Goal: Task Accomplishment & Management: Use online tool/utility

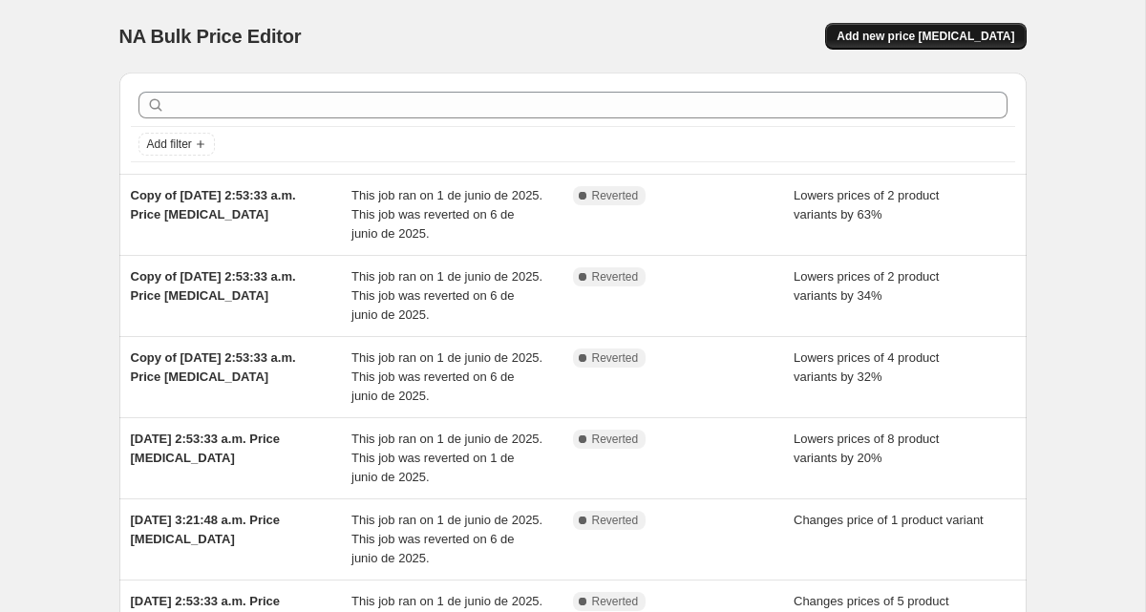
click at [950, 35] on span "Add new price change job" at bounding box center [925, 36] width 178 height 15
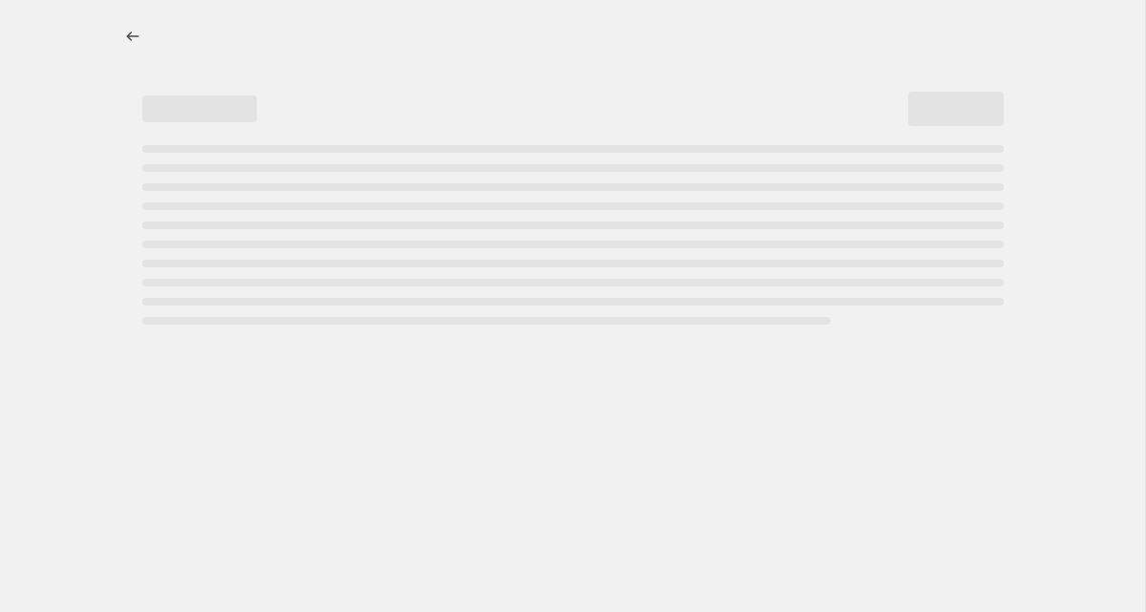
select select "percentage"
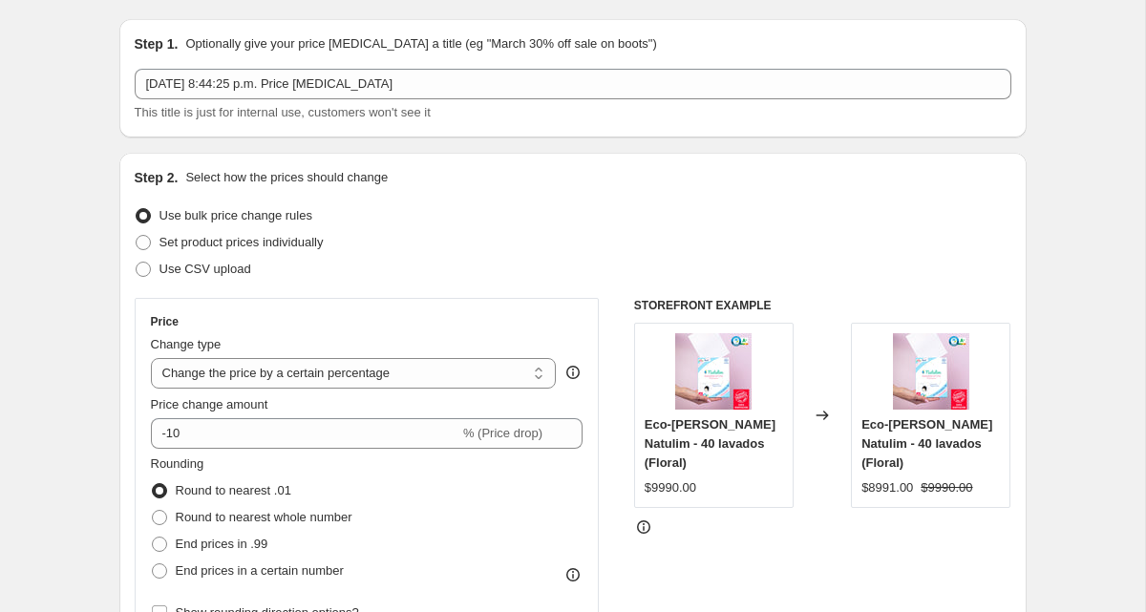
scroll to position [24, 0]
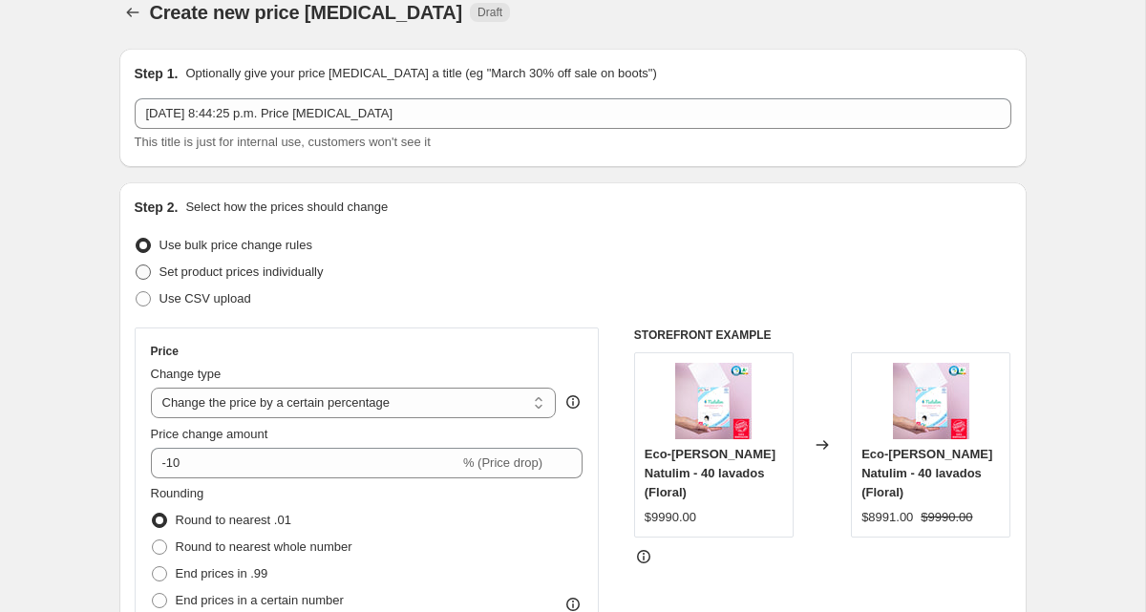
click at [301, 273] on span "Set product prices individually" at bounding box center [241, 271] width 164 height 14
click at [137, 265] on input "Set product prices individually" at bounding box center [136, 264] width 1 height 1
radio input "true"
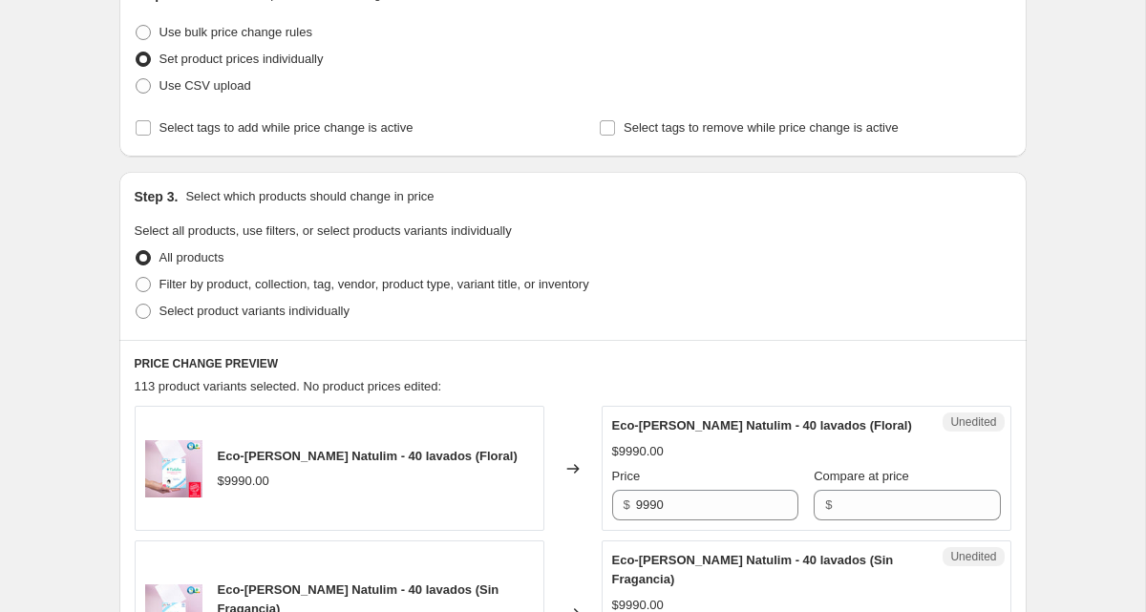
scroll to position [238, 0]
click at [334, 314] on span "Select product variants individually" at bounding box center [254, 310] width 190 height 14
click at [137, 304] on input "Select product variants individually" at bounding box center [136, 303] width 1 height 1
radio input "true"
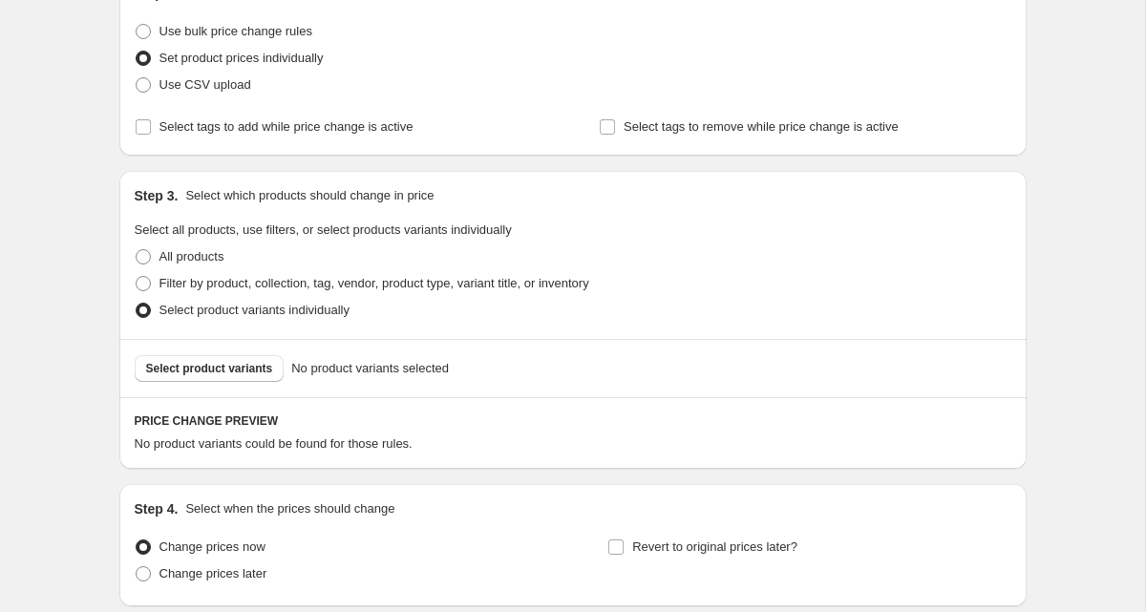
scroll to position [390, 0]
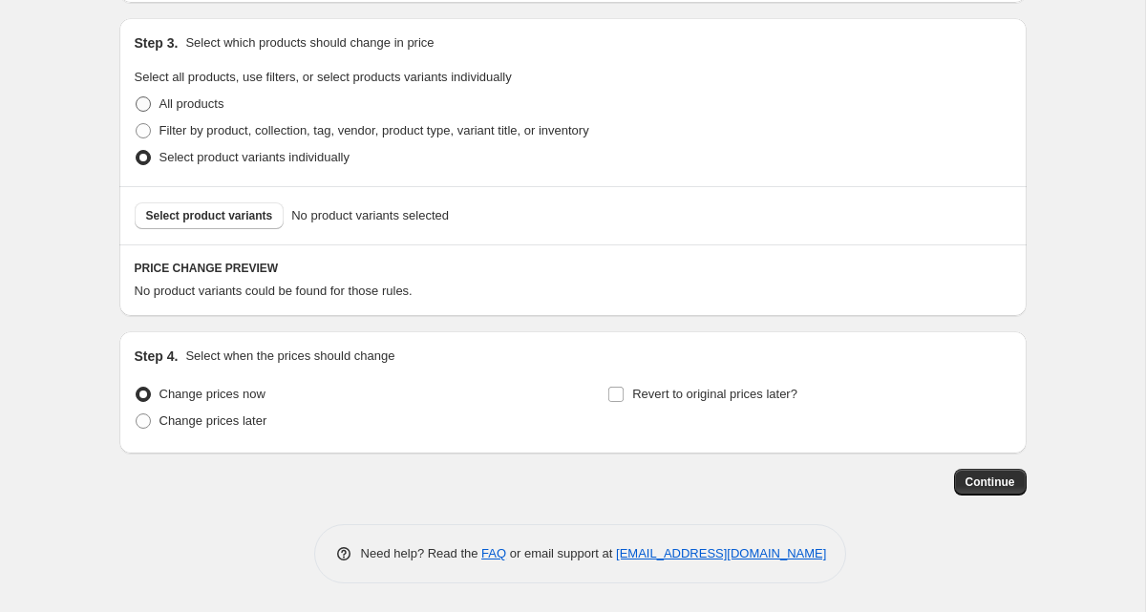
click at [219, 104] on span "All products" at bounding box center [191, 103] width 65 height 14
click at [137, 97] on input "All products" at bounding box center [136, 96] width 1 height 1
radio input "true"
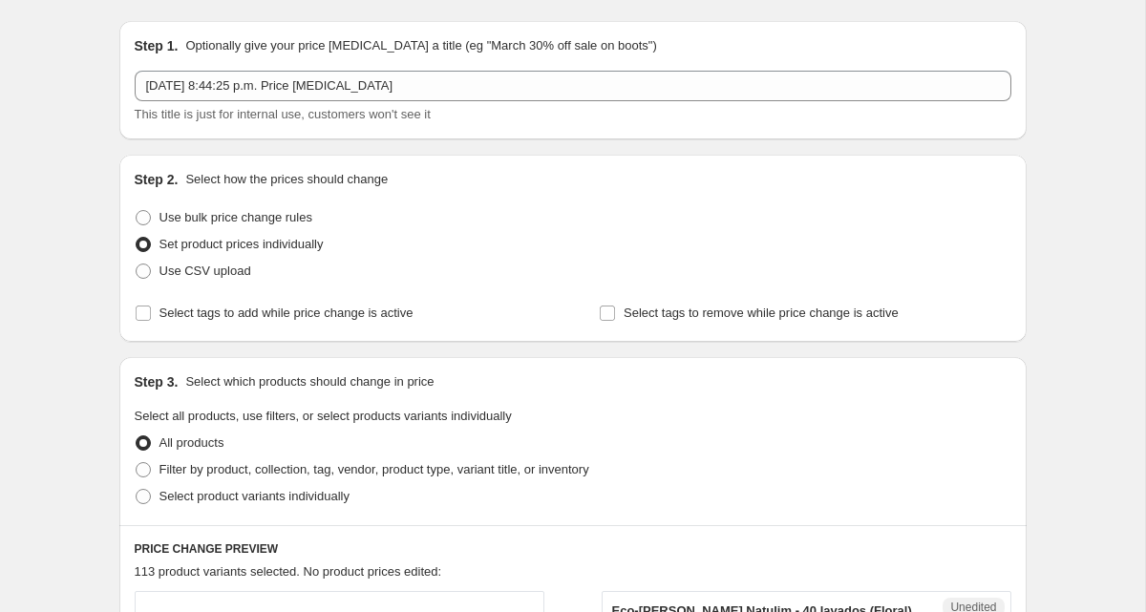
scroll to position [53, 0]
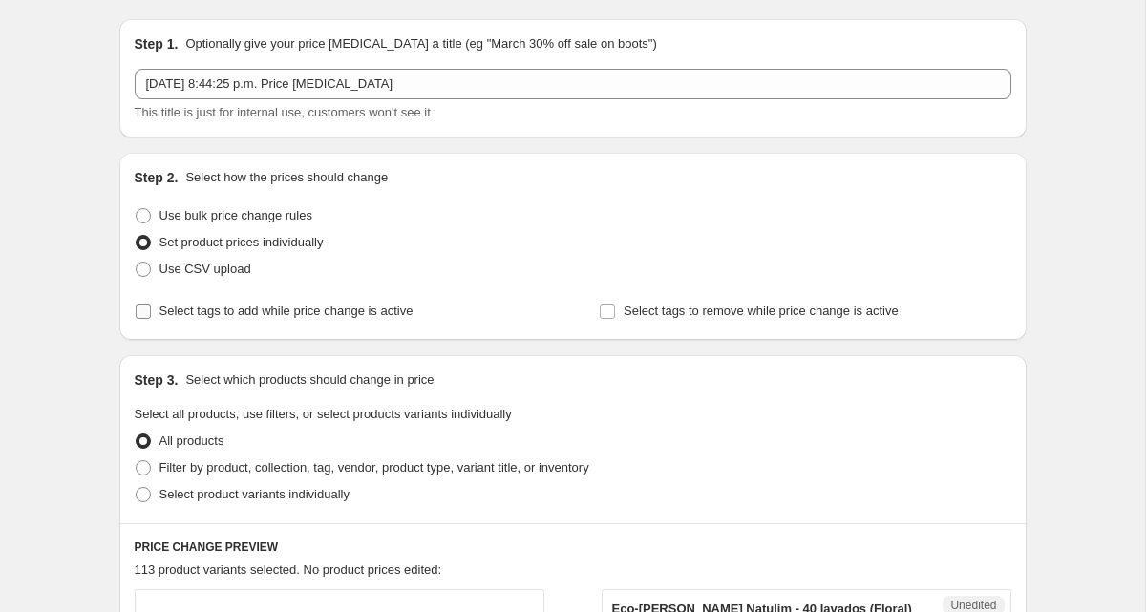
click at [152, 318] on label "Select tags to add while price change is active" at bounding box center [274, 311] width 279 height 27
click at [151, 318] on input "Select tags to add while price change is active" at bounding box center [143, 311] width 15 height 15
checkbox input "true"
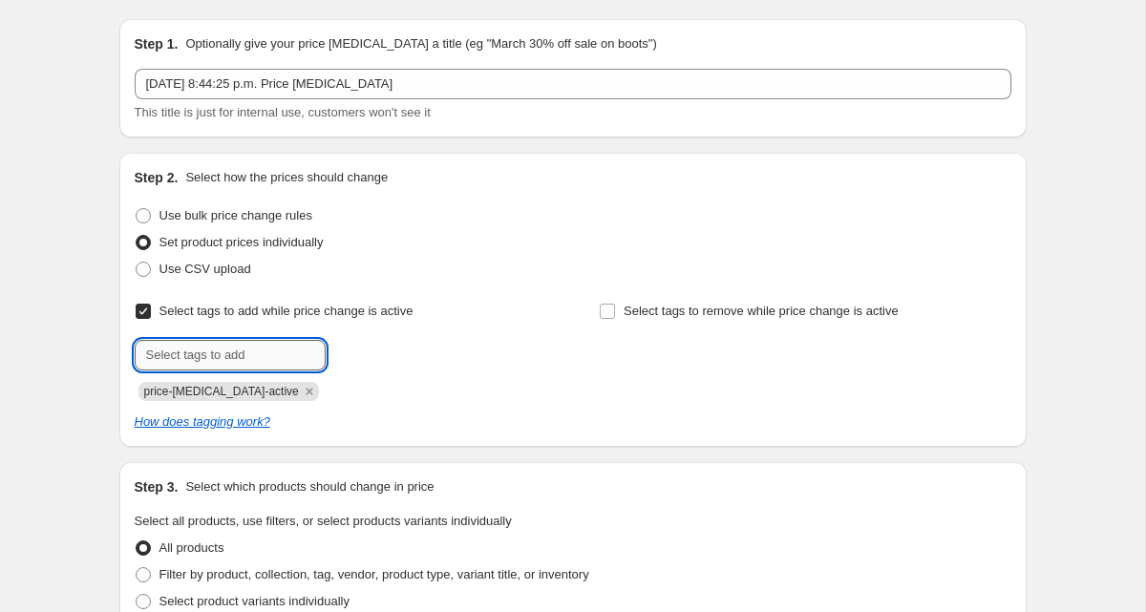
click at [241, 354] on input "text" at bounding box center [230, 355] width 191 height 31
type input "Cyber"
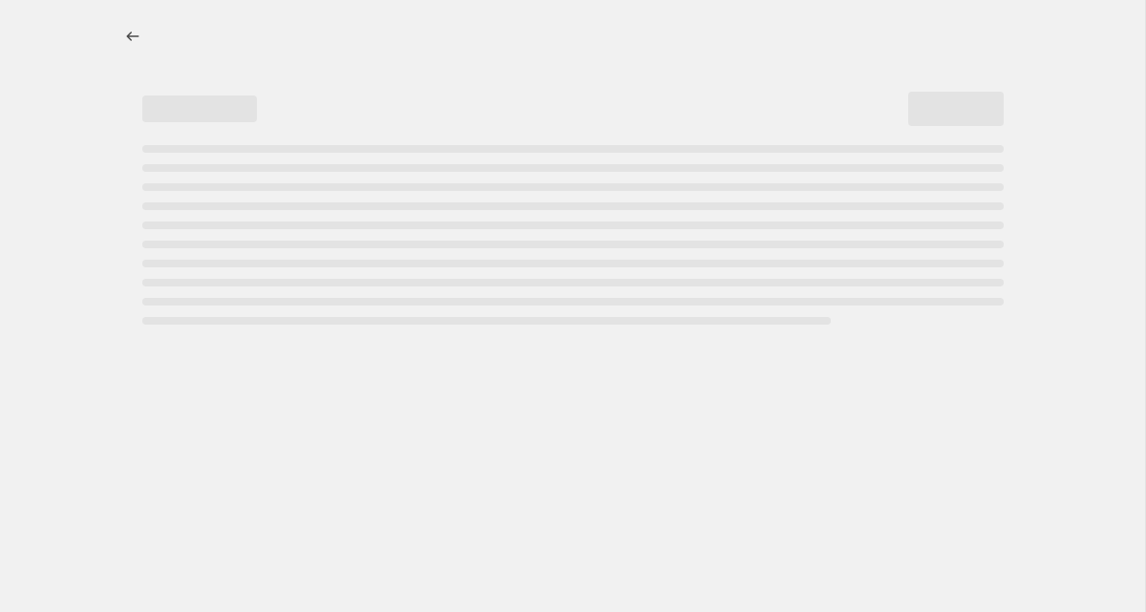
select select "percentage"
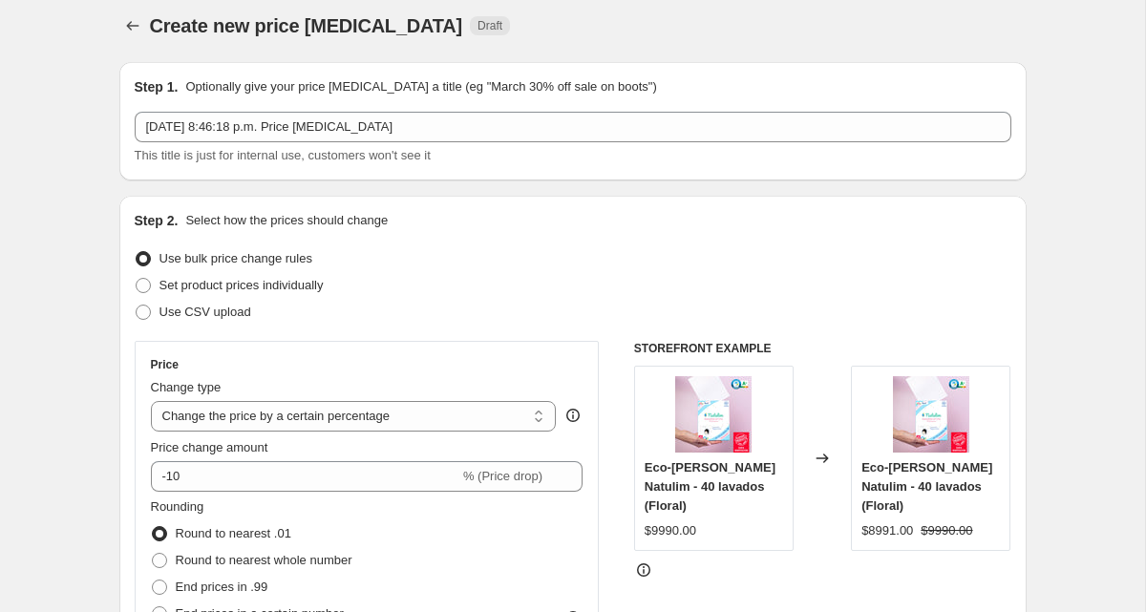
scroll to position [12, 0]
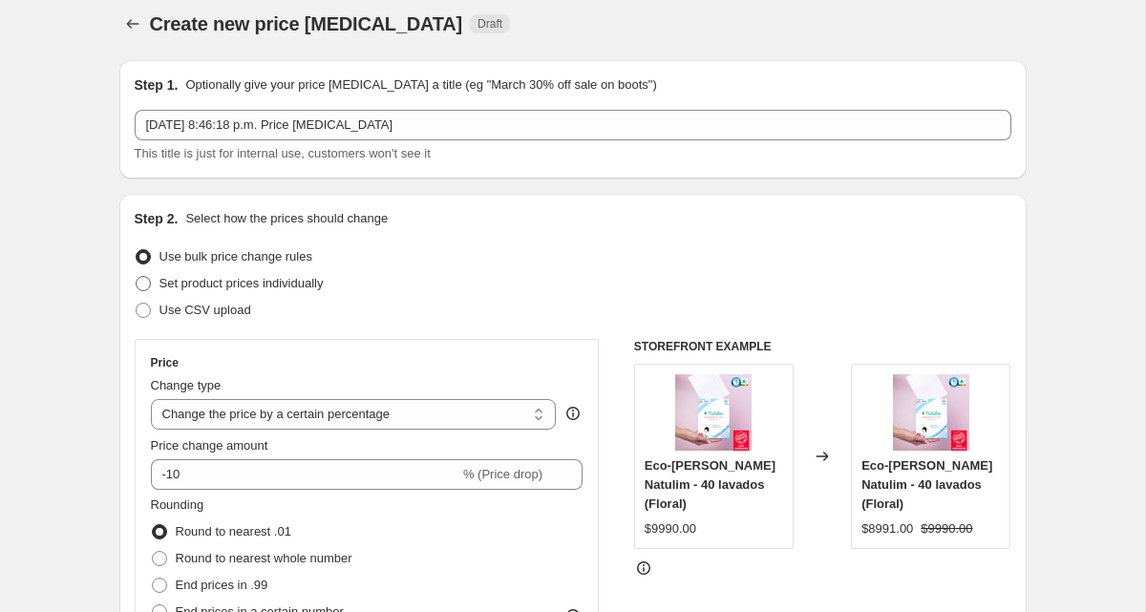
click at [151, 285] on span at bounding box center [143, 283] width 17 height 17
click at [137, 277] on input "Set product prices individually" at bounding box center [136, 276] width 1 height 1
radio input "true"
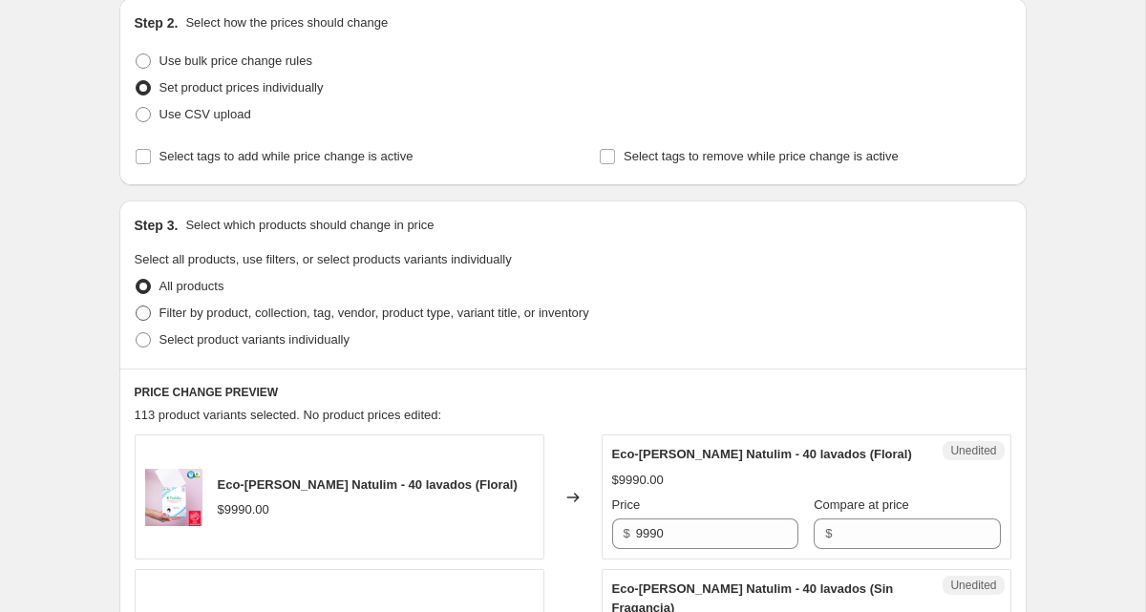
scroll to position [215, 0]
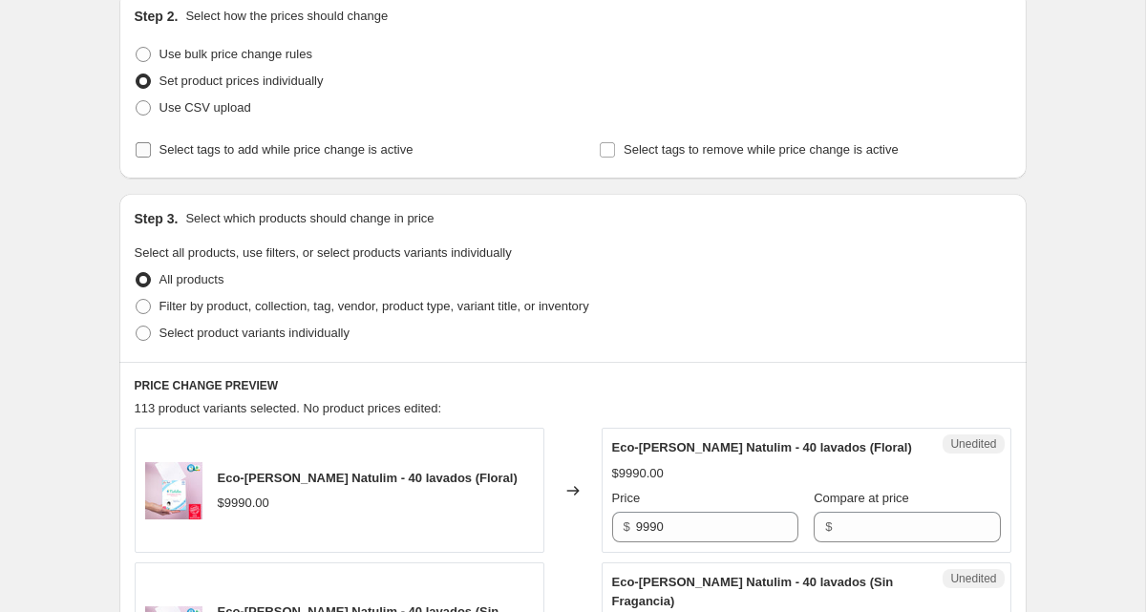
drag, startPoint x: 138, startPoint y: 142, endPoint x: 147, endPoint y: 148, distance: 10.3
click at [138, 143] on input "Select tags to add while price change is active" at bounding box center [143, 149] width 15 height 15
checkbox input "true"
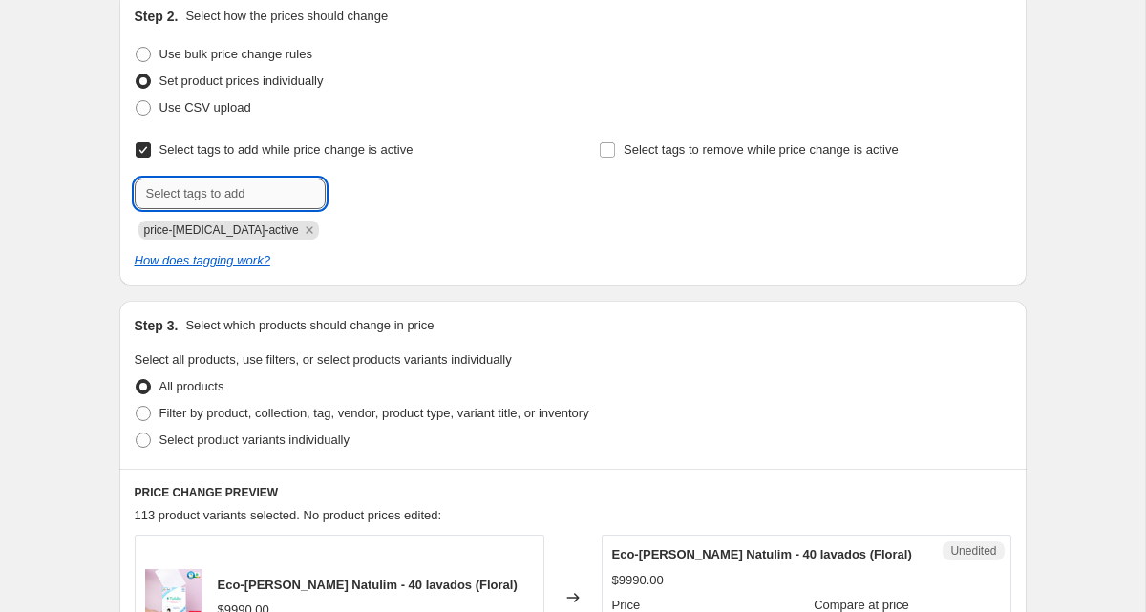
click at [195, 188] on input "text" at bounding box center [230, 194] width 191 height 31
type input "cyber"
click at [366, 196] on span "Add cyber" at bounding box center [370, 191] width 56 height 15
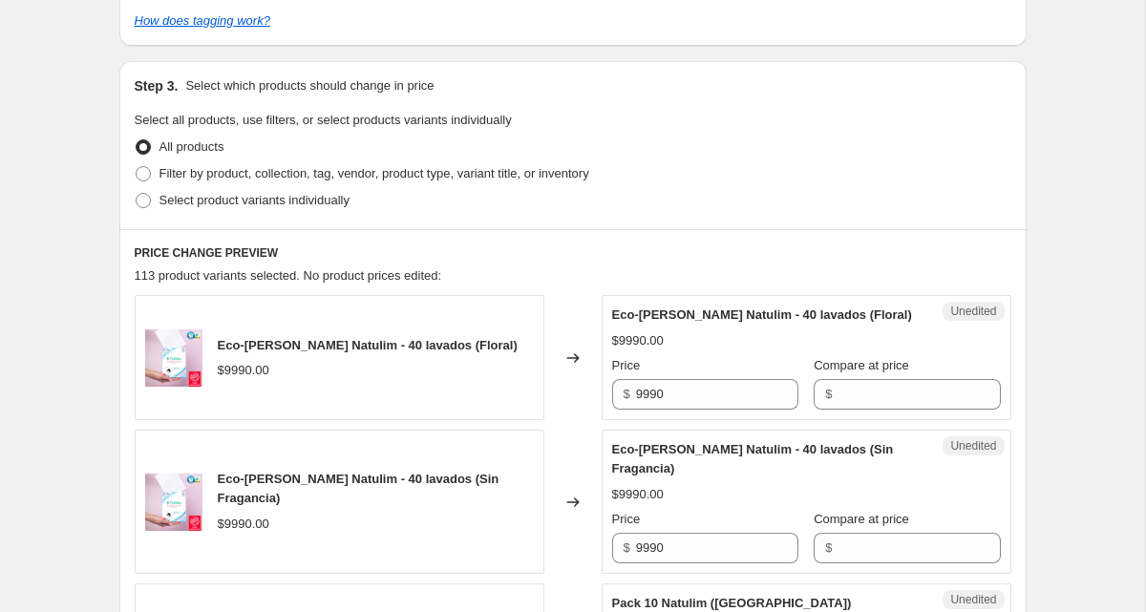
scroll to position [460, 0]
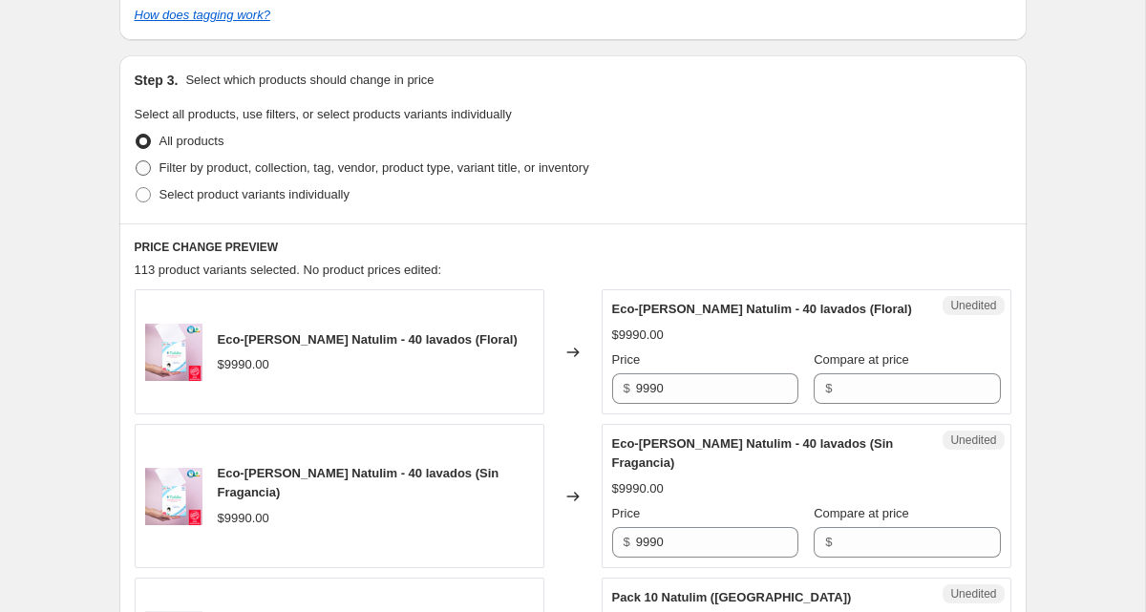
click at [148, 169] on span at bounding box center [143, 167] width 15 height 15
click at [137, 161] on input "Filter by product, collection, tag, vendor, product type, variant title, or inv…" at bounding box center [136, 160] width 1 height 1
radio input "true"
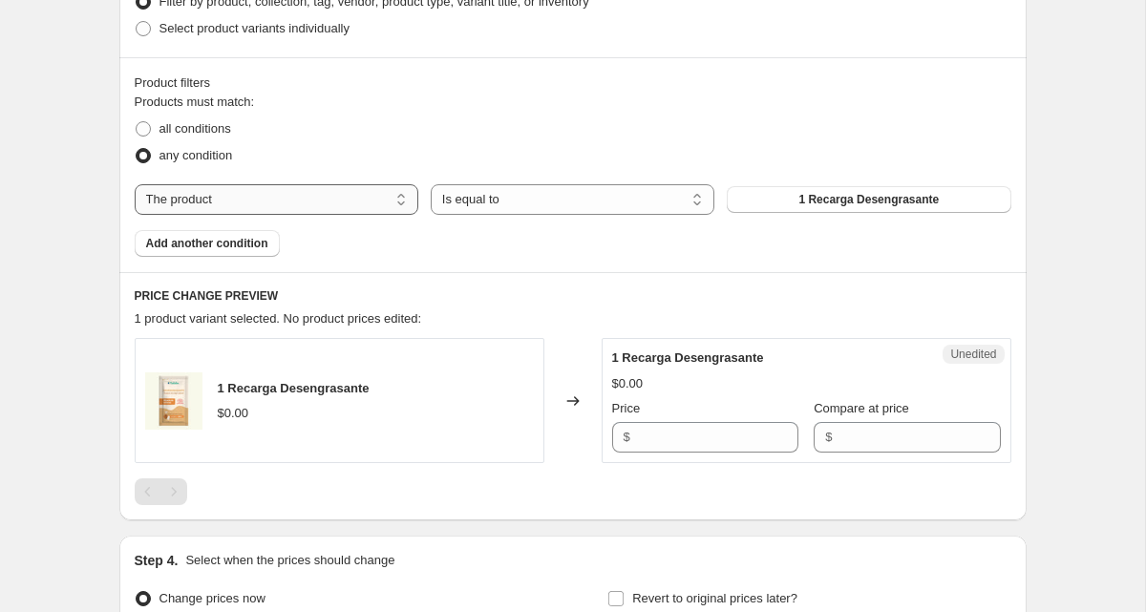
scroll to position [632, 0]
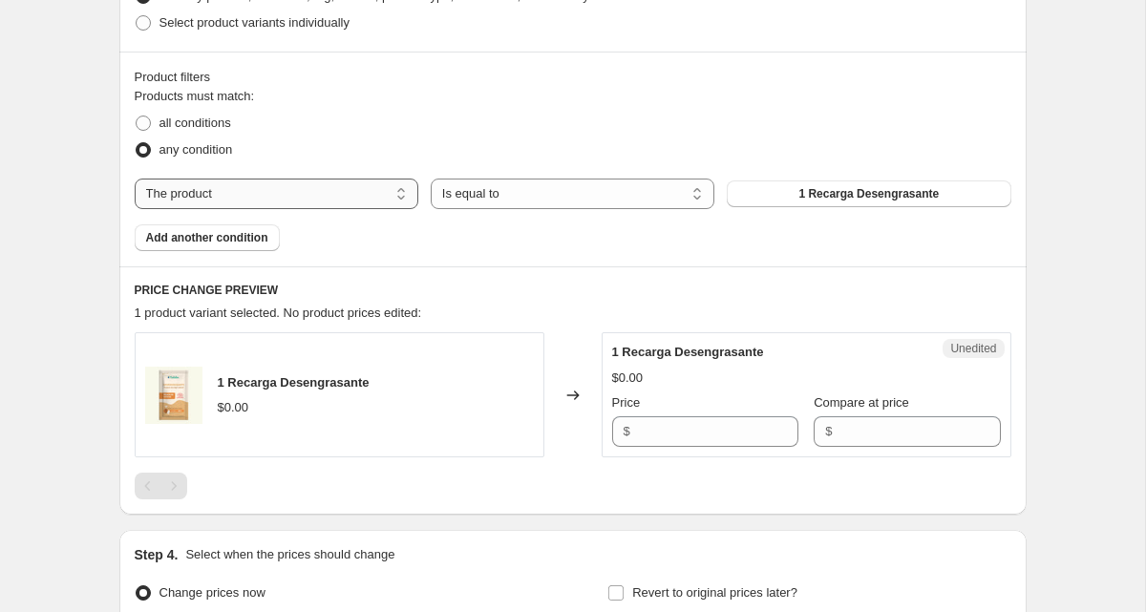
click at [295, 199] on select "The product The product's collection The product's tag The product's vendor The…" at bounding box center [277, 194] width 284 height 31
click at [135, 179] on select "The product The product's collection The product's tag The product's vendor The…" at bounding box center [277, 194] width 284 height 31
click at [474, 197] on select "Is equal to Is not equal to" at bounding box center [573, 194] width 284 height 31
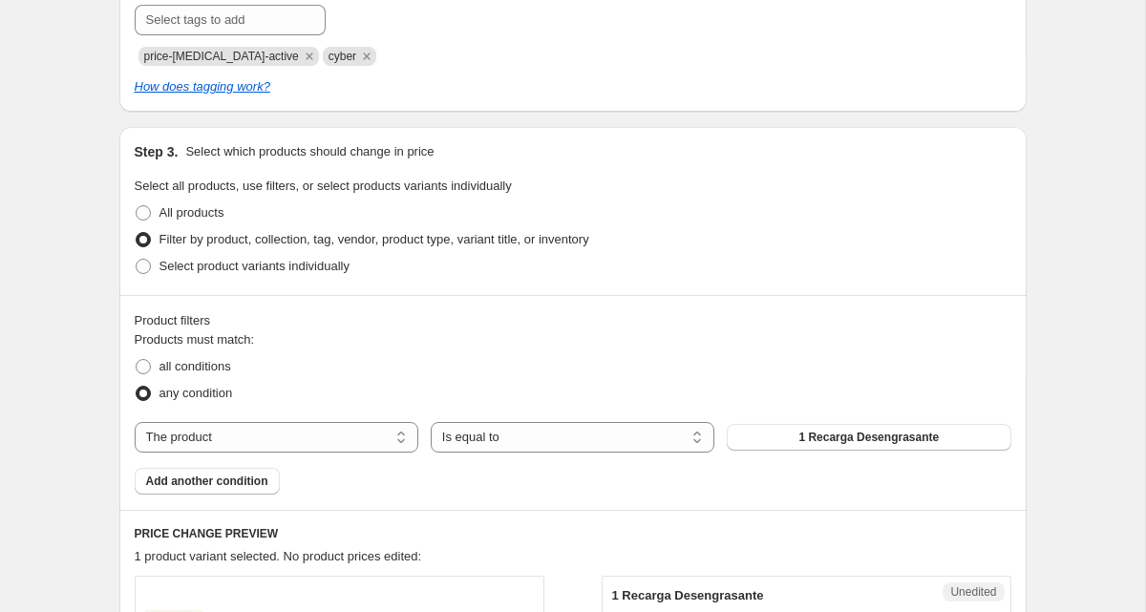
scroll to position [381, 0]
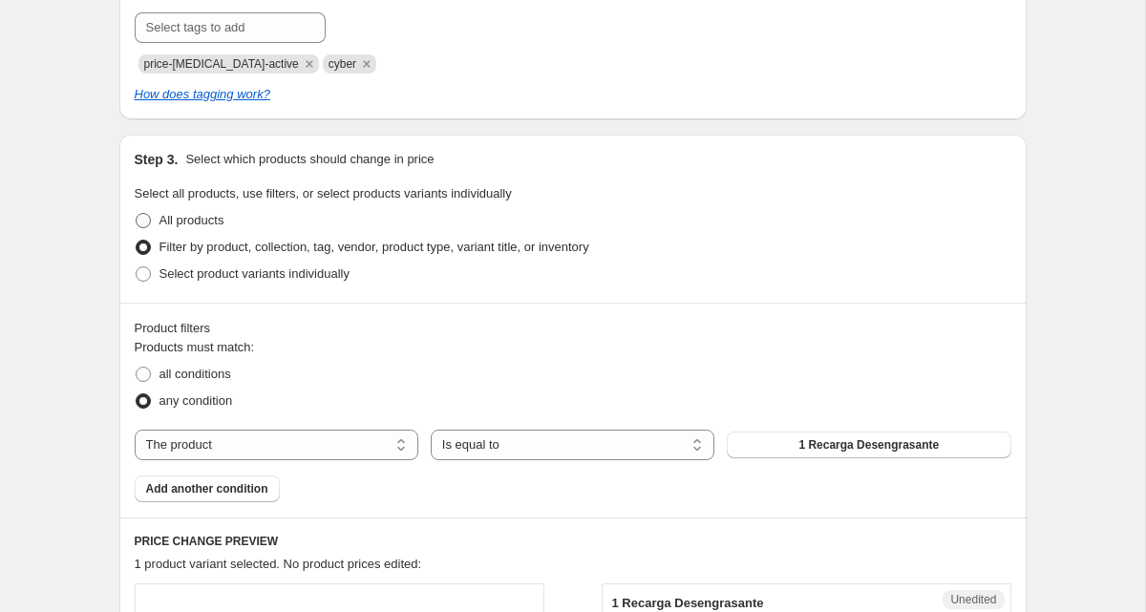
click at [143, 223] on span at bounding box center [143, 220] width 15 height 15
click at [137, 214] on input "All products" at bounding box center [136, 213] width 1 height 1
radio input "true"
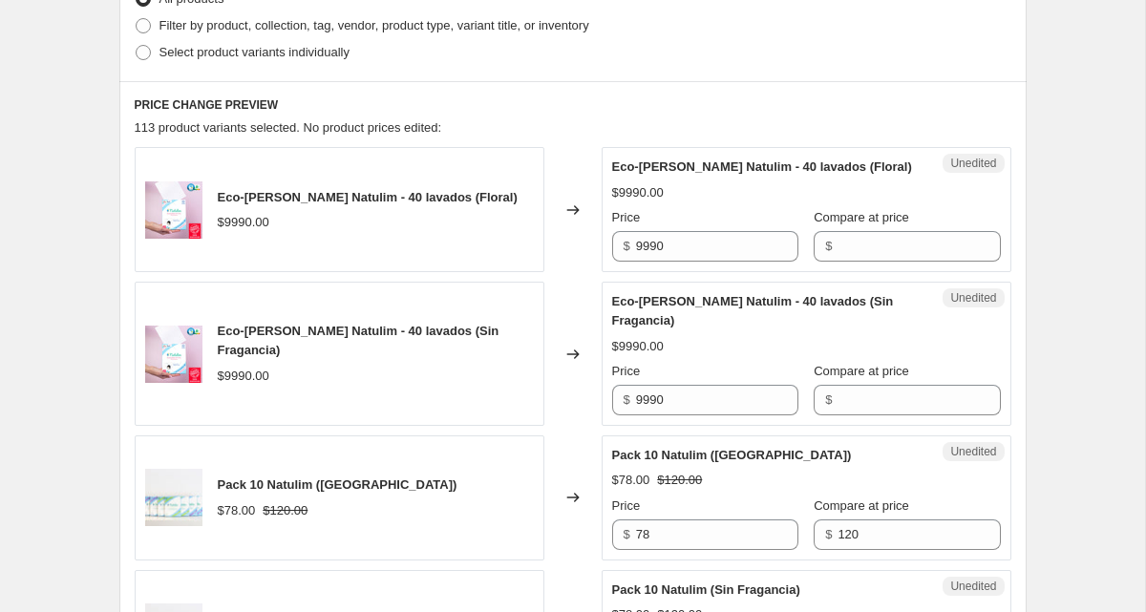
scroll to position [615, 0]
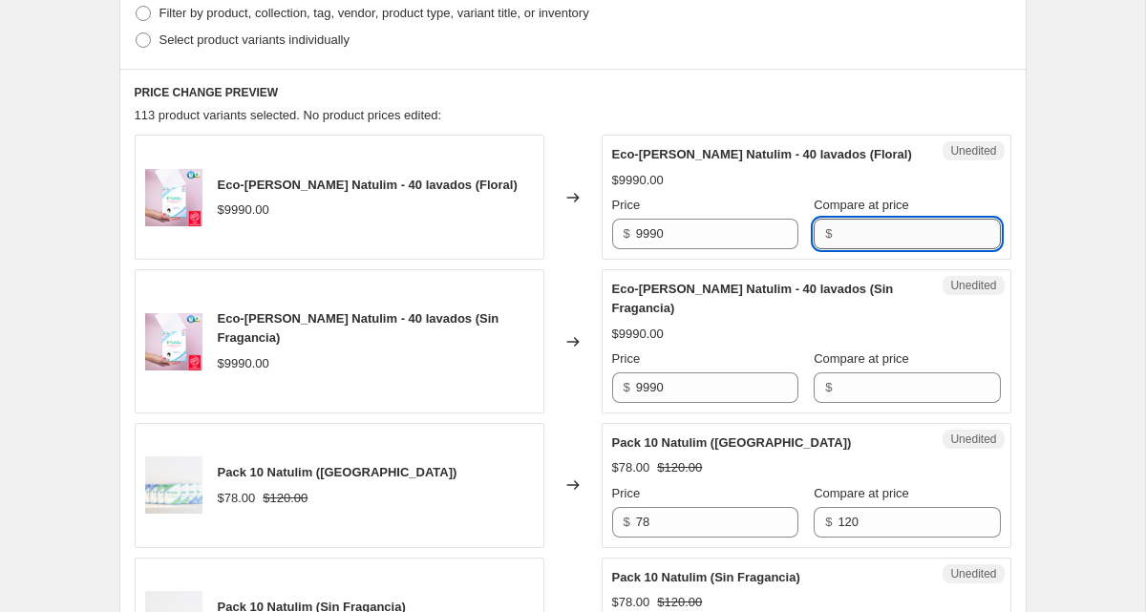
click at [880, 249] on input "Compare at price" at bounding box center [918, 234] width 162 height 31
drag, startPoint x: 866, startPoint y: 257, endPoint x: 822, endPoint y: 260, distance: 44.0
click at [837, 249] on input "6490" at bounding box center [918, 234] width 162 height 31
type input "6490"
click at [856, 403] on div "Eco-Tiras de lavar Natulim - 40 lavados (Sin Fragancia) $9990.00 Price $ 9990 C…" at bounding box center [806, 341] width 389 height 123
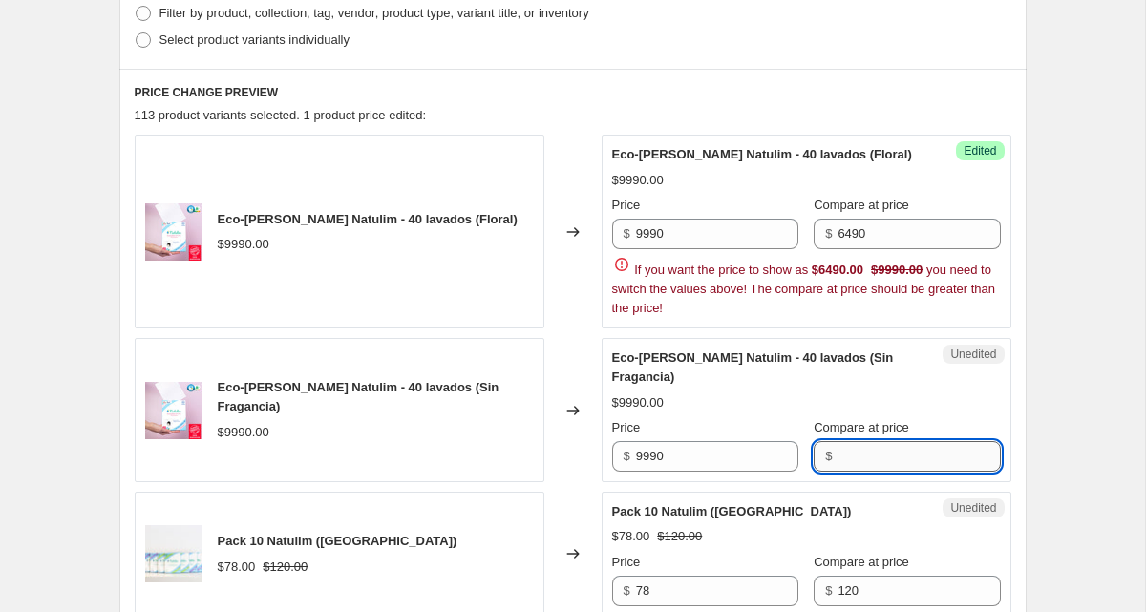
paste input "6490"
type input "6490"
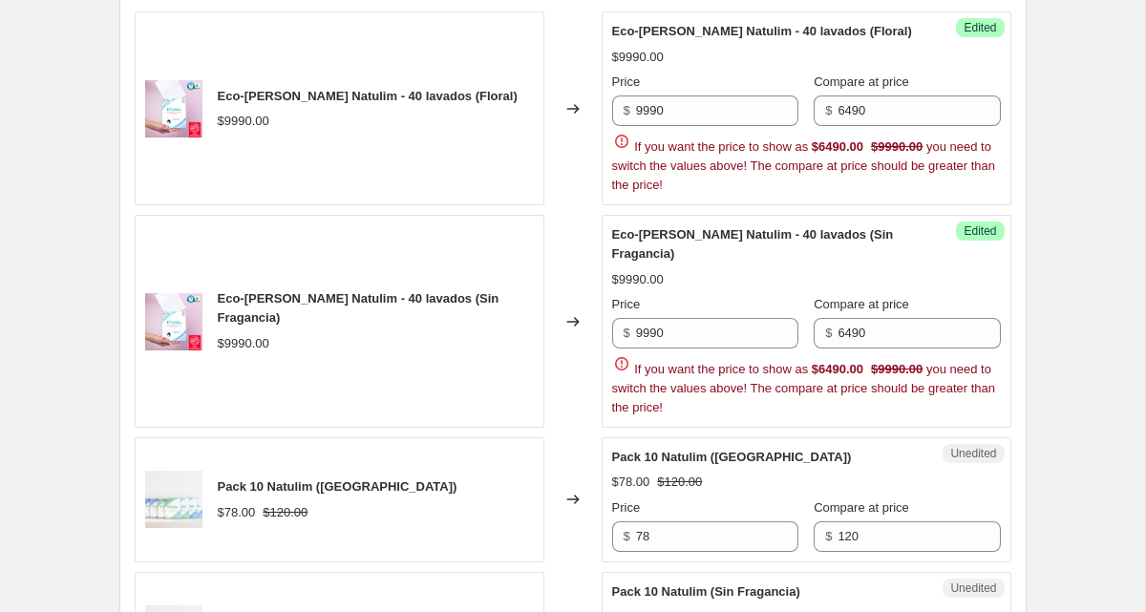
scroll to position [740, 0]
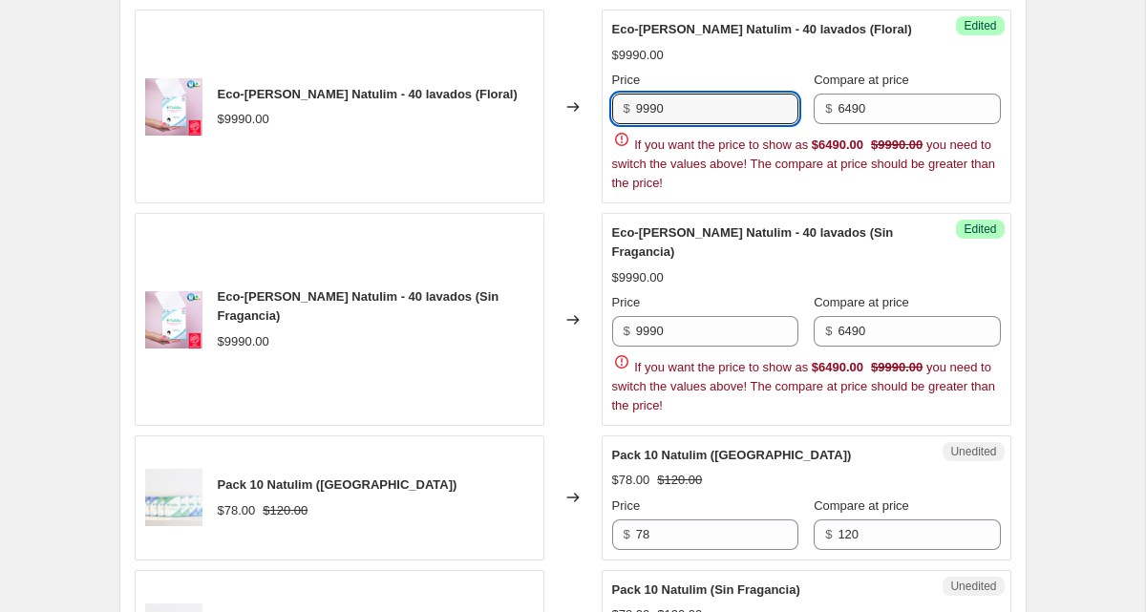
drag, startPoint x: 677, startPoint y: 112, endPoint x: 617, endPoint y: 113, distance: 60.2
click at [616, 113] on div "$ 9990" at bounding box center [705, 109] width 186 height 31
paste input "64"
type input "6490"
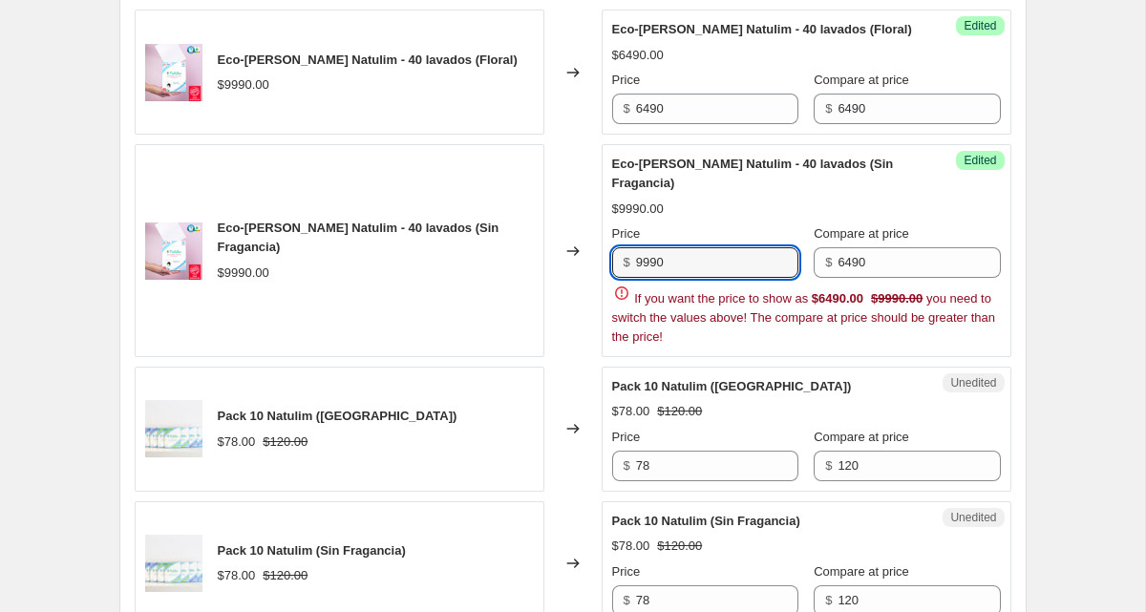
drag, startPoint x: 684, startPoint y: 330, endPoint x: 622, endPoint y: 278, distance: 80.6
click at [622, 278] on div "$ 9990" at bounding box center [705, 262] width 186 height 31
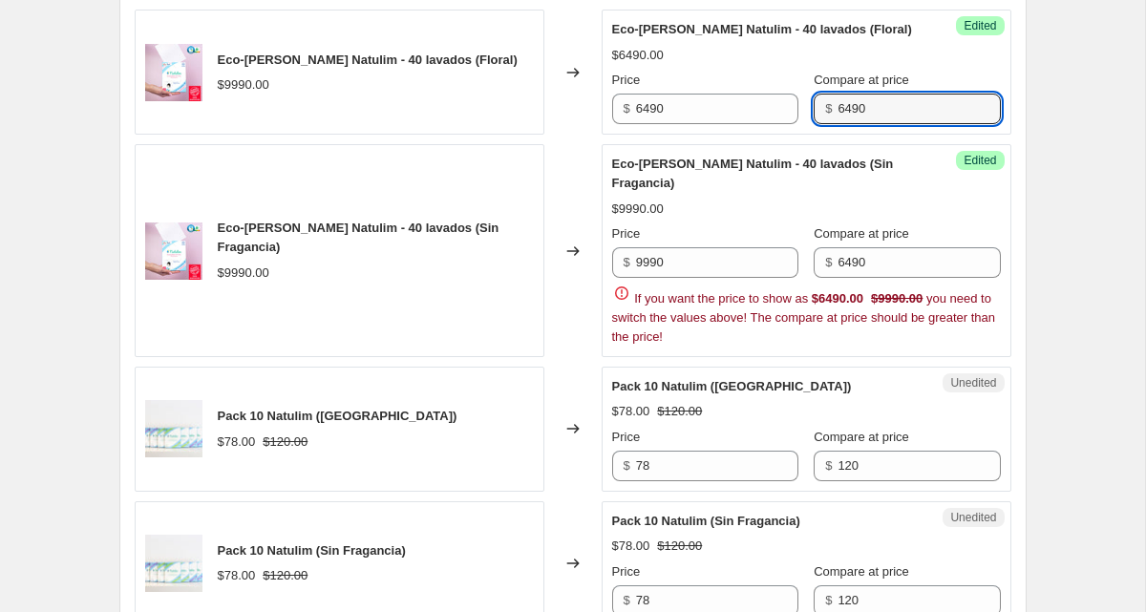
drag, startPoint x: 862, startPoint y: 128, endPoint x: 811, endPoint y: 129, distance: 50.6
click at [813, 124] on div "$ 6490" at bounding box center [906, 109] width 186 height 31
paste input "99"
type input "9990"
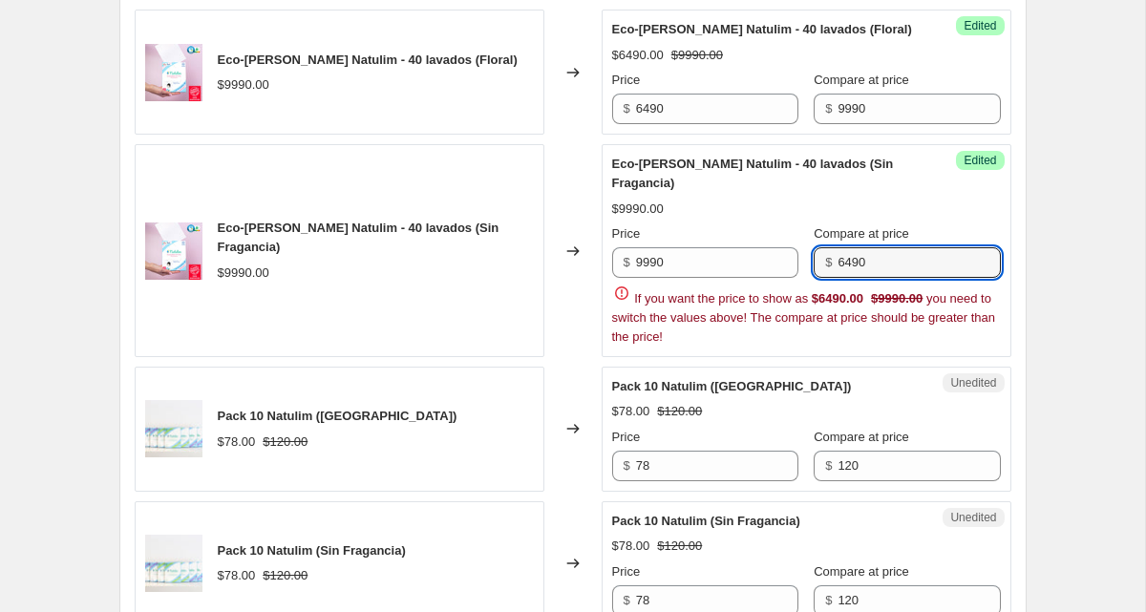
drag, startPoint x: 875, startPoint y: 283, endPoint x: 830, endPoint y: 284, distance: 45.9
click at [830, 278] on div "$ 6490" at bounding box center [906, 262] width 186 height 31
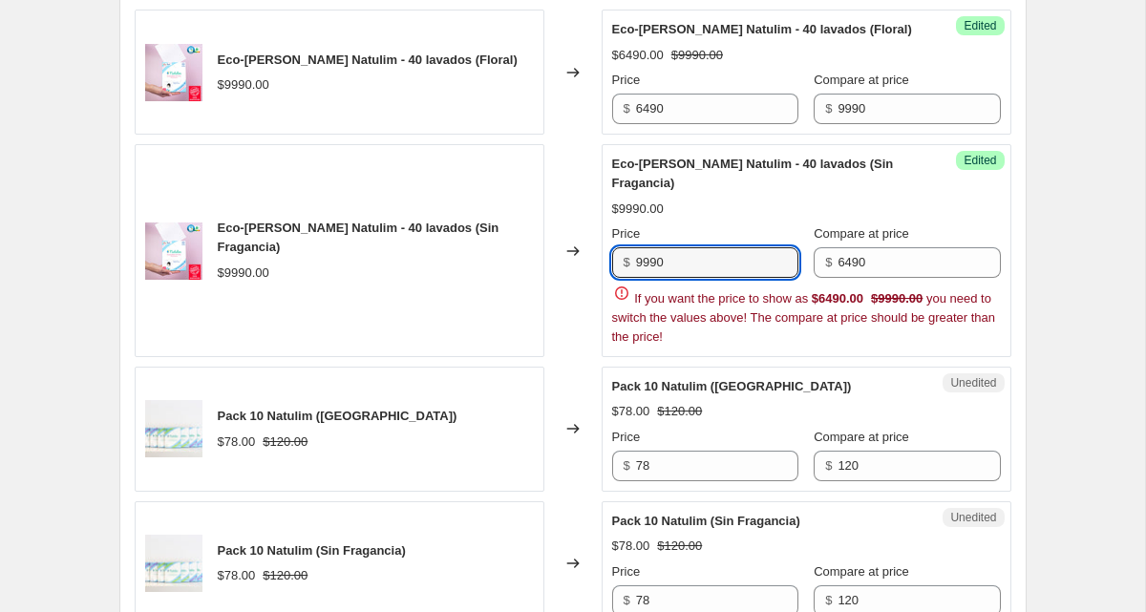
drag, startPoint x: 683, startPoint y: 284, endPoint x: 624, endPoint y: 286, distance: 58.3
click at [624, 278] on div "$ 9990" at bounding box center [705, 262] width 186 height 31
paste input "64"
type input "6490"
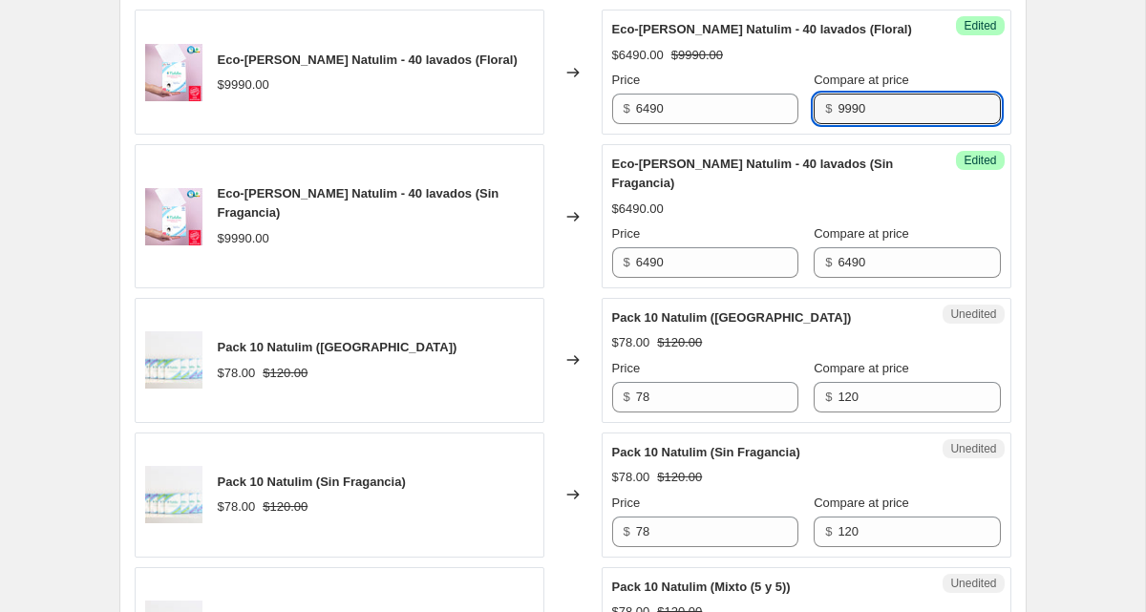
drag, startPoint x: 829, startPoint y: 130, endPoint x: 793, endPoint y: 132, distance: 35.4
click at [813, 124] on div "$ 9990" at bounding box center [906, 109] width 186 height 31
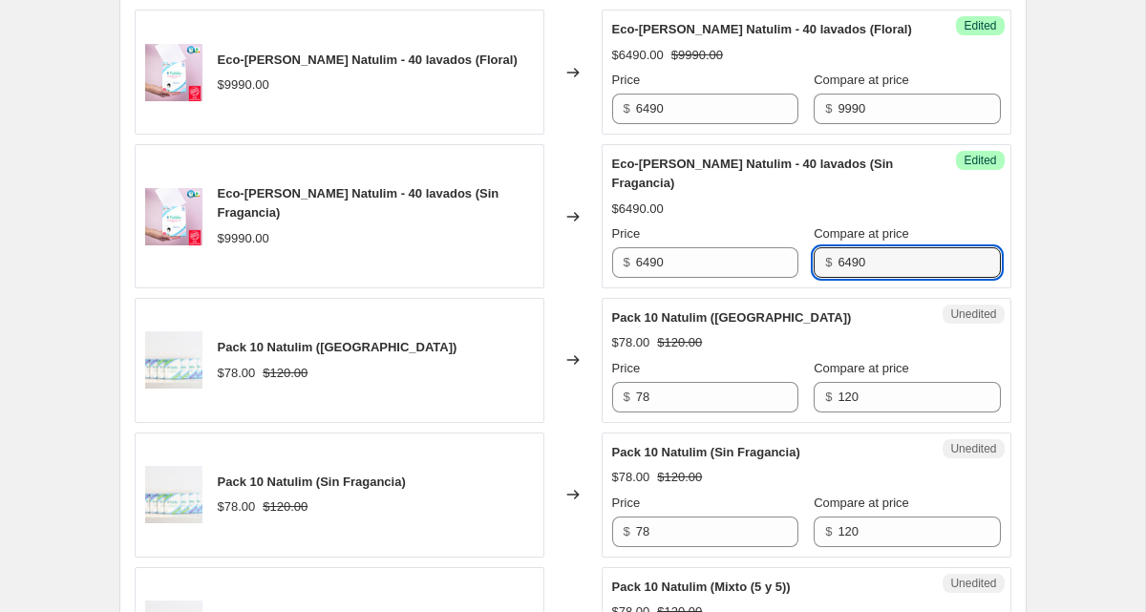
drag, startPoint x: 869, startPoint y: 287, endPoint x: 786, endPoint y: 286, distance: 83.1
click at [786, 278] on div "Price $ 6490 Compare at price $ 6490" at bounding box center [806, 250] width 389 height 53
paste input "99"
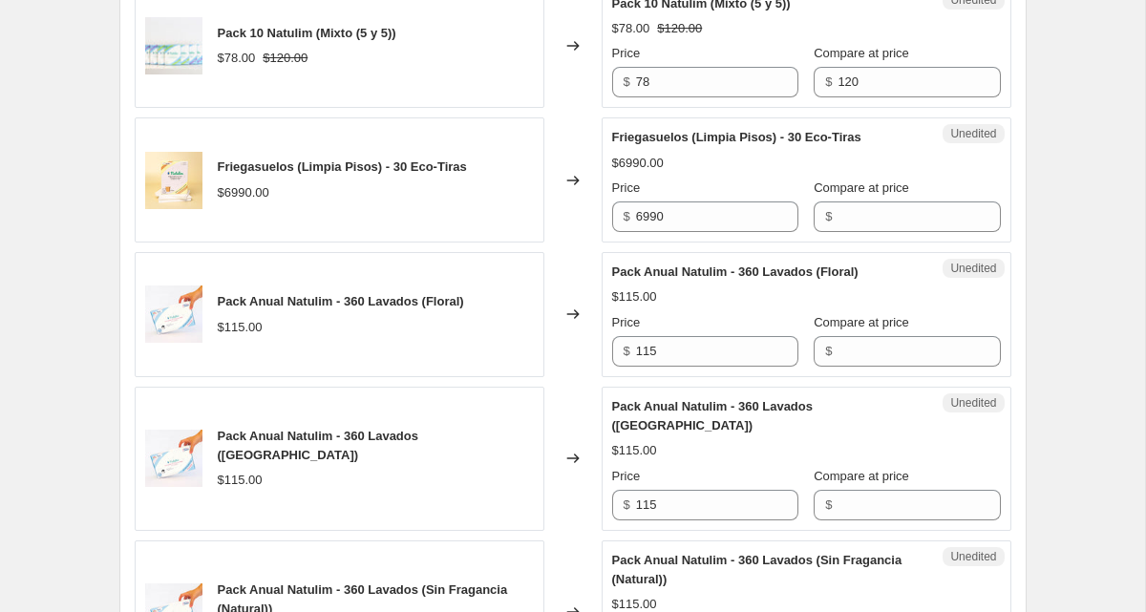
scroll to position [715, 0]
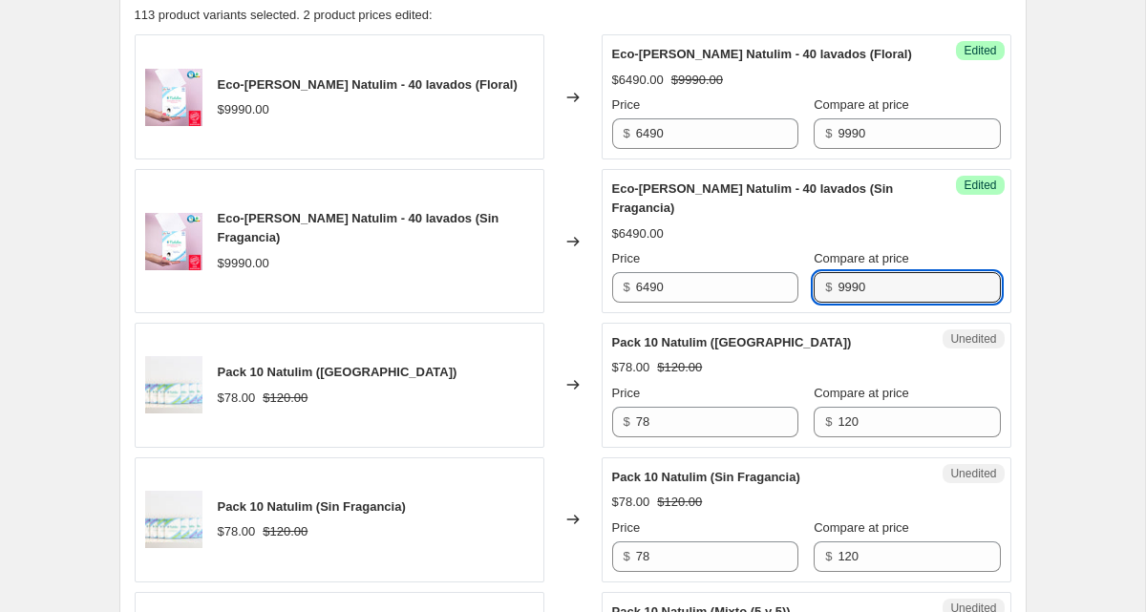
type input "9990"
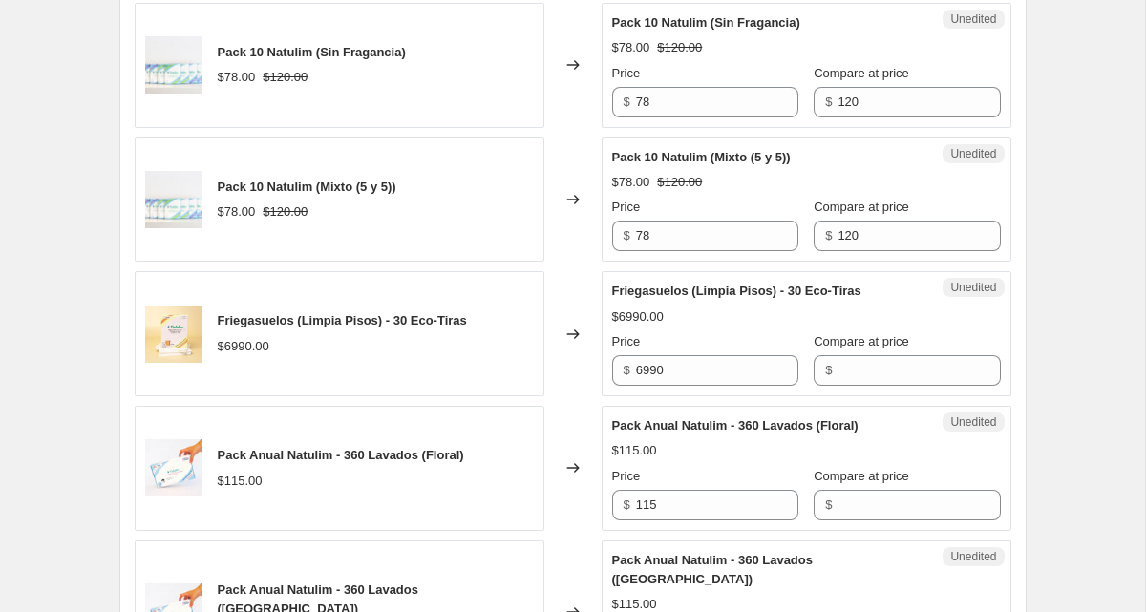
scroll to position [1244, 0]
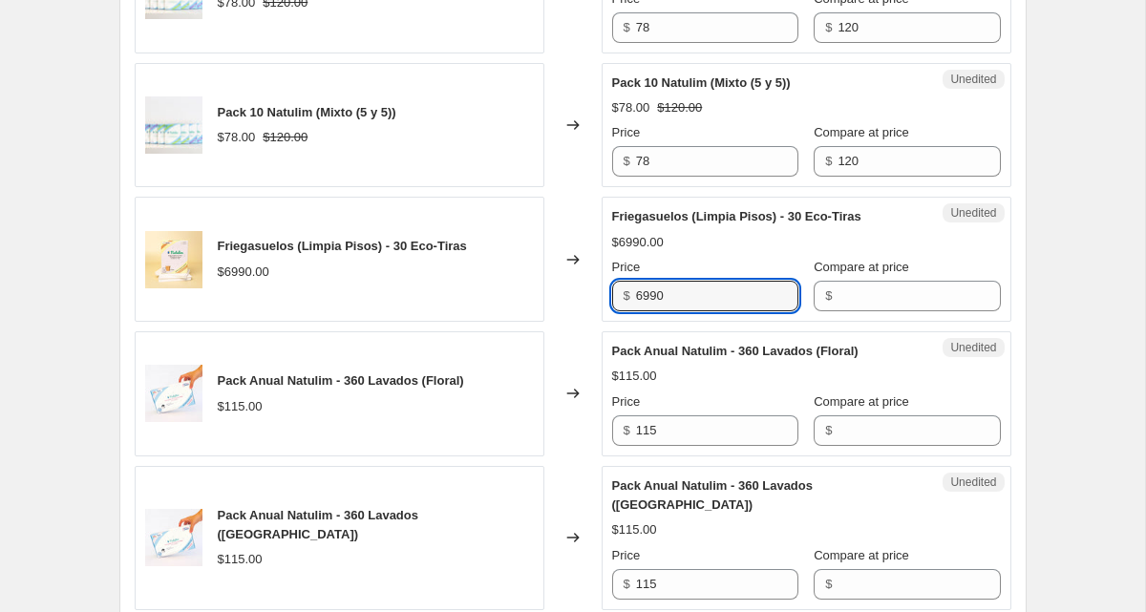
drag, startPoint x: 658, startPoint y: 316, endPoint x: 630, endPoint y: 315, distance: 27.7
click at [630, 311] on div "$ 6990" at bounding box center [705, 296] width 186 height 31
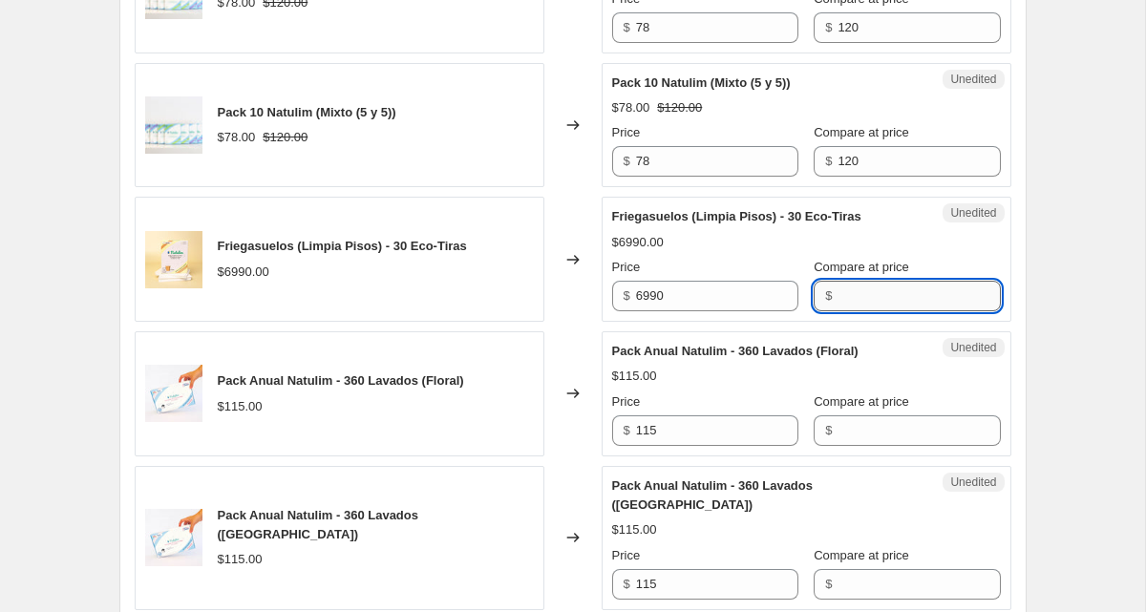
click at [879, 311] on input "Compare at price" at bounding box center [918, 296] width 162 height 31
paste input "6990"
type input "6990"
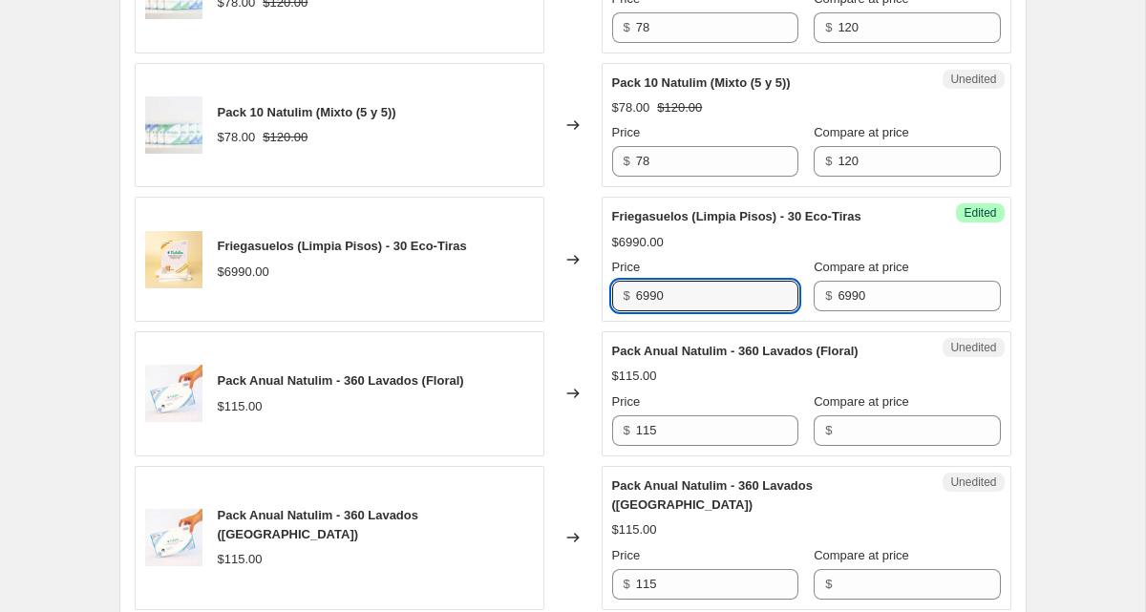
drag, startPoint x: 652, startPoint y: 318, endPoint x: 622, endPoint y: 317, distance: 29.6
click at [622, 311] on div "$ 6990" at bounding box center [705, 296] width 186 height 31
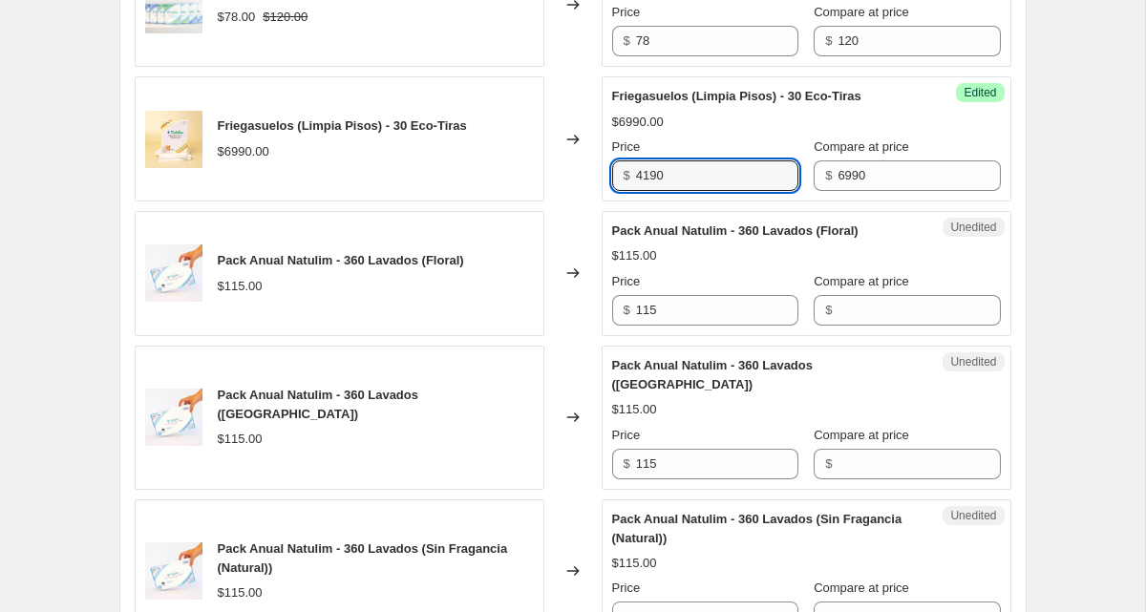
scroll to position [1344, 0]
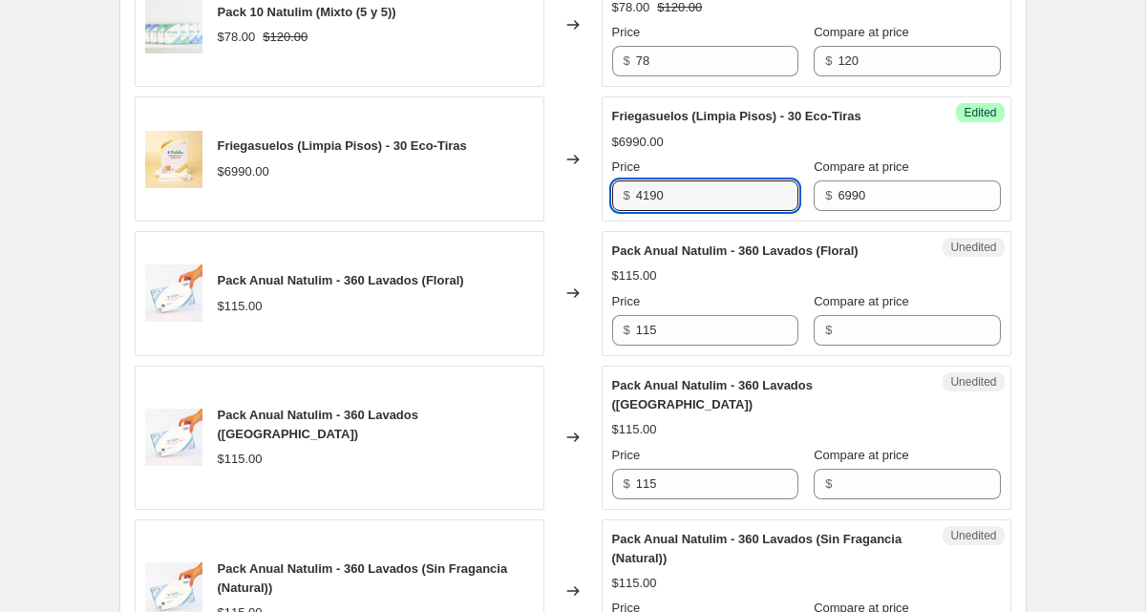
type input "4190"
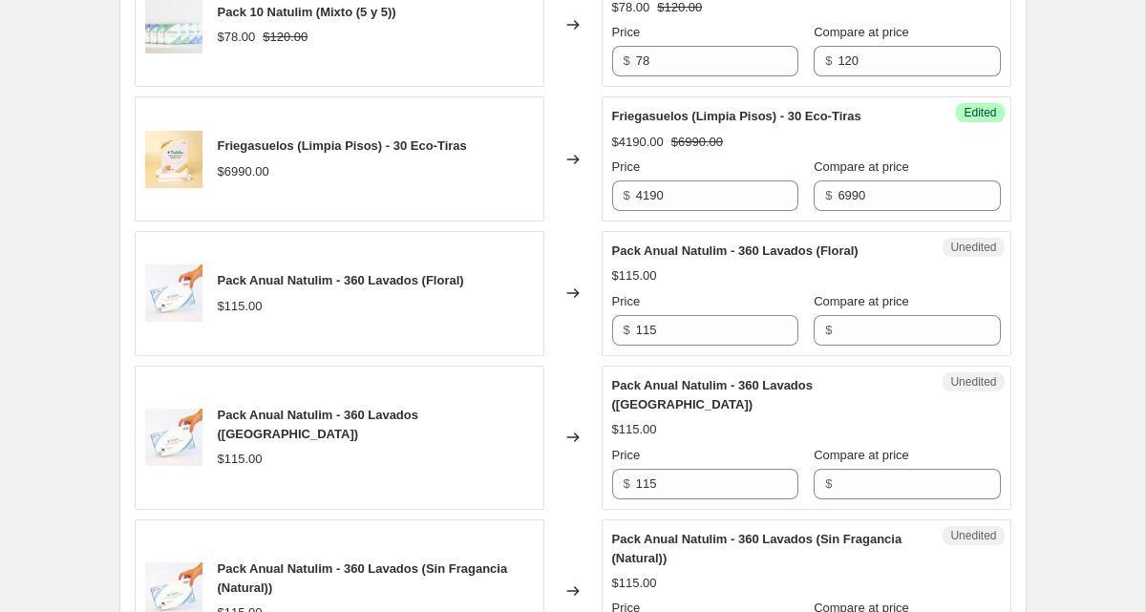
click at [1066, 258] on div "Create new price change job. This page is ready Create new price change job Dra…" at bounding box center [572, 623] width 1145 height 3934
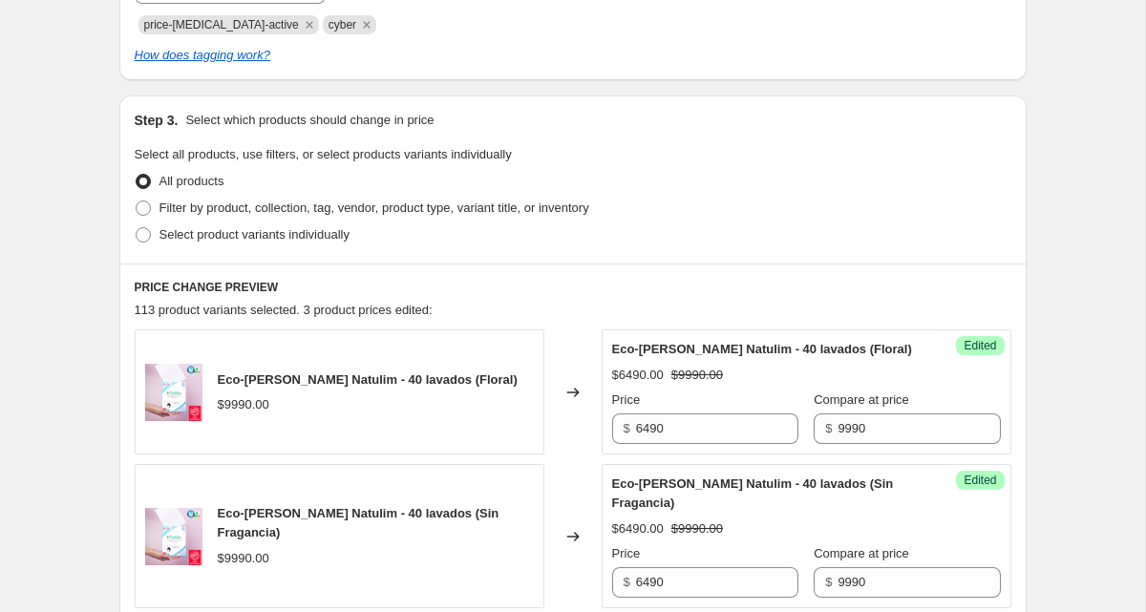
scroll to position [422, 0]
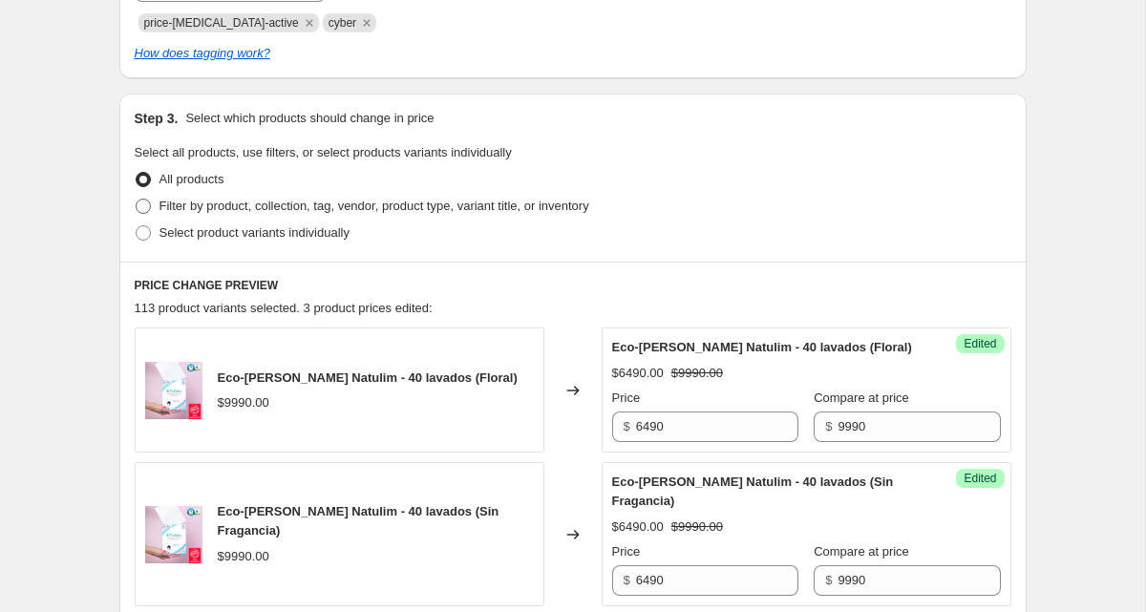
click at [148, 204] on span at bounding box center [143, 206] width 15 height 15
click at [137, 200] on input "Filter by product, collection, tag, vendor, product type, variant title, or inv…" at bounding box center [136, 199] width 1 height 1
radio input "true"
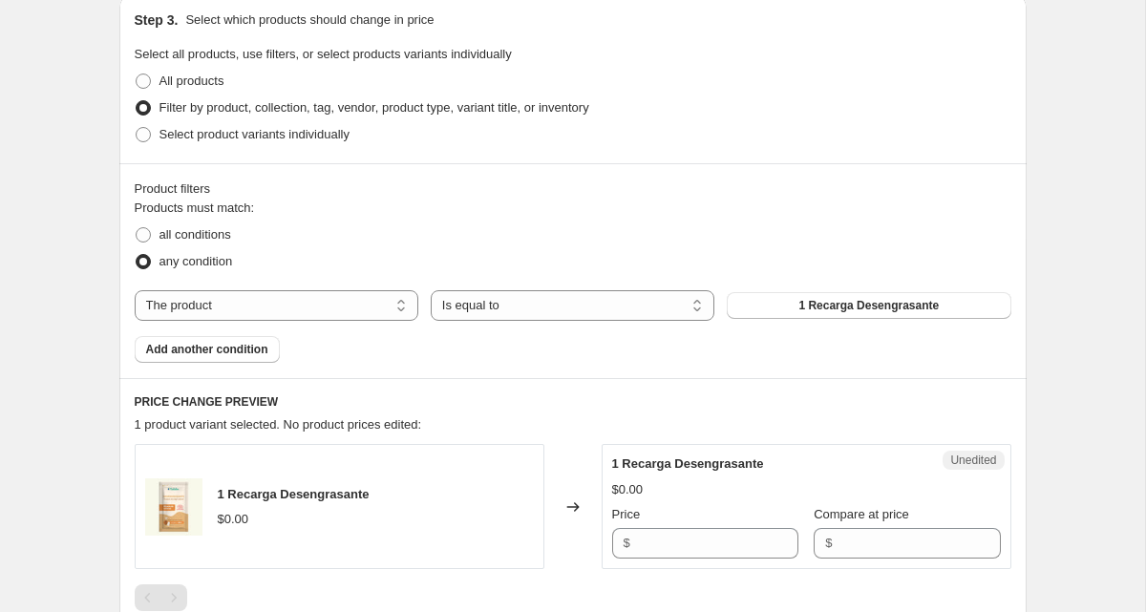
scroll to position [526, 0]
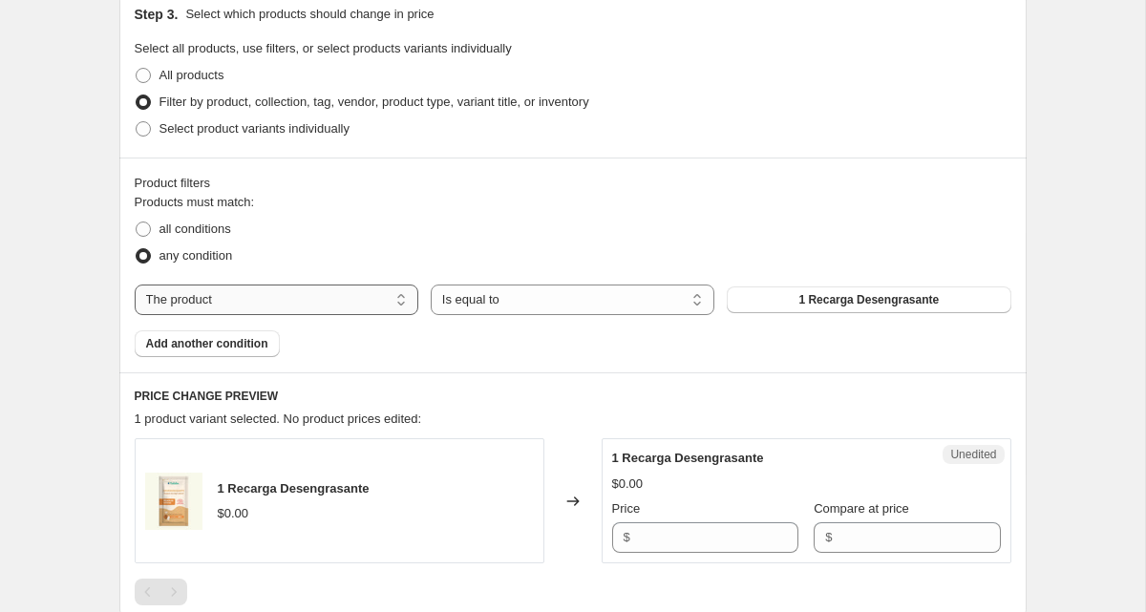
click at [361, 304] on select "The product The product's collection The product's tag The product's vendor The…" at bounding box center [277, 299] width 284 height 31
select select "product_status"
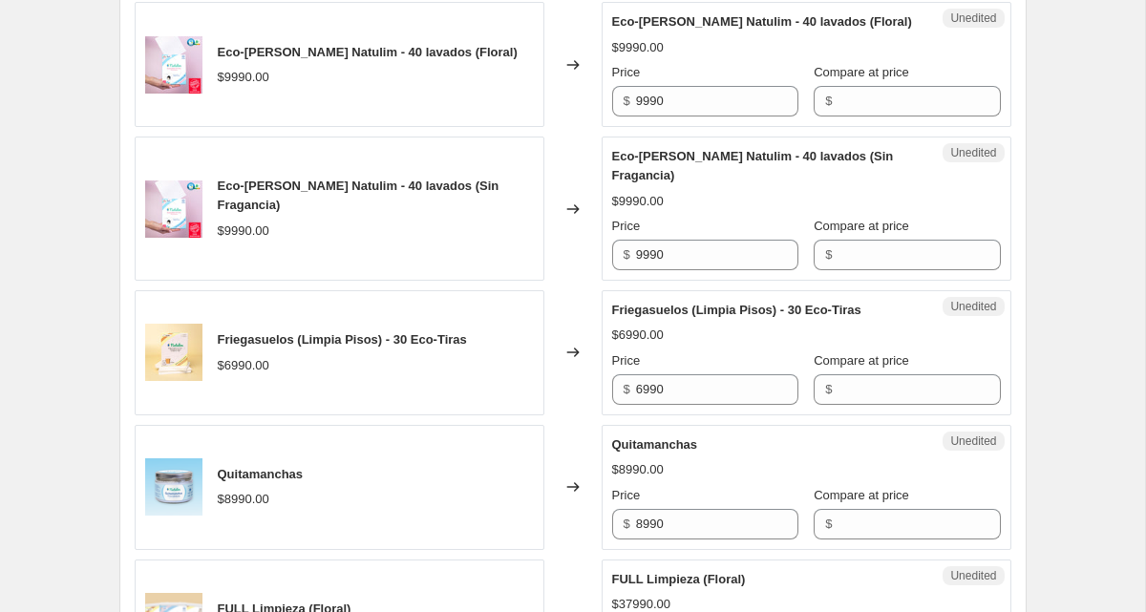
scroll to position [963, 0]
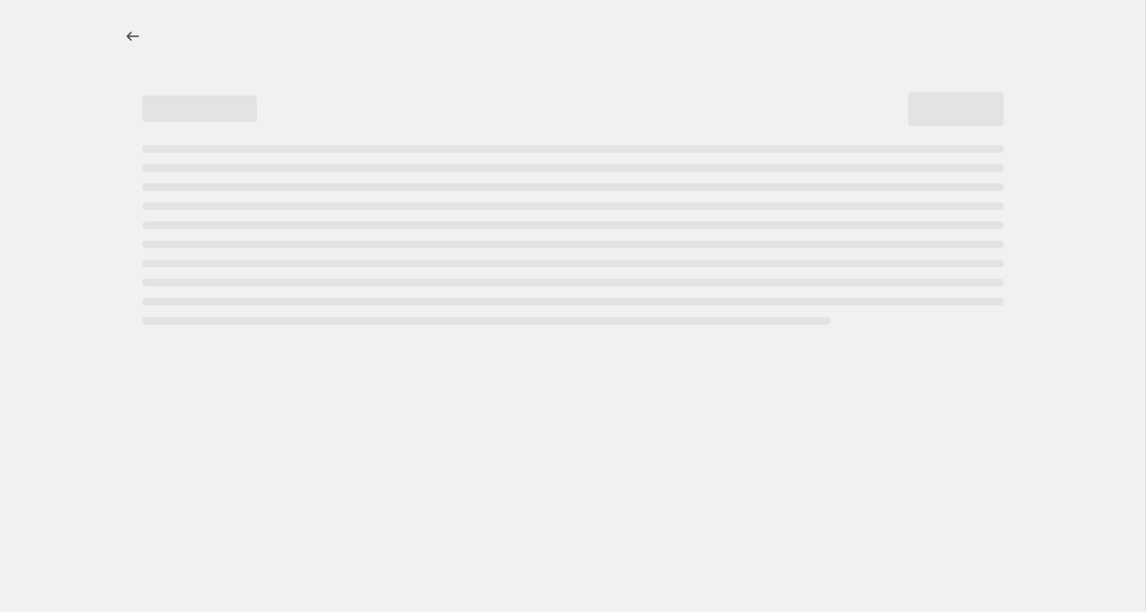
select select "percentage"
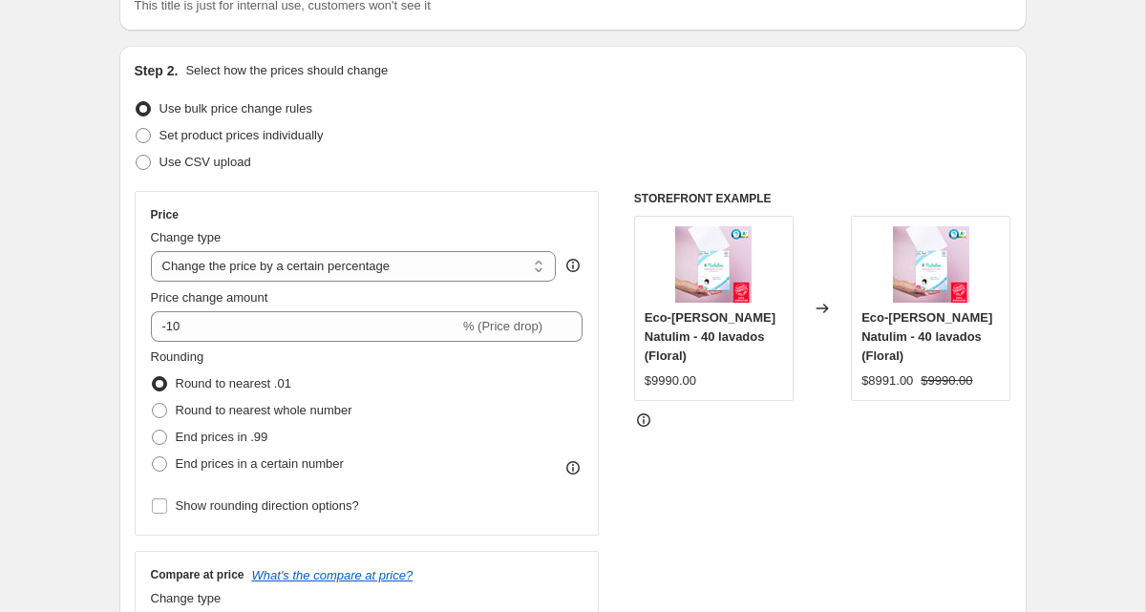
scroll to position [169, 0]
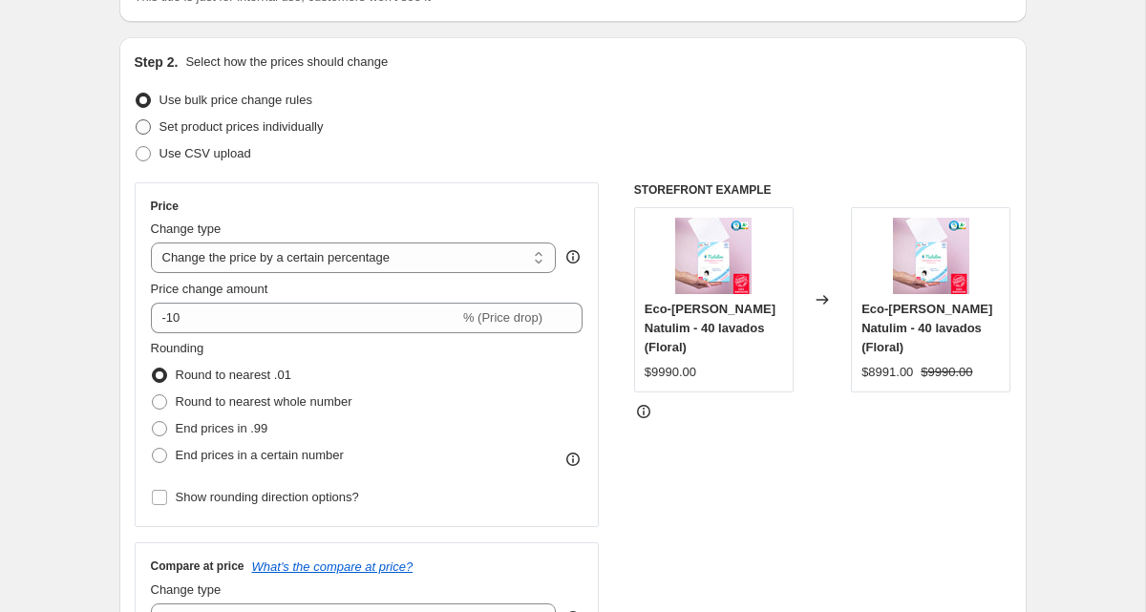
click at [249, 124] on span "Set product prices individually" at bounding box center [241, 126] width 164 height 14
click at [137, 120] on input "Set product prices individually" at bounding box center [136, 119] width 1 height 1
radio input "true"
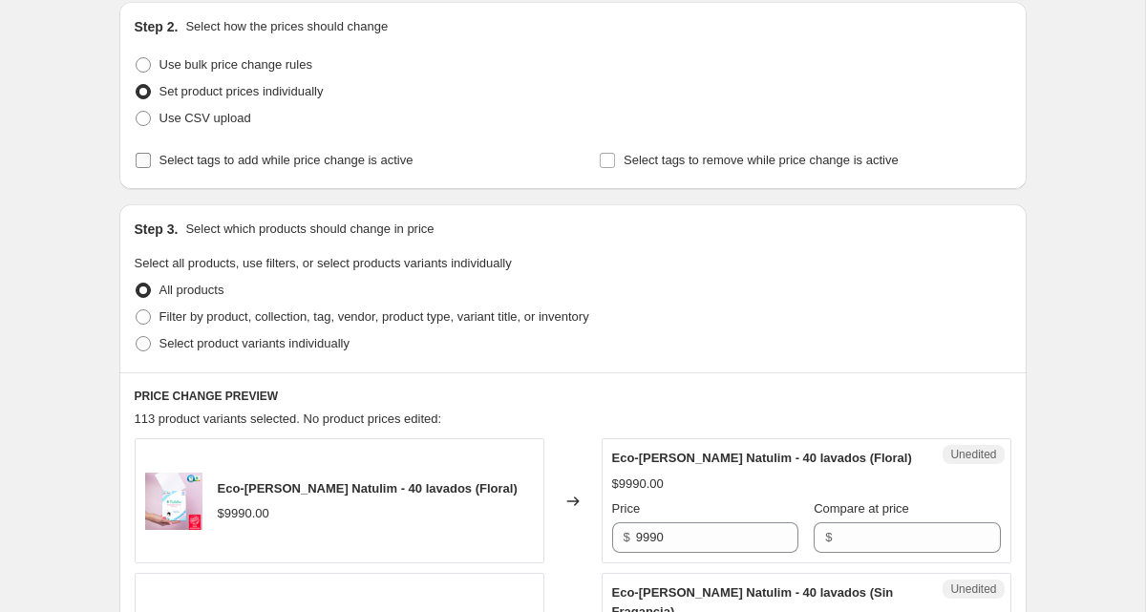
scroll to position [210, 0]
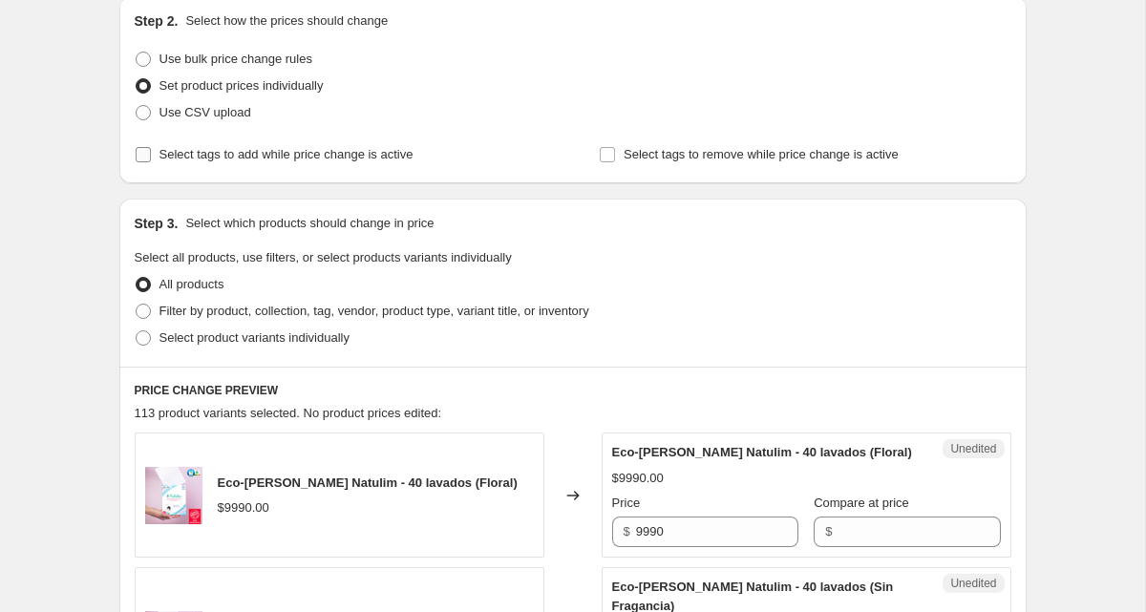
click at [237, 145] on span "Select tags to add while price change is active" at bounding box center [286, 154] width 254 height 19
click at [151, 147] on input "Select tags to add while price change is active" at bounding box center [143, 154] width 15 height 15
checkbox input "true"
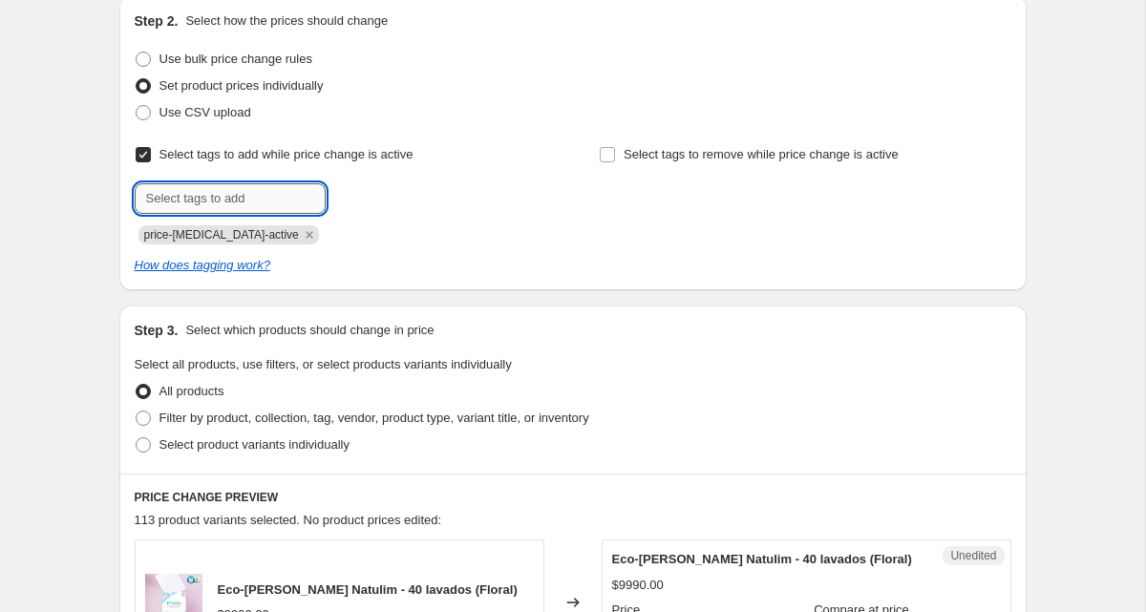
drag, startPoint x: 234, startPoint y: 197, endPoint x: 215, endPoint y: 193, distance: 19.5
click at [234, 197] on input "text" at bounding box center [230, 198] width 191 height 31
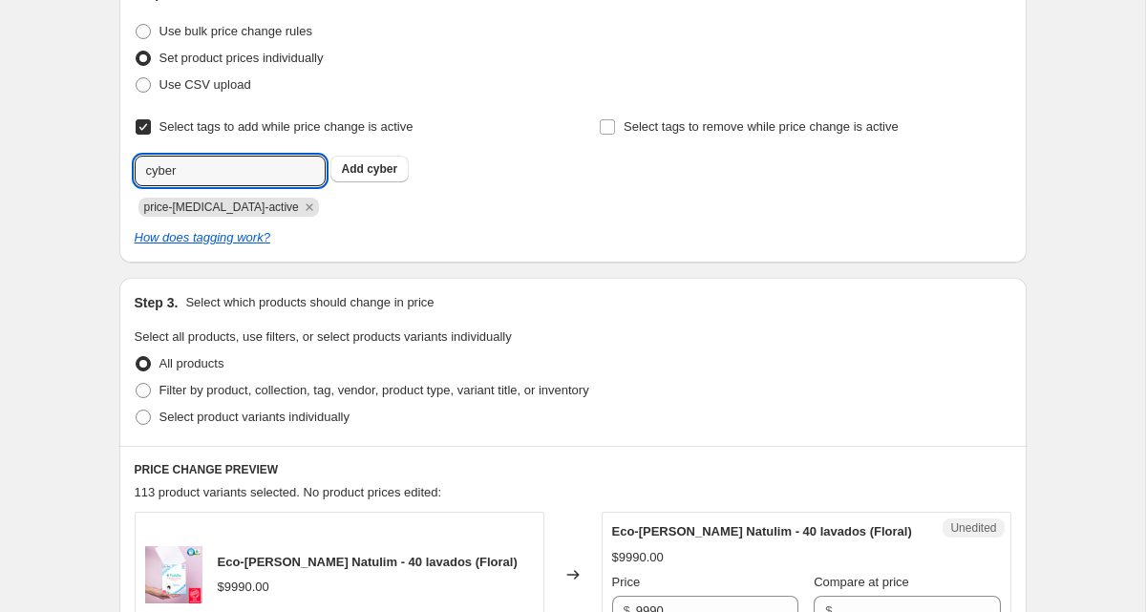
scroll to position [245, 0]
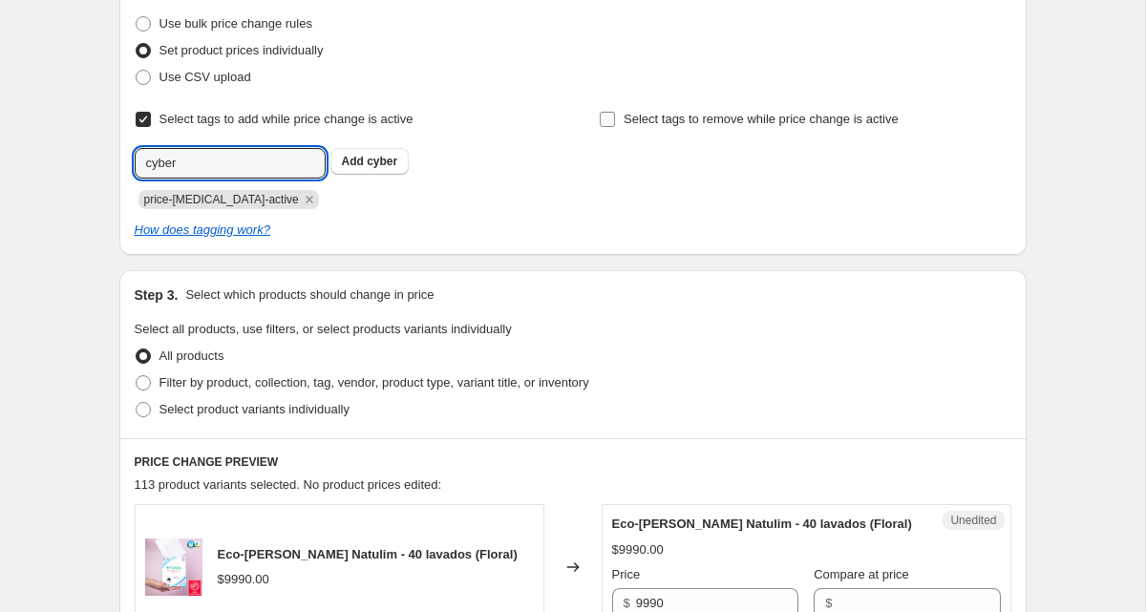
type input "cyber"
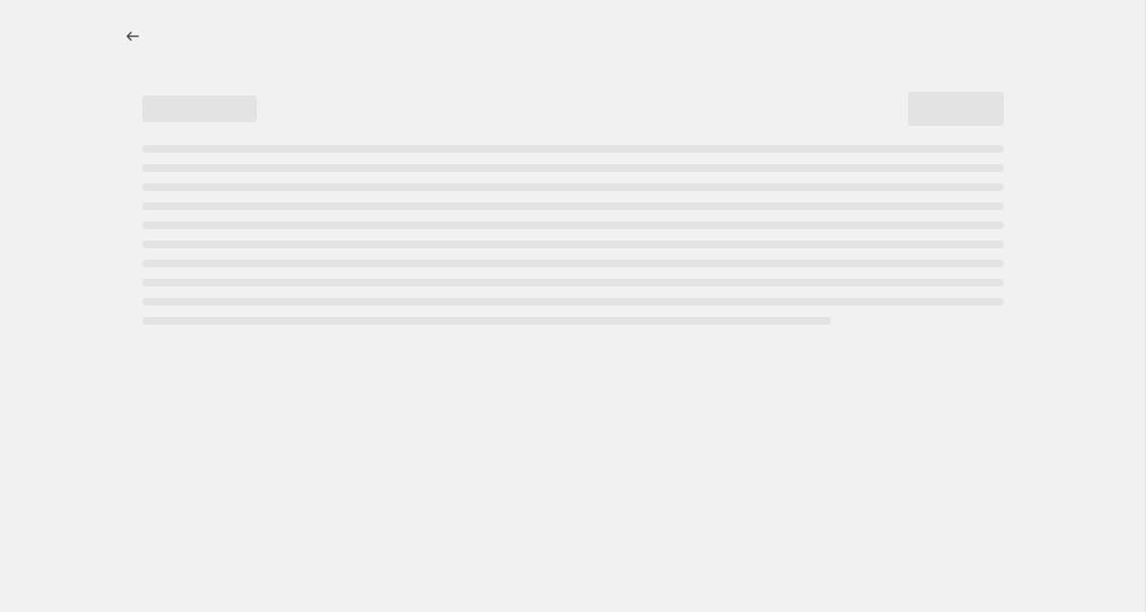
select select "percentage"
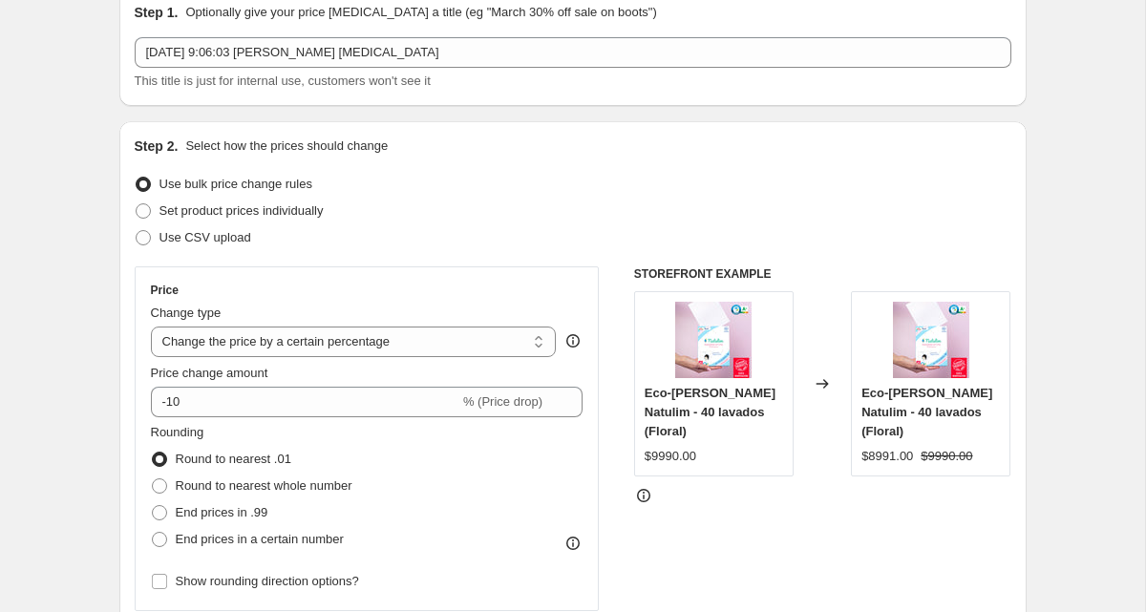
scroll to position [98, 0]
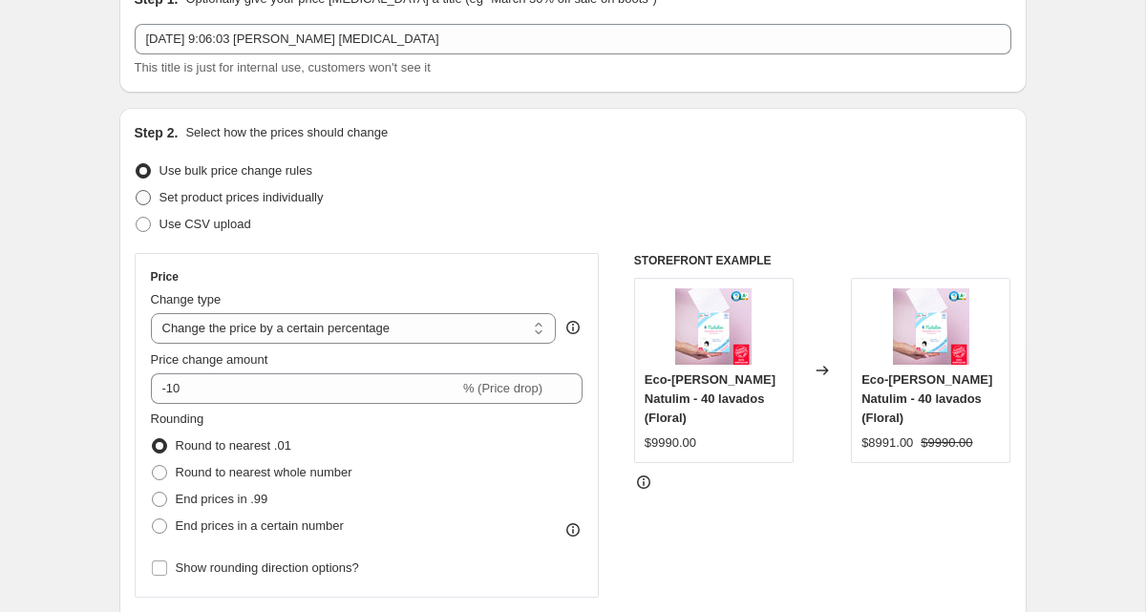
click at [147, 198] on span at bounding box center [143, 197] width 15 height 15
click at [137, 191] on input "Set product prices individually" at bounding box center [136, 190] width 1 height 1
radio input "true"
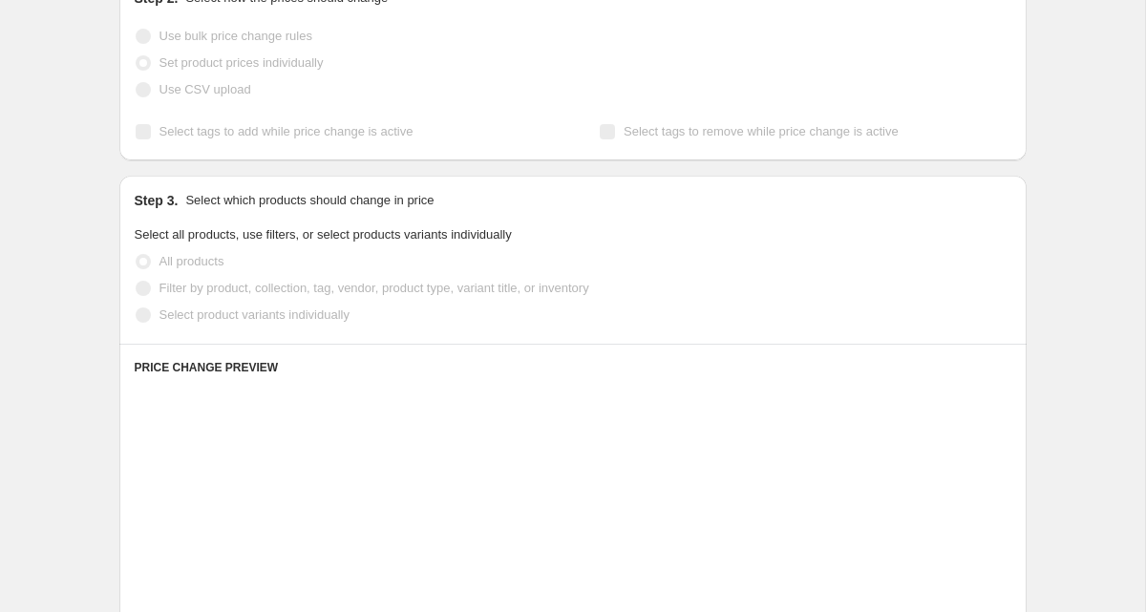
scroll to position [252, 0]
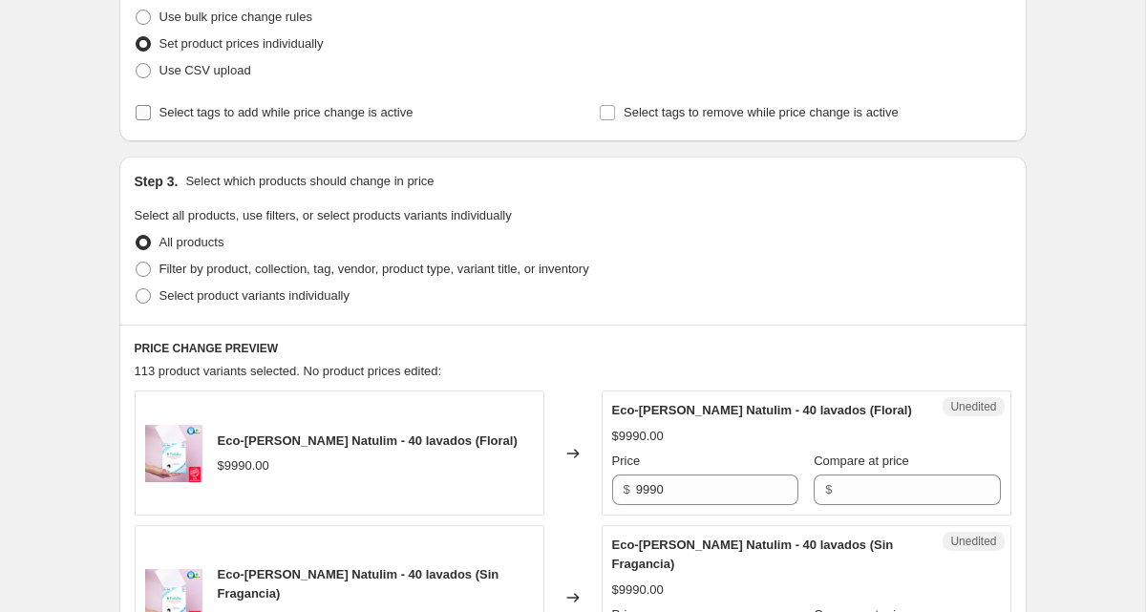
click at [151, 111] on label "Select tags to add while price change is active" at bounding box center [274, 112] width 279 height 27
click at [151, 111] on input "Select tags to add while price change is active" at bounding box center [143, 112] width 15 height 15
checkbox input "true"
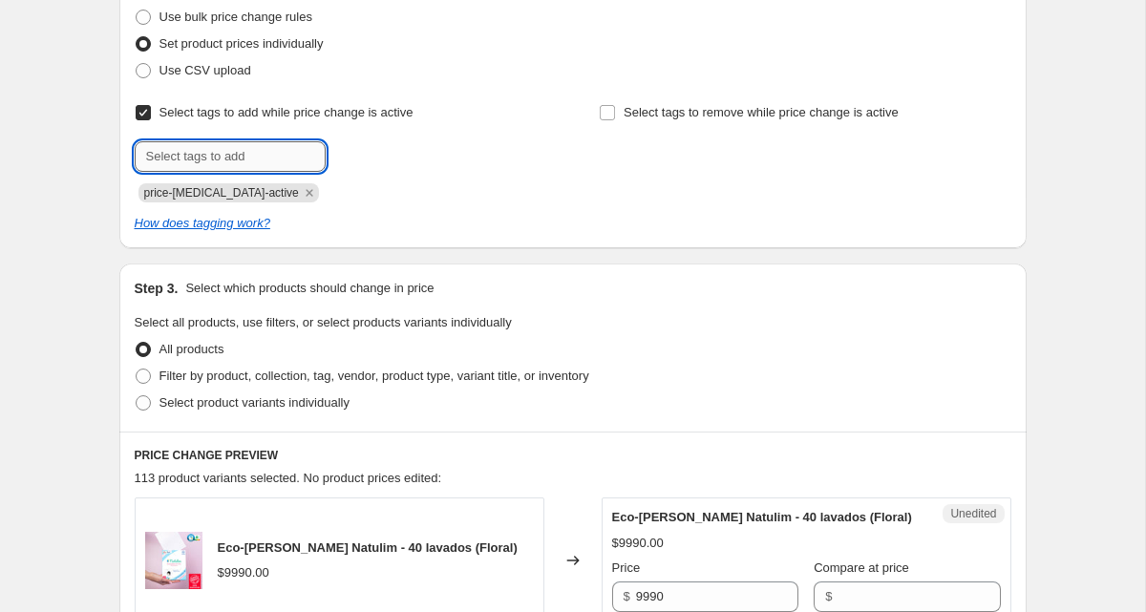
click at [196, 161] on input "text" at bounding box center [230, 156] width 191 height 31
type input "CYBER"
click at [811, 241] on div "Step 2. Select how the prices should change Use bulk price change rules Set pro…" at bounding box center [572, 101] width 907 height 294
click at [361, 150] on b "Add" at bounding box center [353, 154] width 22 height 13
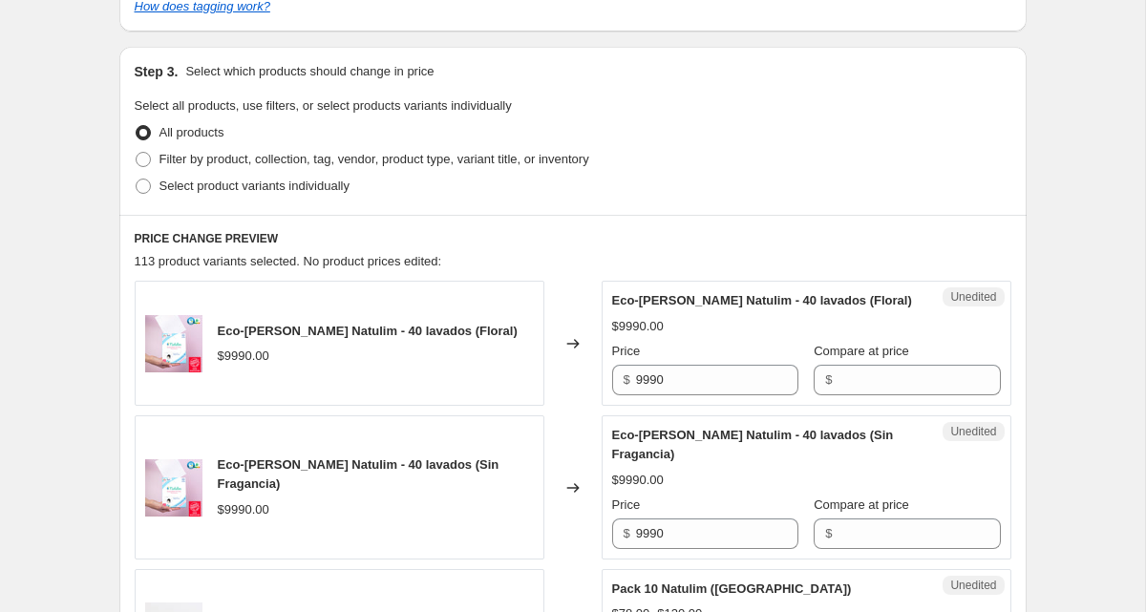
scroll to position [475, 0]
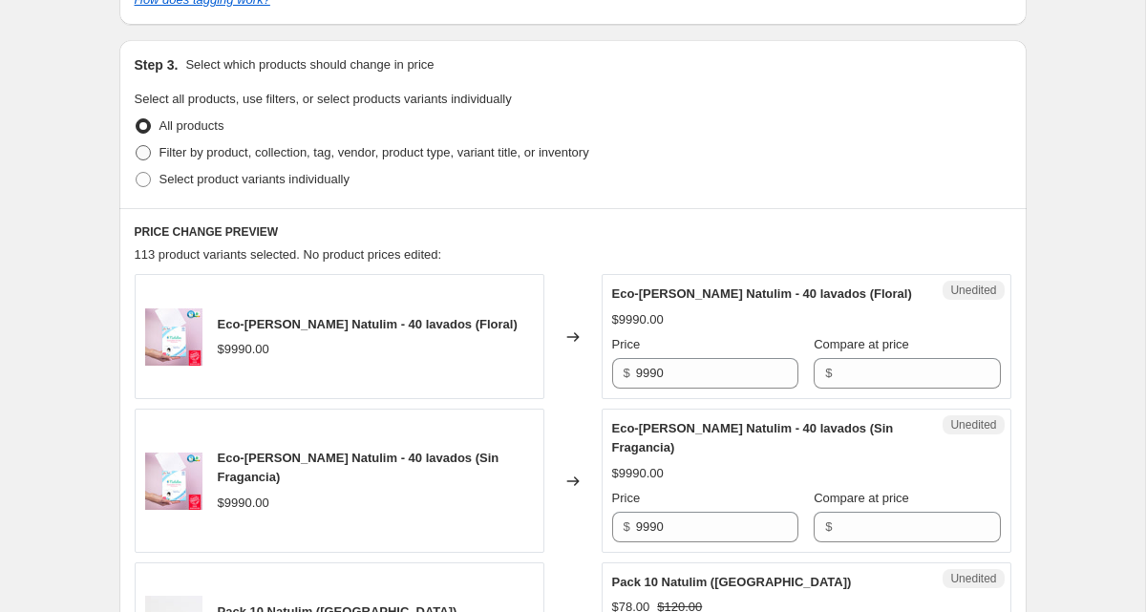
click at [269, 156] on span "Filter by product, collection, tag, vendor, product type, variant title, or inv…" at bounding box center [374, 152] width 430 height 14
click at [137, 146] on input "Filter by product, collection, tag, vendor, product type, variant title, or inv…" at bounding box center [136, 145] width 1 height 1
radio input "true"
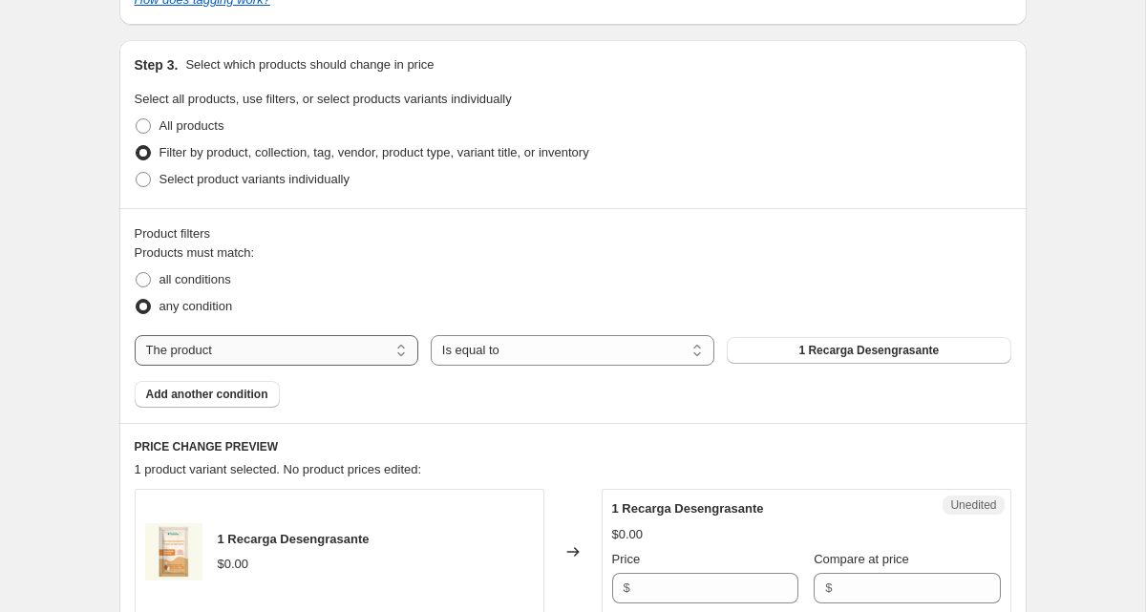
click at [221, 349] on select "The product The product's collection The product's tag The product's vendor The…" at bounding box center [277, 350] width 284 height 31
select select "product_status"
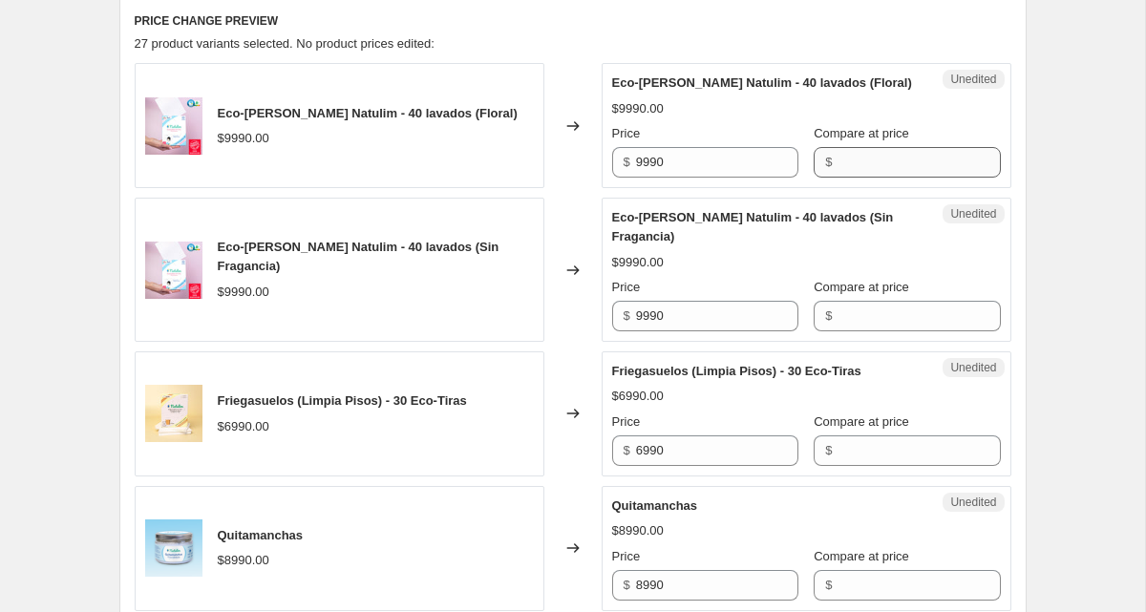
scroll to position [908, 0]
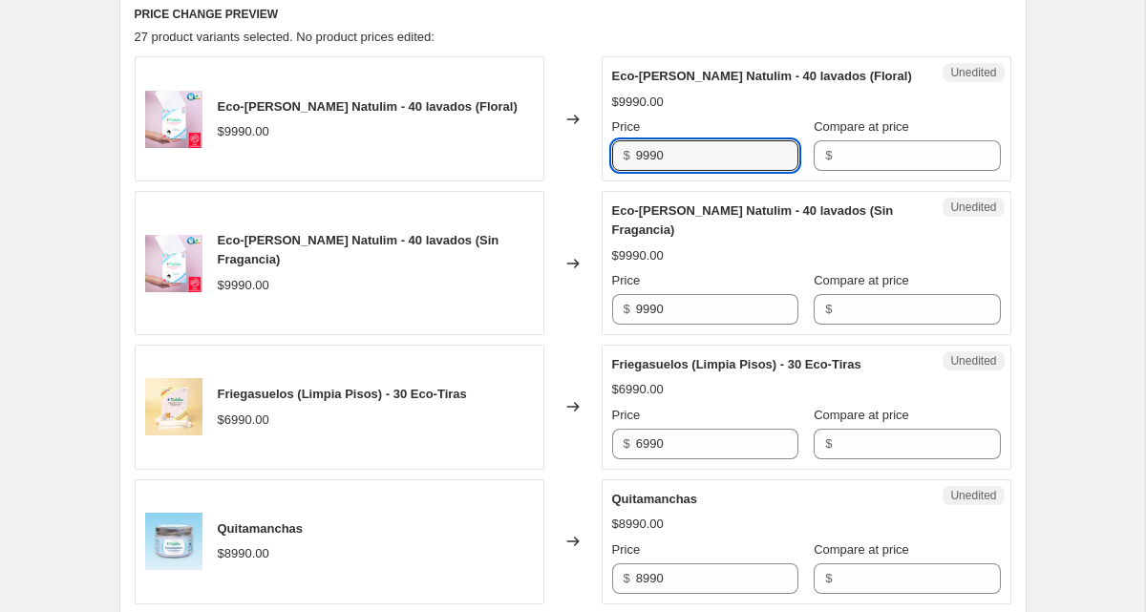
drag, startPoint x: 676, startPoint y: 178, endPoint x: 621, endPoint y: 180, distance: 54.5
click at [621, 171] on div "$ 9990" at bounding box center [705, 155] width 186 height 31
click at [900, 171] on input "Compare at price" at bounding box center [918, 155] width 162 height 31
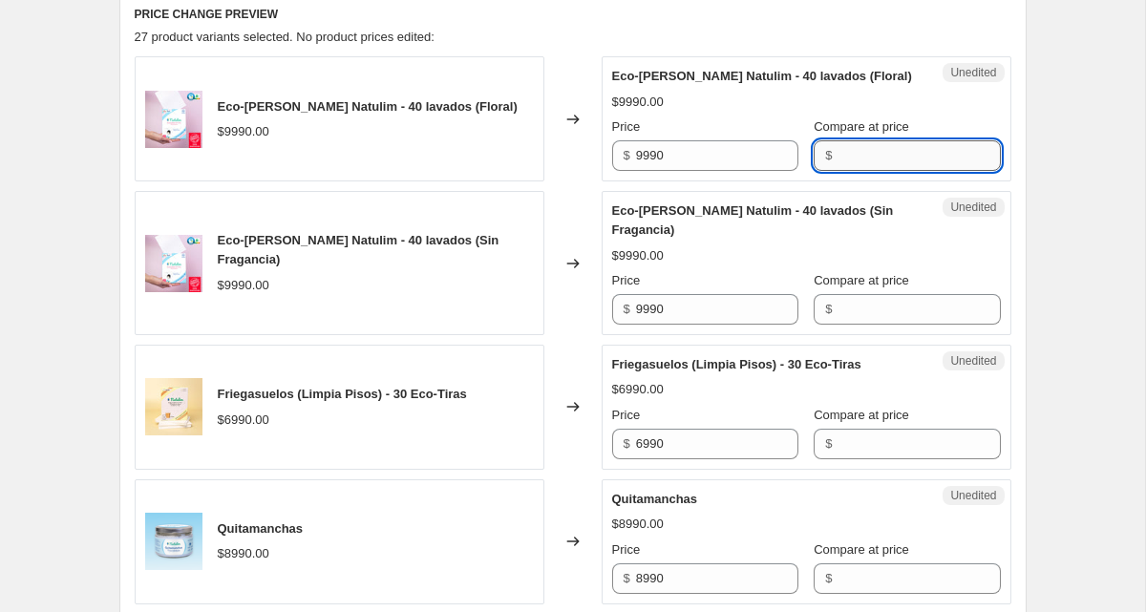
paste input "9990"
type input "9990"
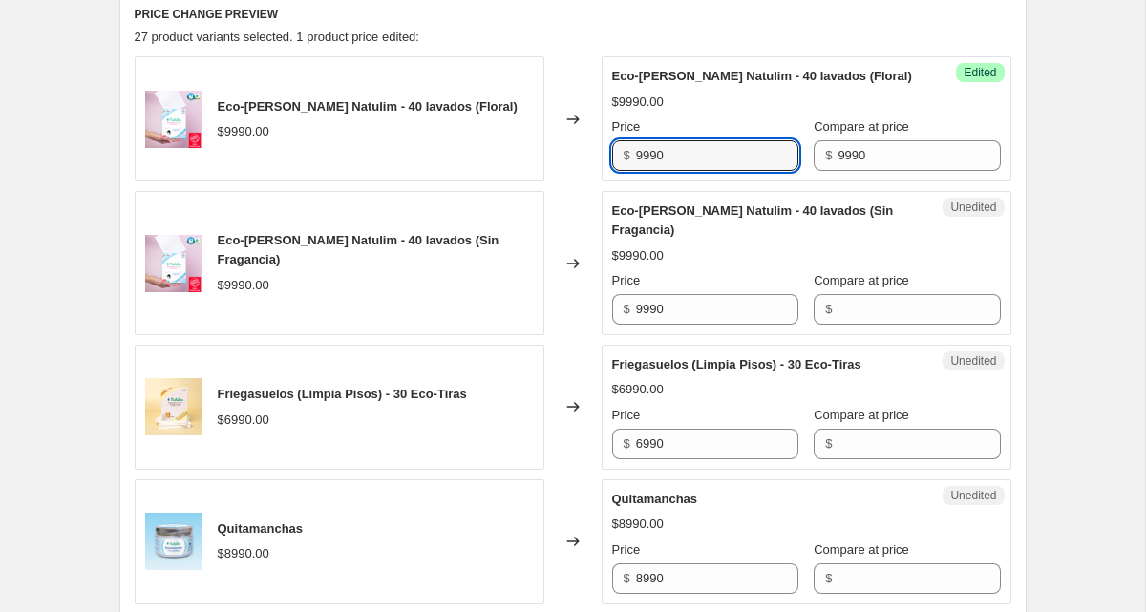
drag, startPoint x: 581, startPoint y: 179, endPoint x: 557, endPoint y: 179, distance: 24.8
click at [557, 179] on div "Eco-[PERSON_NAME] Natulim - 40 lavados (Floral) $9990.00 Changed to Success Edi…" at bounding box center [573, 118] width 876 height 125
type input "6490"
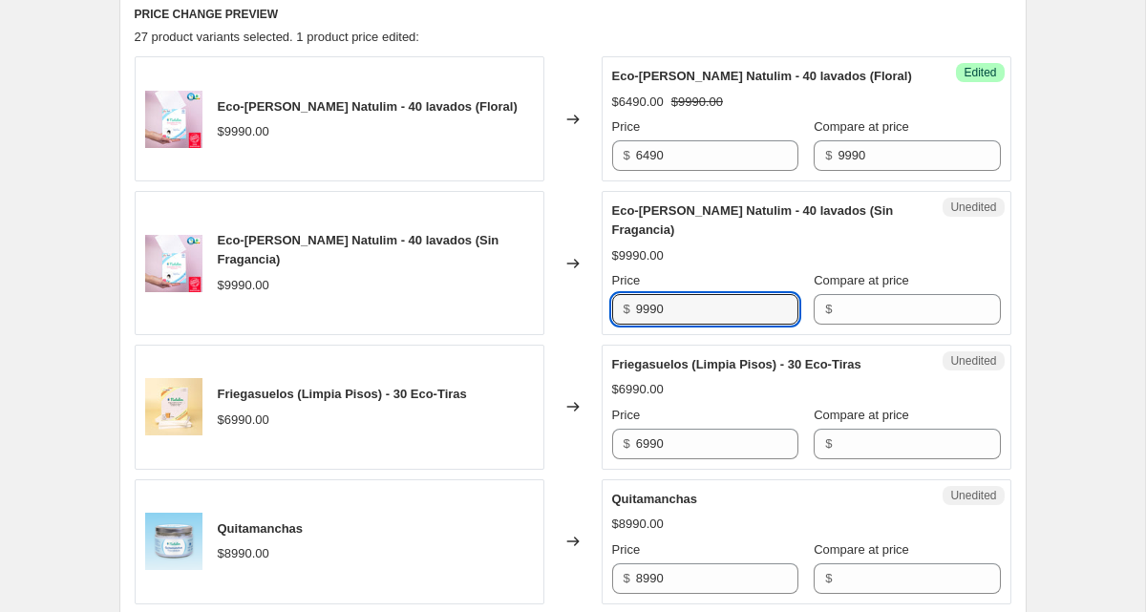
drag, startPoint x: 689, startPoint y: 328, endPoint x: 606, endPoint y: 331, distance: 83.1
click at [606, 331] on div "Unedited Eco-[PERSON_NAME] Natulim - 40 lavados (Sin Fragancia) $9990.00 Price …" at bounding box center [806, 263] width 410 height 144
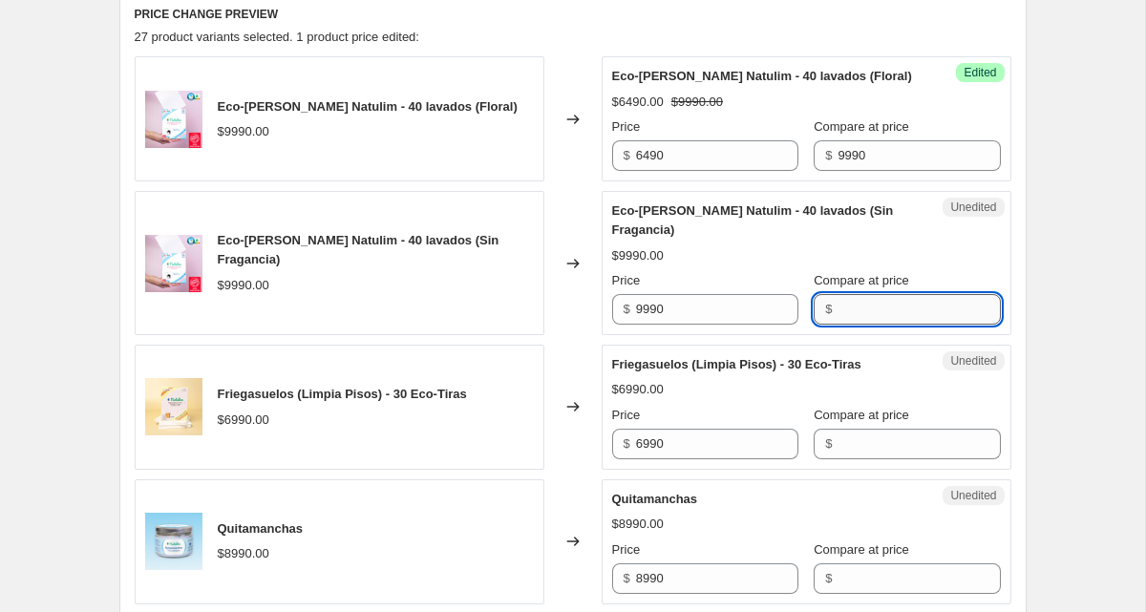
click at [885, 325] on input "Compare at price" at bounding box center [918, 309] width 162 height 31
paste input "9990"
type input "9990"
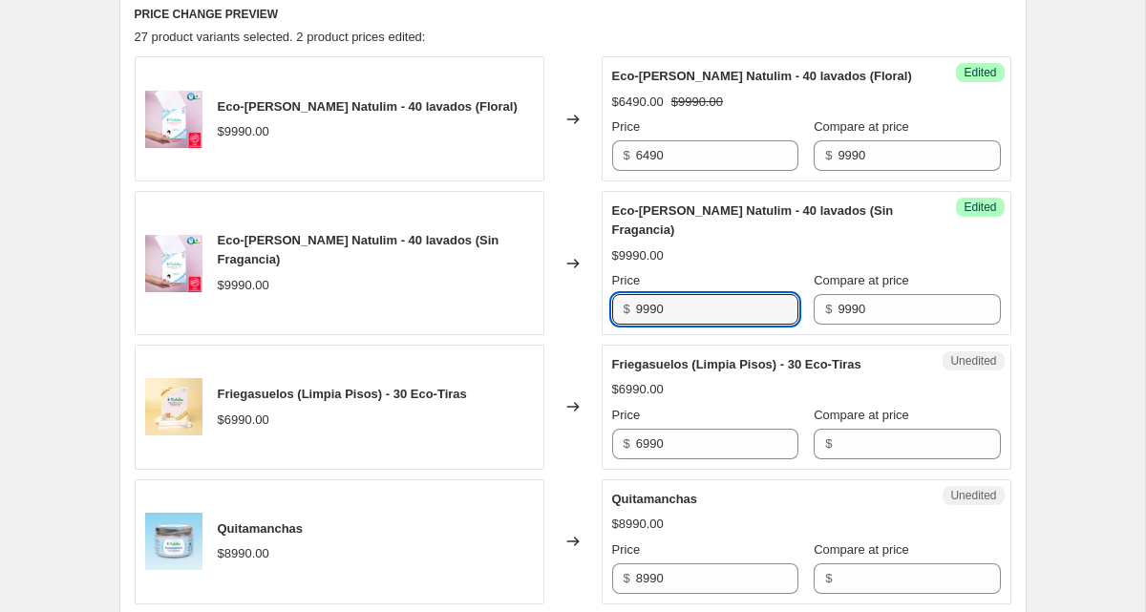
drag, startPoint x: 734, startPoint y: 334, endPoint x: 554, endPoint y: 330, distance: 180.5
click at [555, 330] on div "Eco-[PERSON_NAME] Natulim - 40 lavados (Sin Fragancia) $9990.00 Changed to Succ…" at bounding box center [573, 263] width 876 height 144
type input "6490"
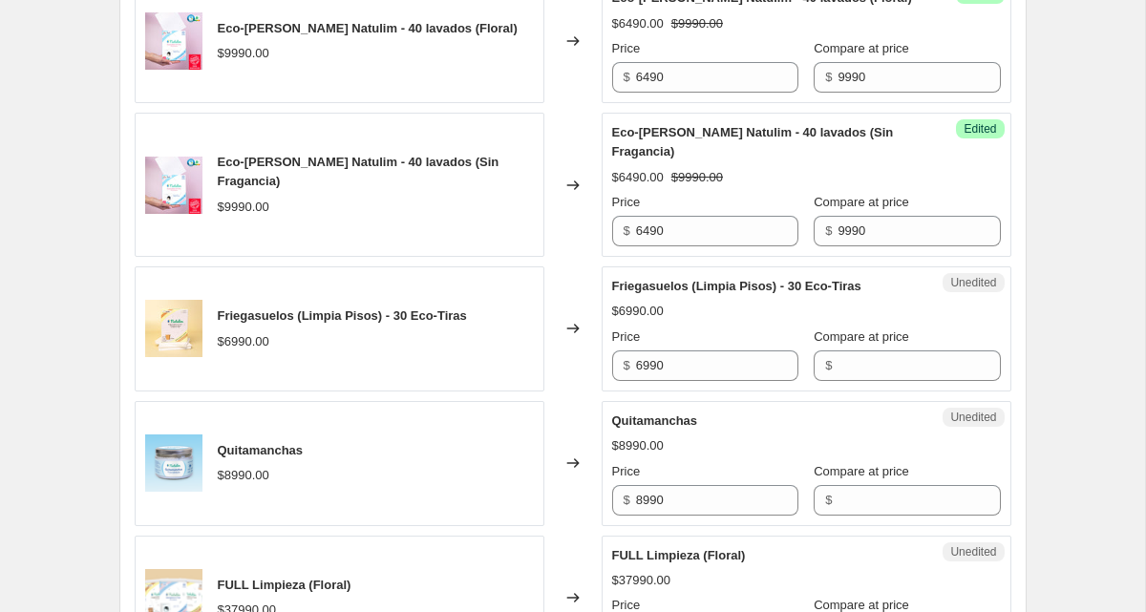
scroll to position [1069, 0]
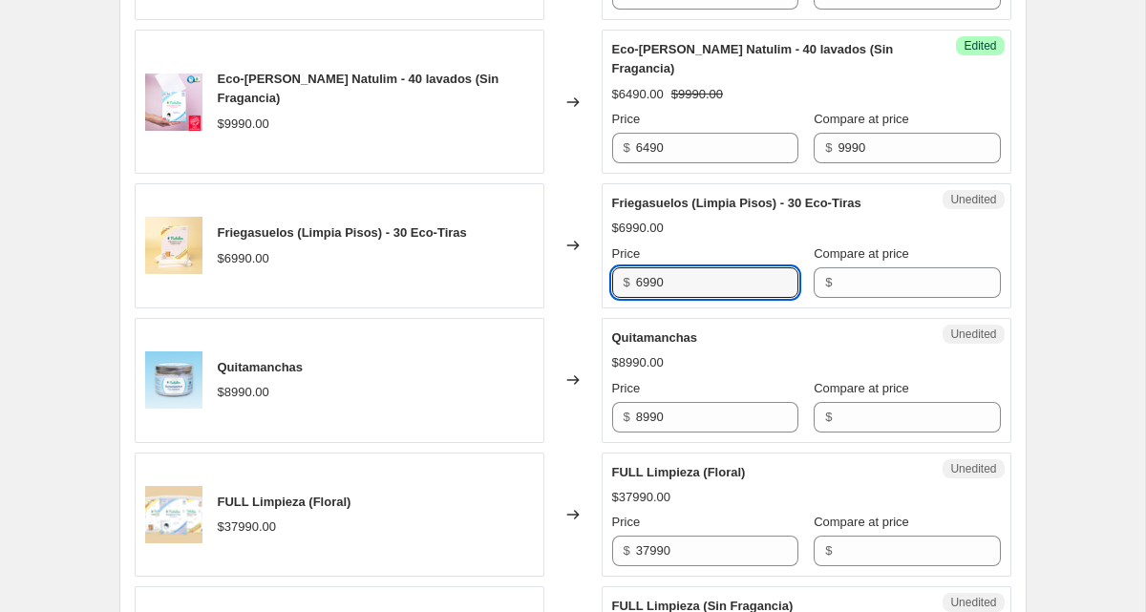
drag, startPoint x: 708, startPoint y: 300, endPoint x: 562, endPoint y: 296, distance: 146.1
click at [563, 296] on div "Friegasuelos (Limpia Pisos) - 30 Eco-Tiras $6990.00 Changed to Unedited Friegas…" at bounding box center [573, 245] width 876 height 125
click at [869, 298] on input "Compare at price" at bounding box center [918, 282] width 162 height 31
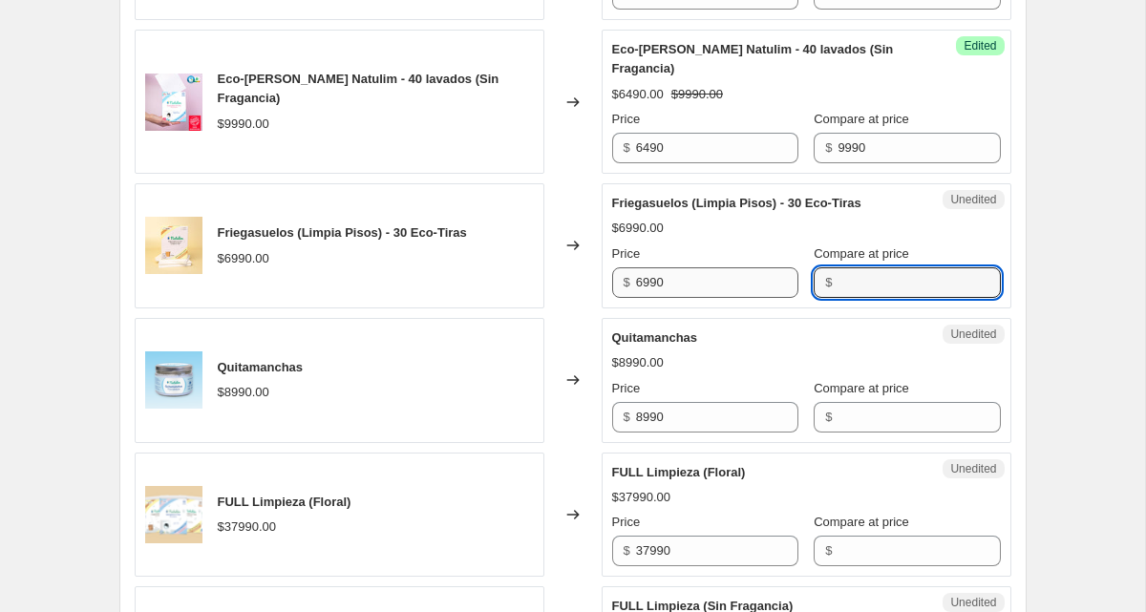
paste input "6990"
type input "6990"
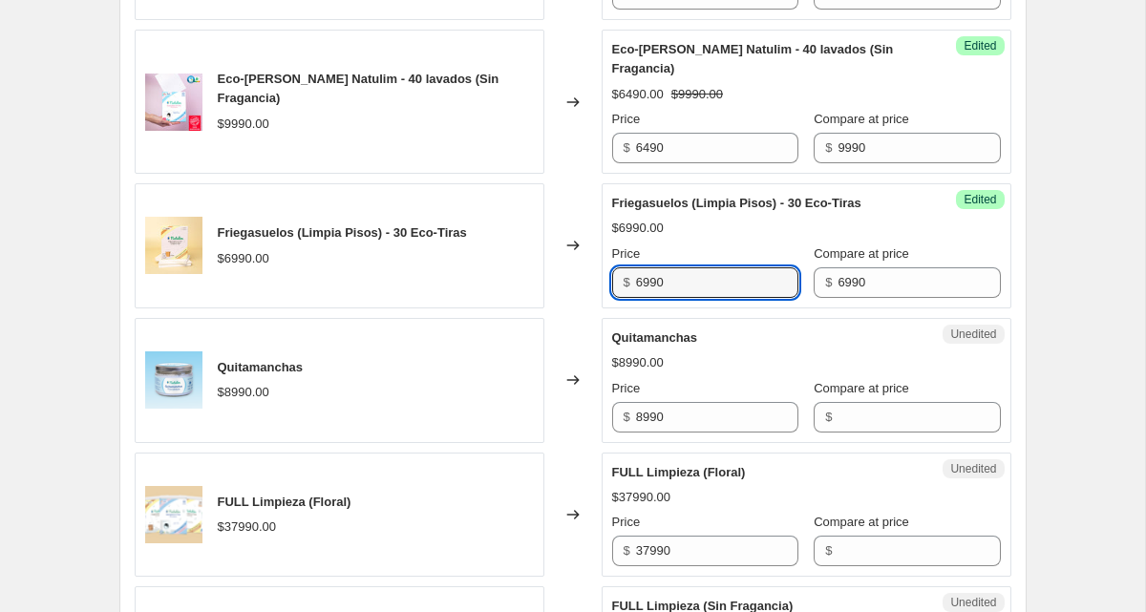
drag, startPoint x: 713, startPoint y: 305, endPoint x: 541, endPoint y: 288, distance: 172.7
click at [543, 288] on div "Friegasuelos (Limpia Pisos) - 30 Eco-Tiras $6990.00 Changed to Success Edited F…" at bounding box center [573, 245] width 876 height 125
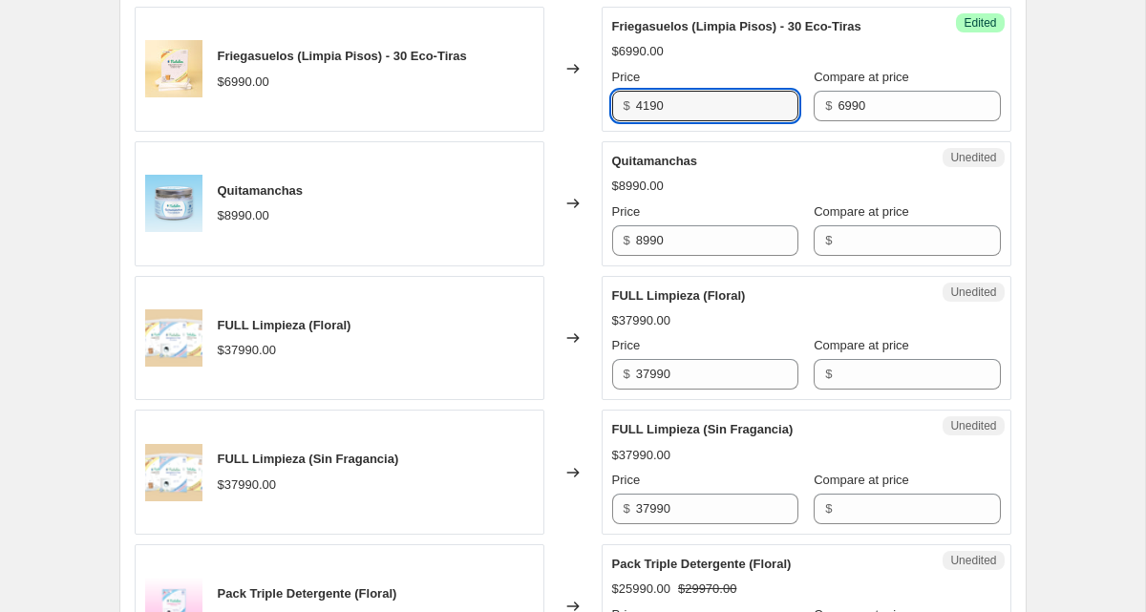
scroll to position [1251, 0]
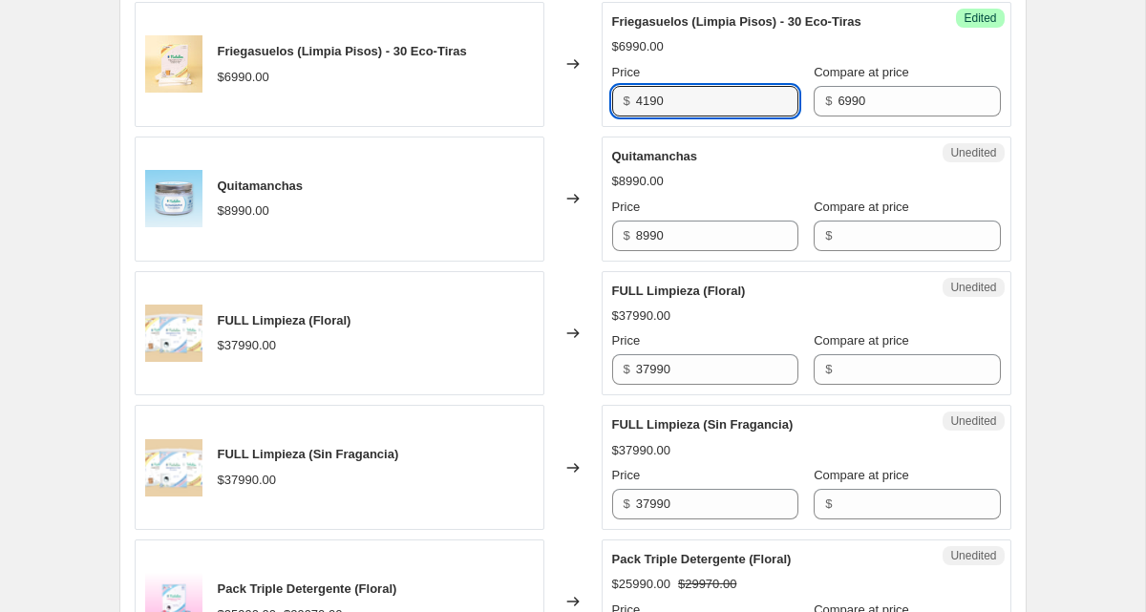
type input "4190"
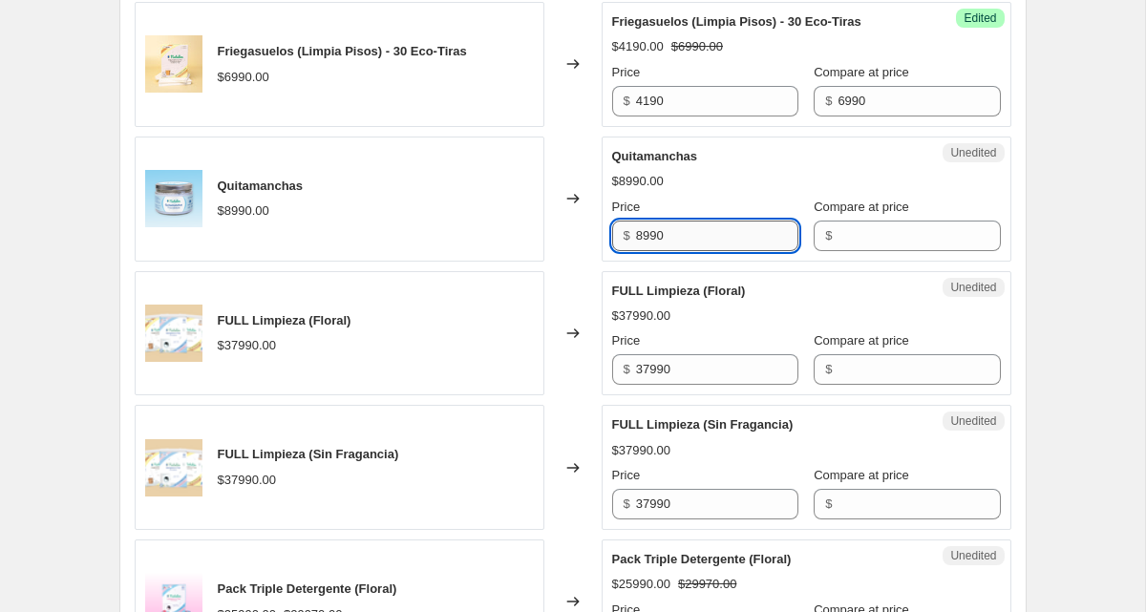
click at [657, 251] on input "8990" at bounding box center [717, 236] width 162 height 31
click at [895, 251] on input "Compare at price" at bounding box center [918, 236] width 162 height 31
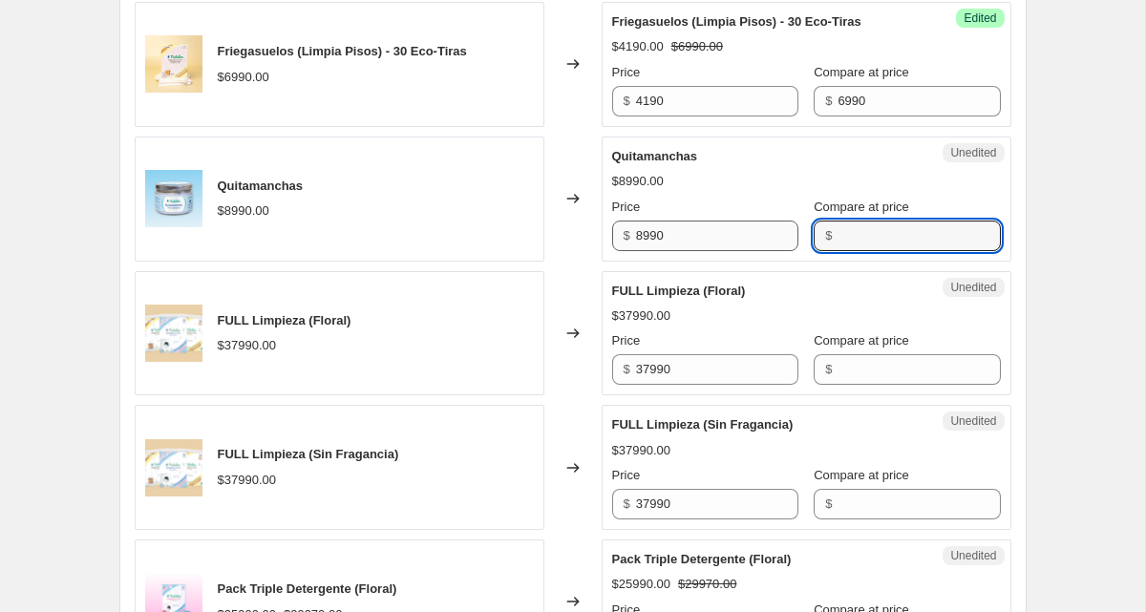
paste input "8990"
type input "8990"
drag, startPoint x: 678, startPoint y: 254, endPoint x: 627, endPoint y: 256, distance: 50.6
click at [627, 251] on div "$ 8990" at bounding box center [705, 236] width 186 height 31
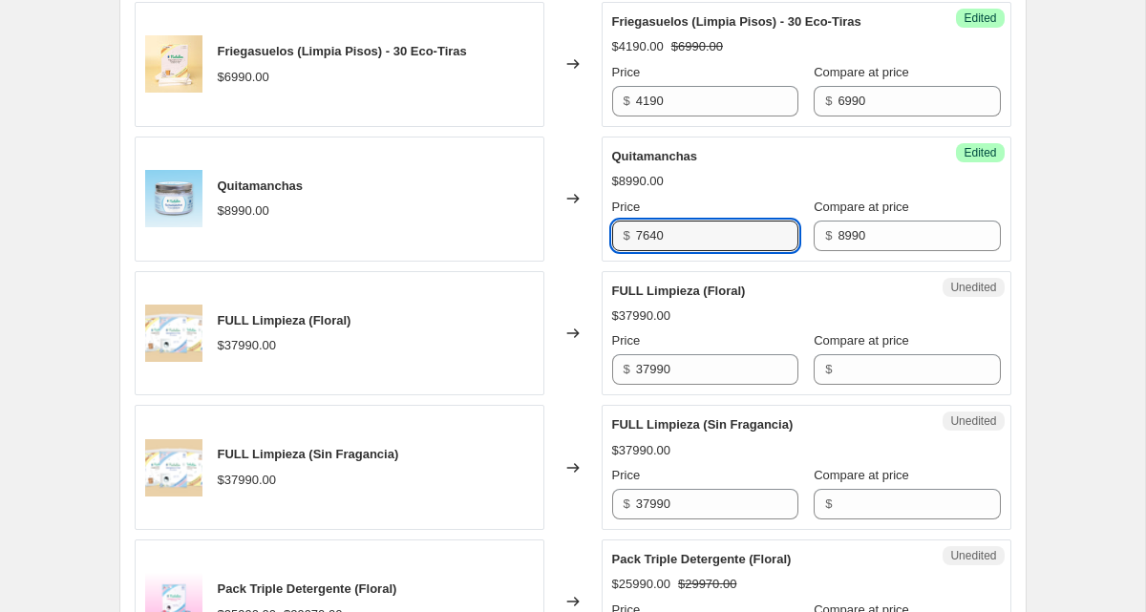
type input "7640"
click at [927, 191] on div "$7640.00 $8990.00" at bounding box center [806, 181] width 389 height 19
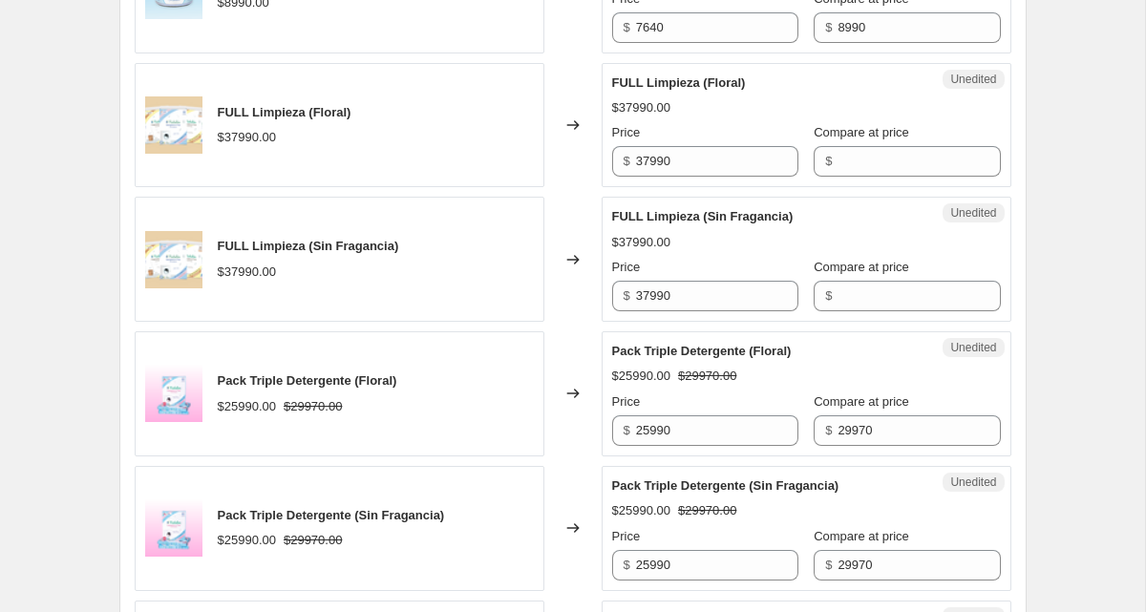
scroll to position [1462, 0]
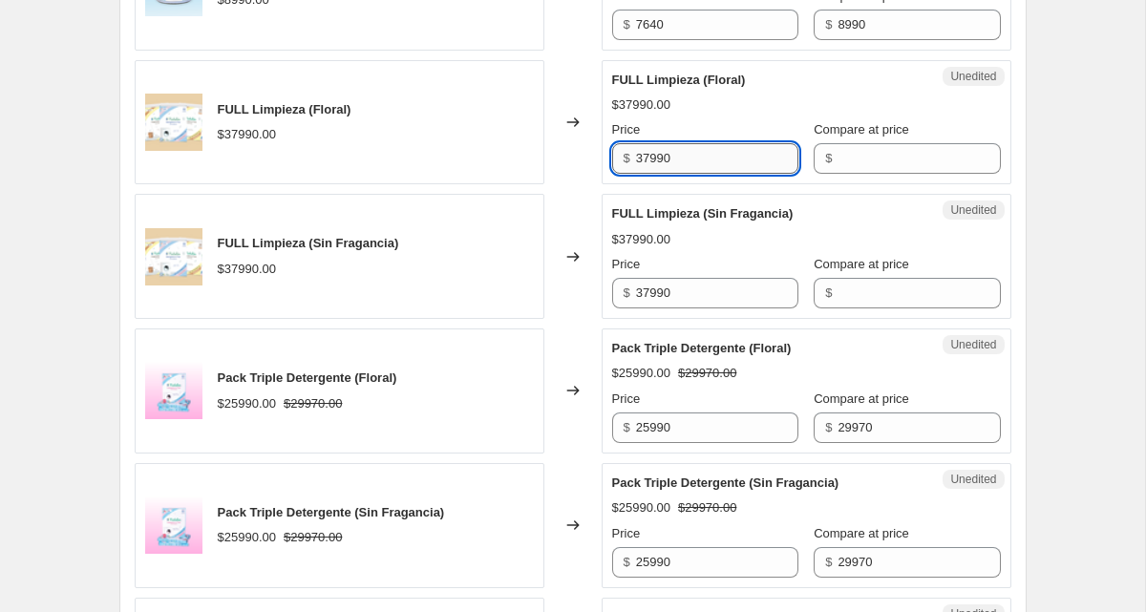
click at [654, 174] on input "37990" at bounding box center [717, 158] width 162 height 31
click at [927, 174] on input "Compare at price" at bounding box center [918, 158] width 162 height 31
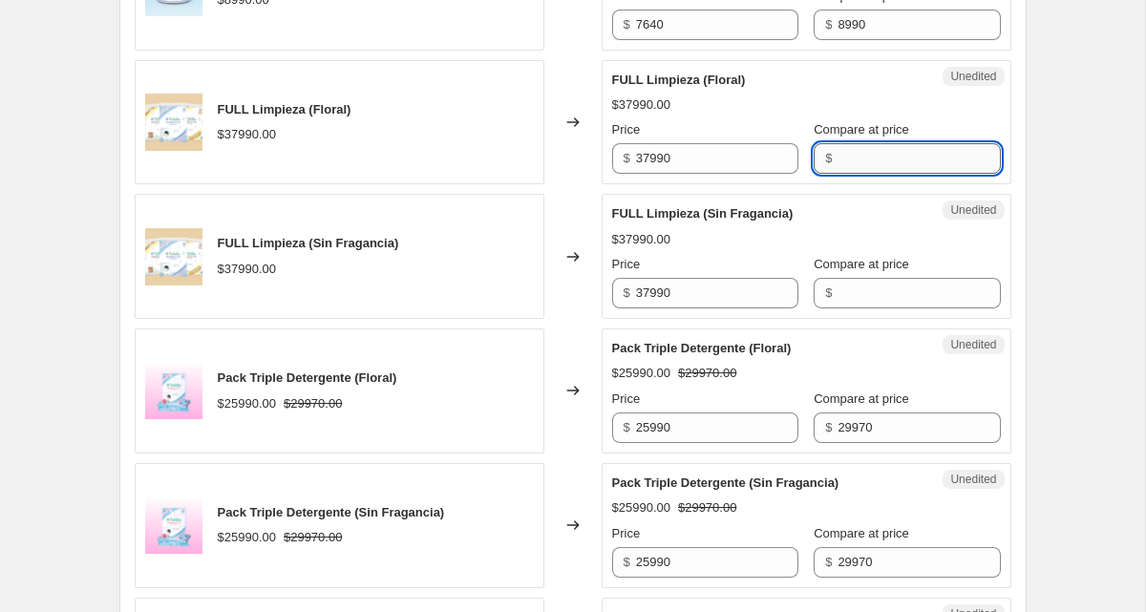
paste input "37990"
type input "37990"
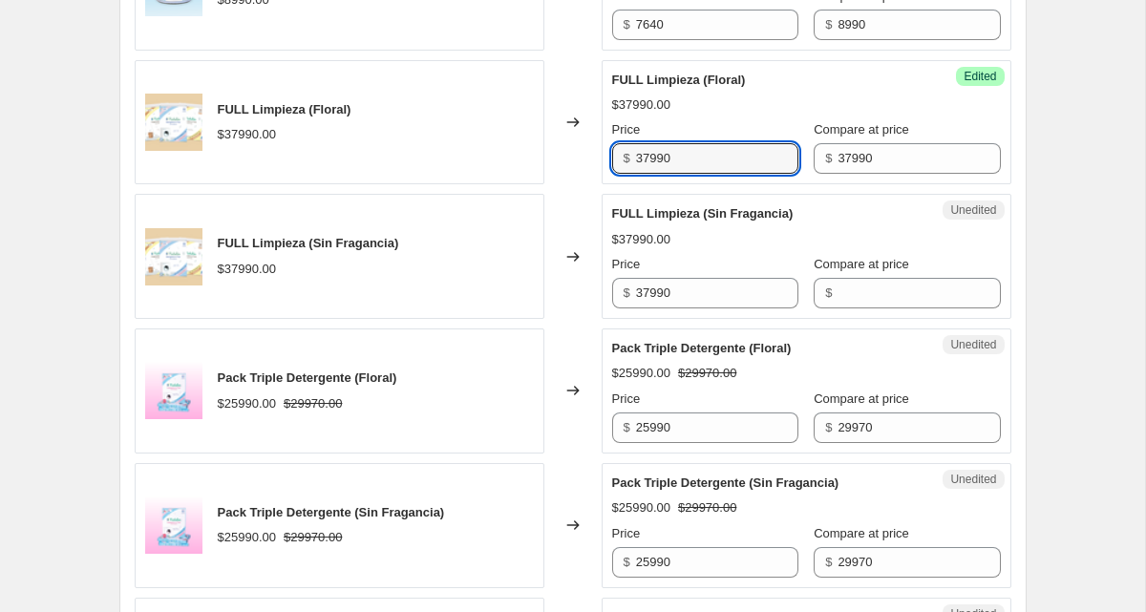
click at [603, 181] on div "Success Edited FULL Limpieza (Floral) $37990.00 Price $ 37990 Compare at price …" at bounding box center [806, 122] width 410 height 125
type input "28490"
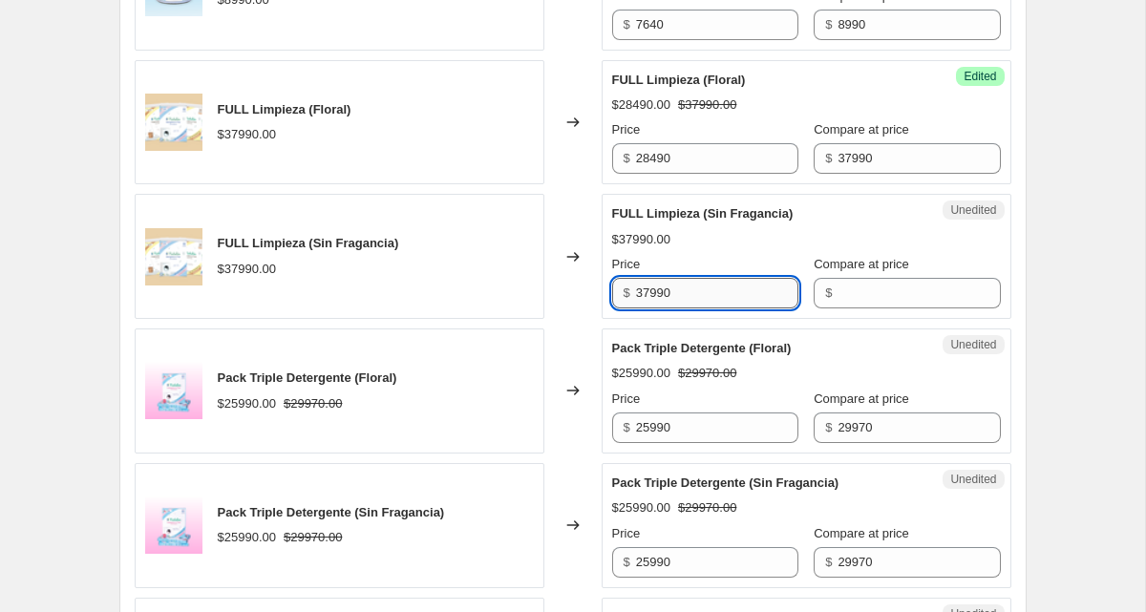
drag, startPoint x: 707, startPoint y: 318, endPoint x: 656, endPoint y: 315, distance: 51.6
click at [656, 308] on input "37990" at bounding box center [717, 293] width 162 height 31
click at [863, 308] on input "Compare at price" at bounding box center [918, 293] width 162 height 31
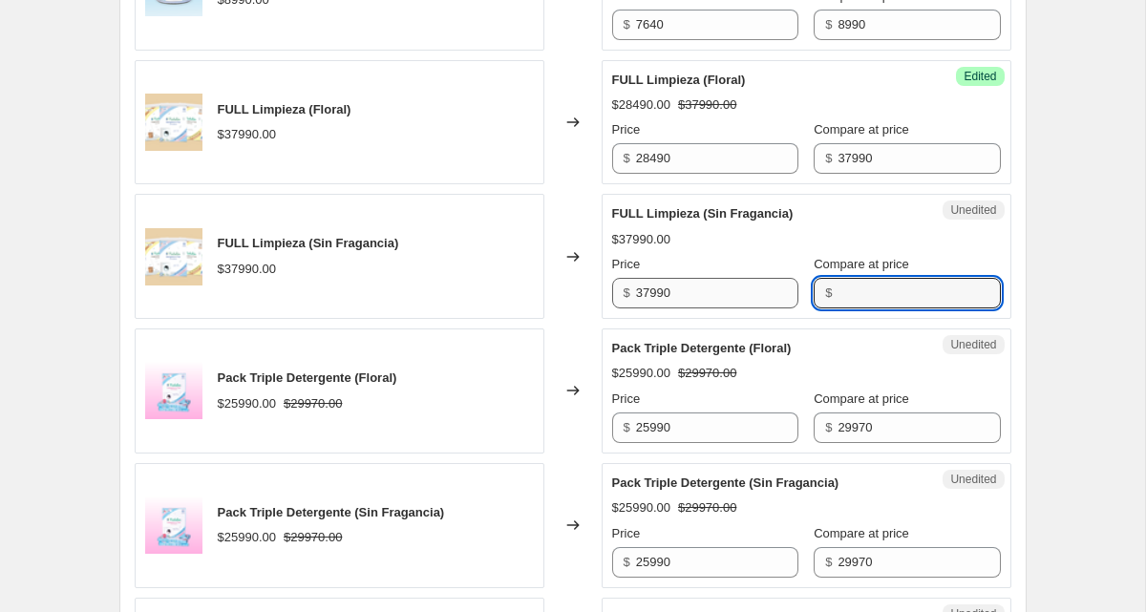
paste input "37990"
type input "37990"
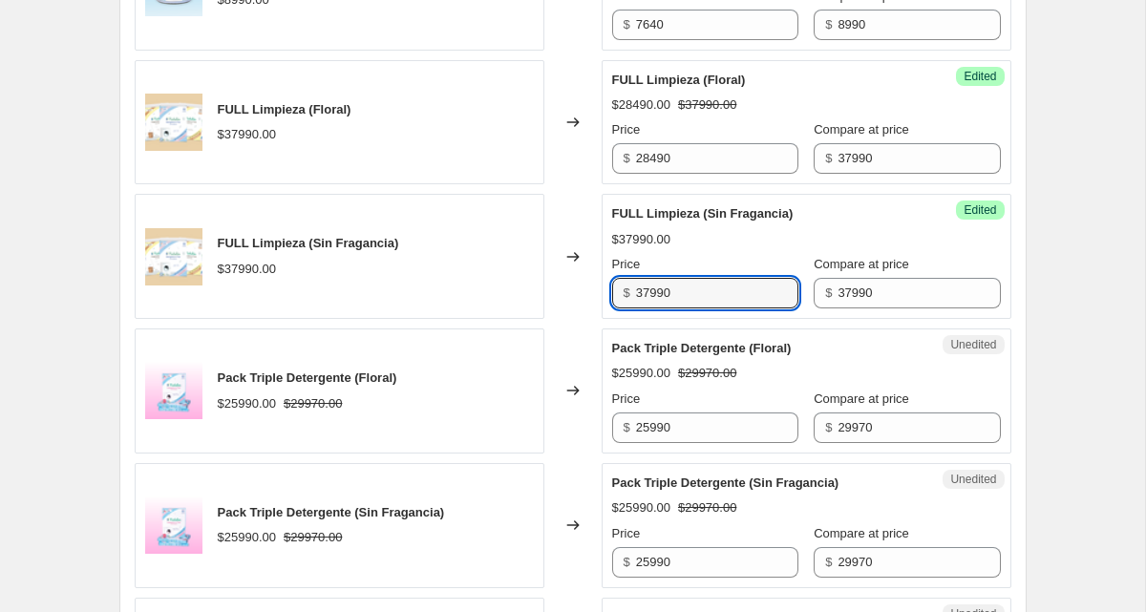
drag, startPoint x: 710, startPoint y: 313, endPoint x: 624, endPoint y: 310, distance: 86.0
click at [624, 308] on div "$ 37990" at bounding box center [705, 293] width 186 height 31
type input "28490"
click at [1041, 261] on div "Create new price [MEDICAL_DATA]. This page is ready Create new price [MEDICAL_D…" at bounding box center [572, 584] width 953 height 4092
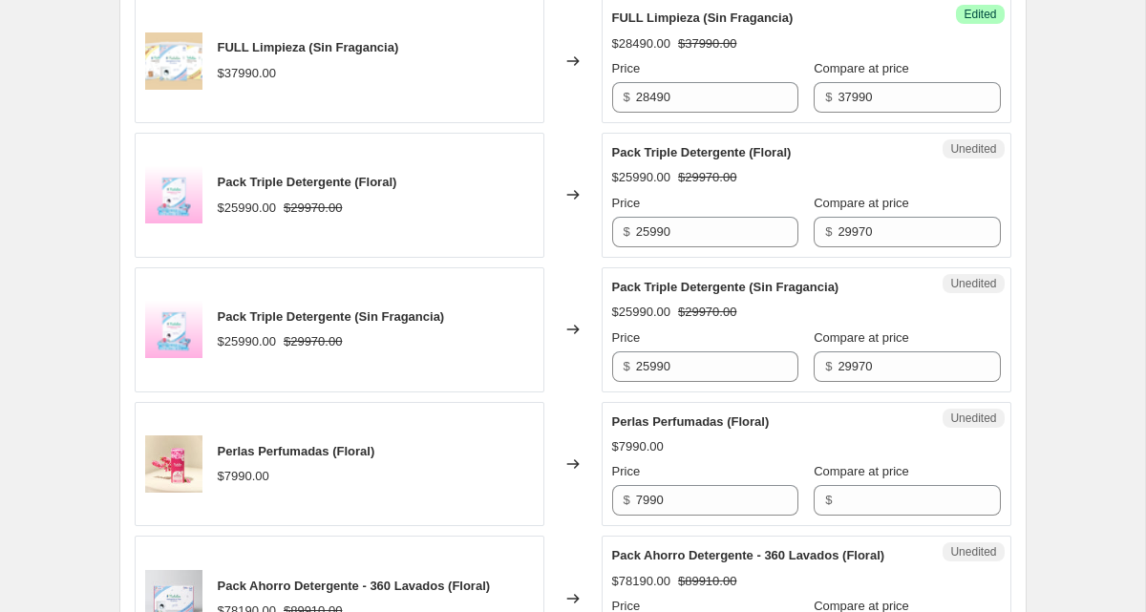
scroll to position [1668, 0]
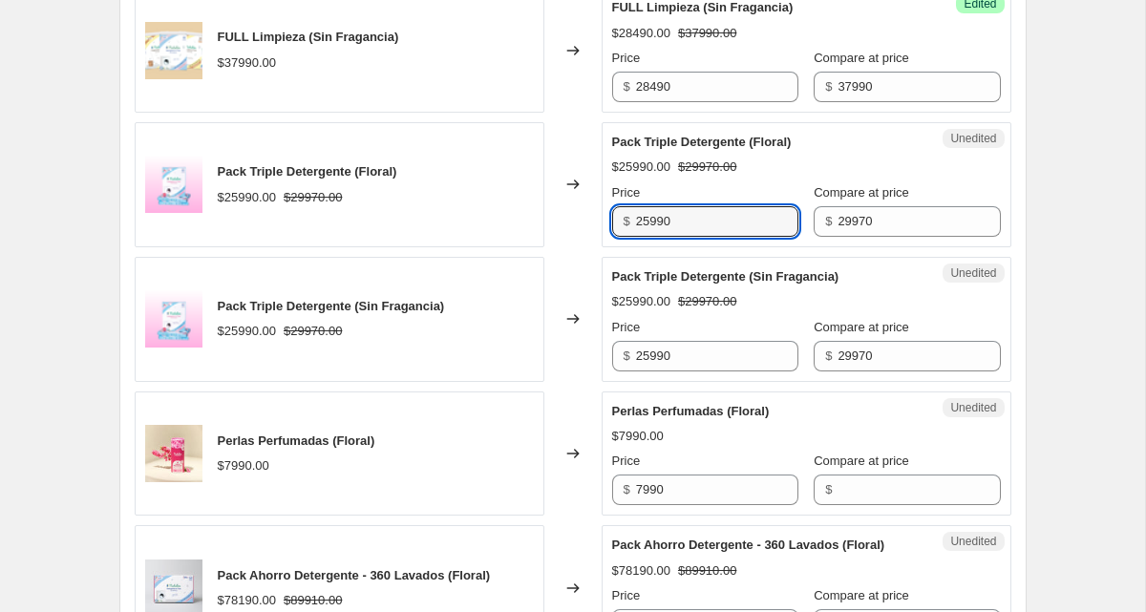
drag, startPoint x: 695, startPoint y: 246, endPoint x: 616, endPoint y: 243, distance: 79.3
click at [616, 237] on div "$ 25990" at bounding box center [705, 221] width 186 height 31
drag, startPoint x: 717, startPoint y: 251, endPoint x: 627, endPoint y: 248, distance: 89.8
click at [628, 237] on div "$ 19490" at bounding box center [705, 221] width 186 height 31
type input "19490"
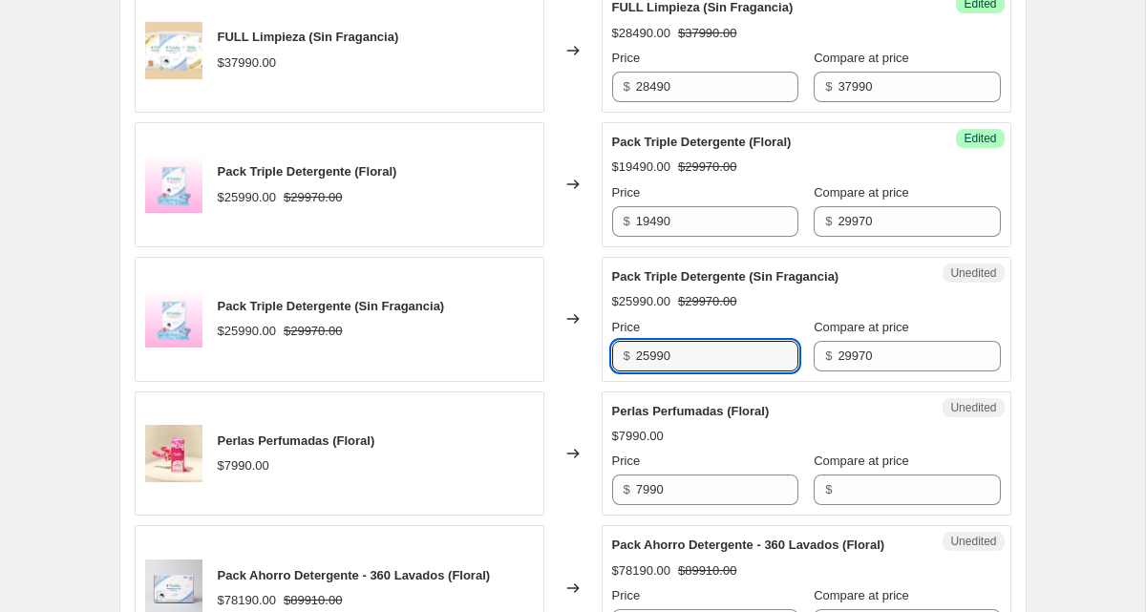
drag, startPoint x: 684, startPoint y: 375, endPoint x: 606, endPoint y: 374, distance: 78.3
click at [606, 374] on div "Unedited Pack Triple Detergente (Sin Fragancia) $25990.00 $29970.00 Price $ 259…" at bounding box center [806, 319] width 410 height 125
paste input "19490"
type input "19490"
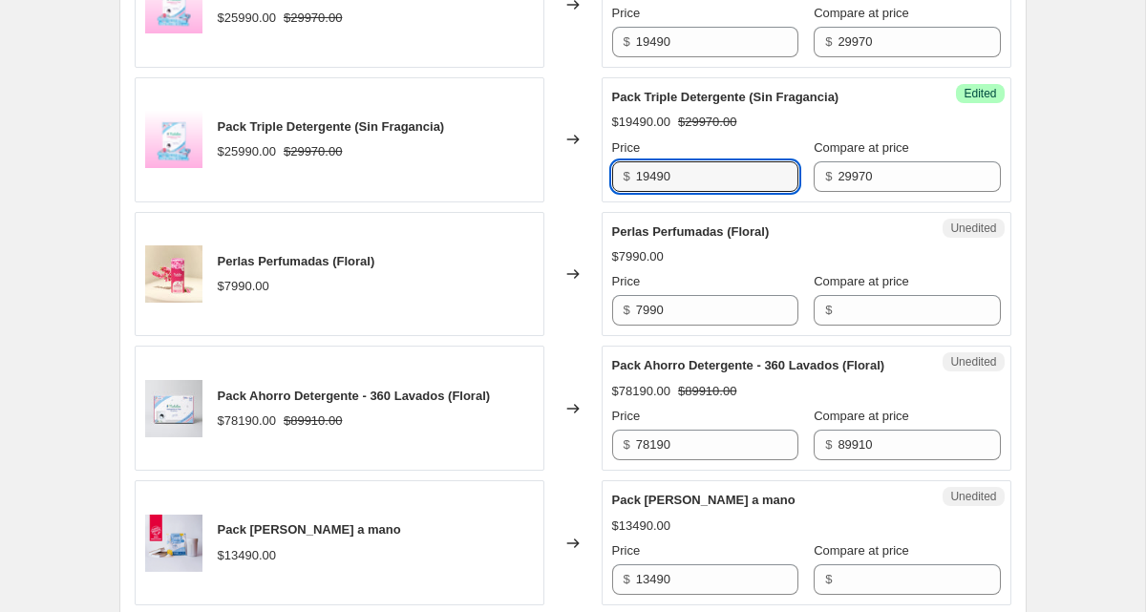
scroll to position [1828, 0]
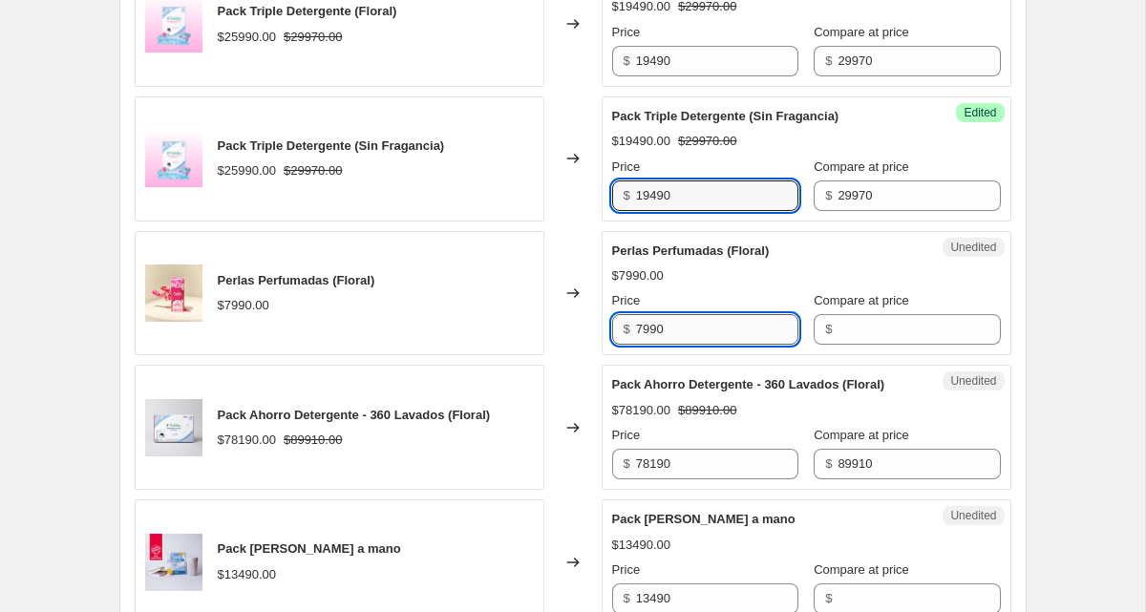
click at [680, 340] on input "7990" at bounding box center [717, 329] width 162 height 31
drag, startPoint x: 683, startPoint y: 343, endPoint x: 631, endPoint y: 347, distance: 51.7
click at [631, 345] on div "$ 7990" at bounding box center [705, 329] width 186 height 31
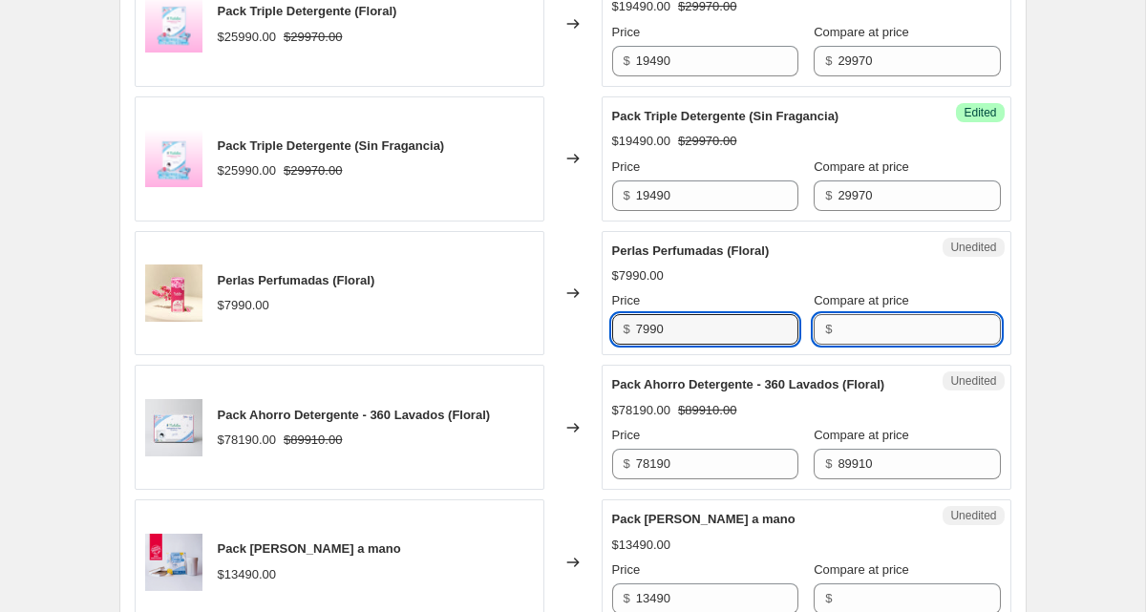
click at [852, 345] on input "Compare at price" at bounding box center [918, 329] width 162 height 31
paste input "7990"
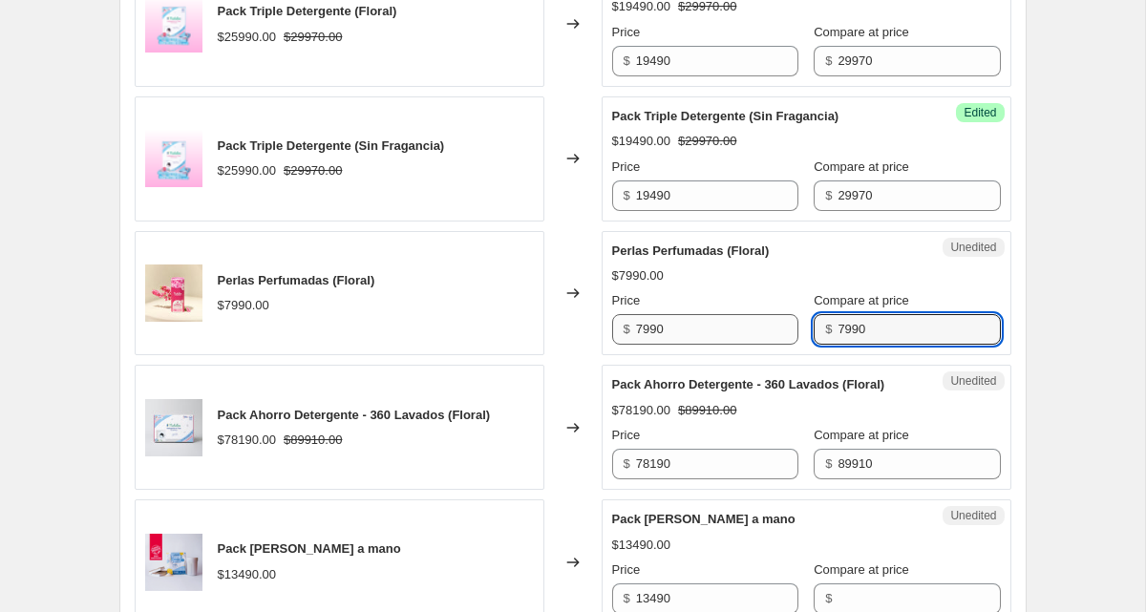
type input "7990"
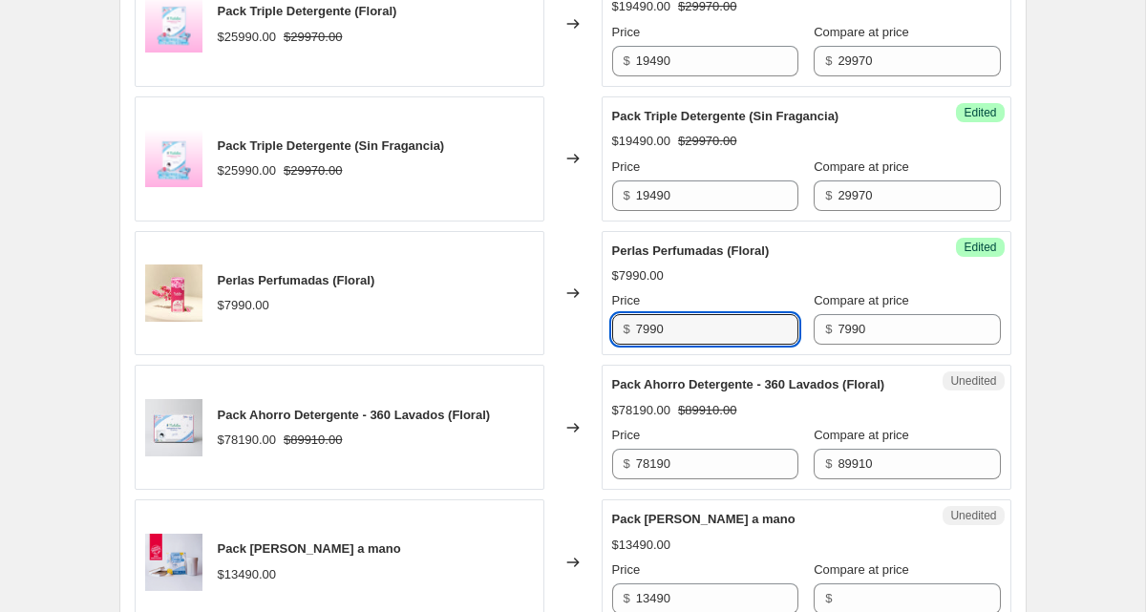
drag, startPoint x: 702, startPoint y: 350, endPoint x: 610, endPoint y: 349, distance: 91.7
click at [610, 349] on div "Success Edited Perlas Perfumadas (Floral) $7990.00 Price $ 7990 Compare at pric…" at bounding box center [806, 293] width 410 height 125
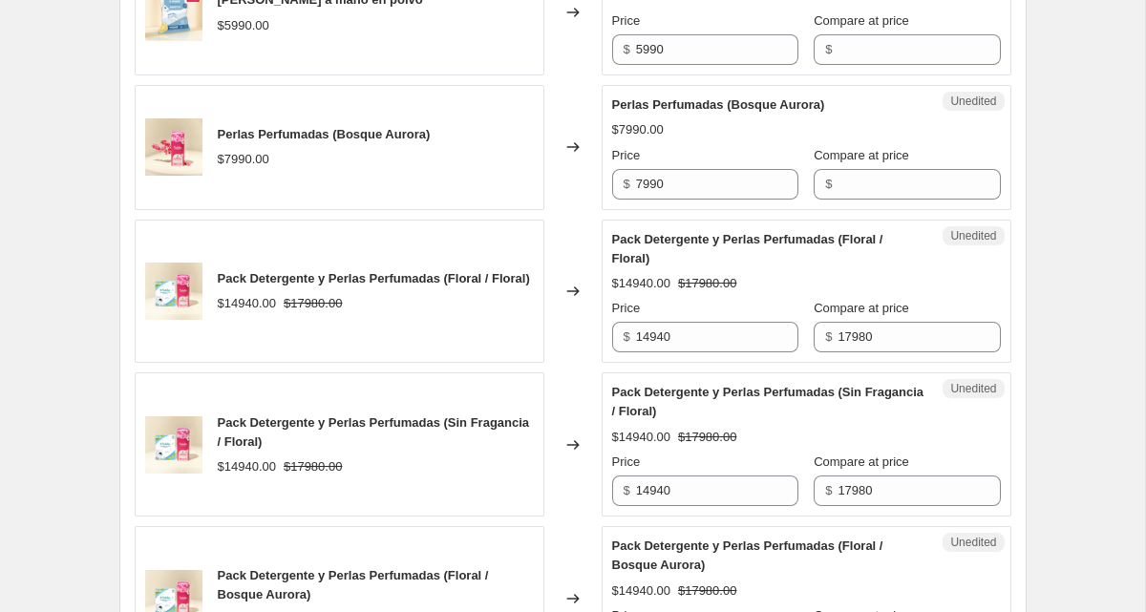
scroll to position [2523, 0]
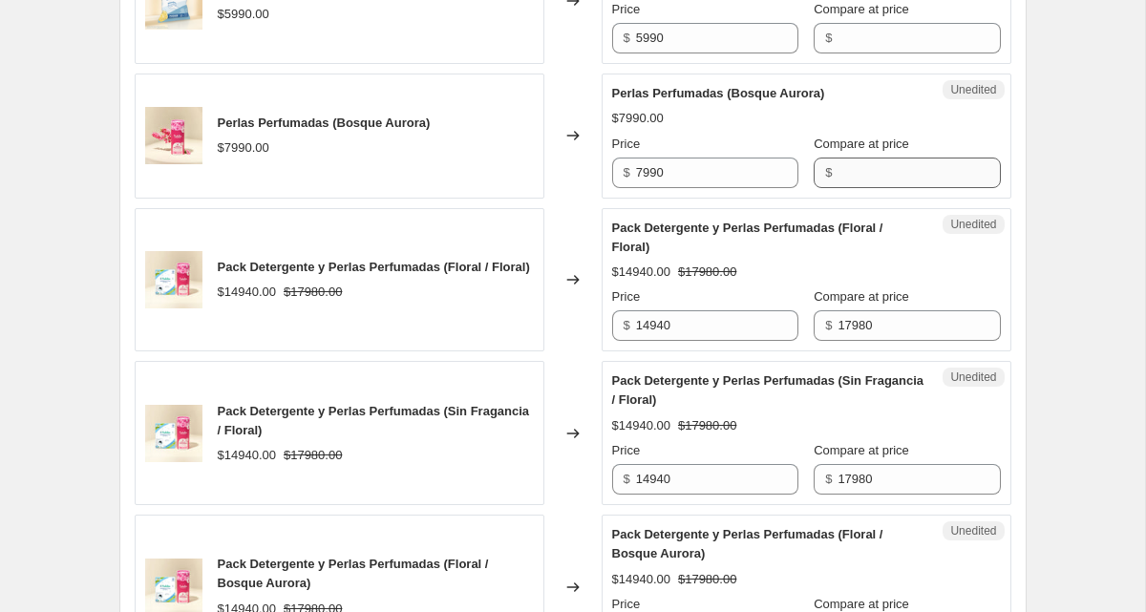
type input "6650"
click at [837, 188] on input "Compare at price" at bounding box center [918, 173] width 162 height 31
paste input "7990"
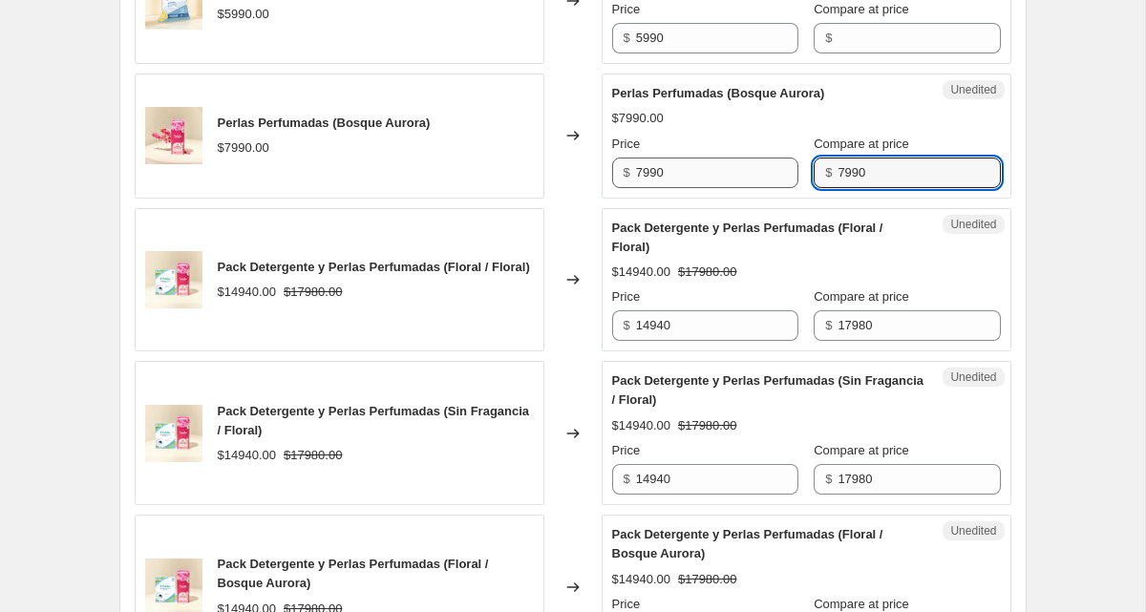
type input "7990"
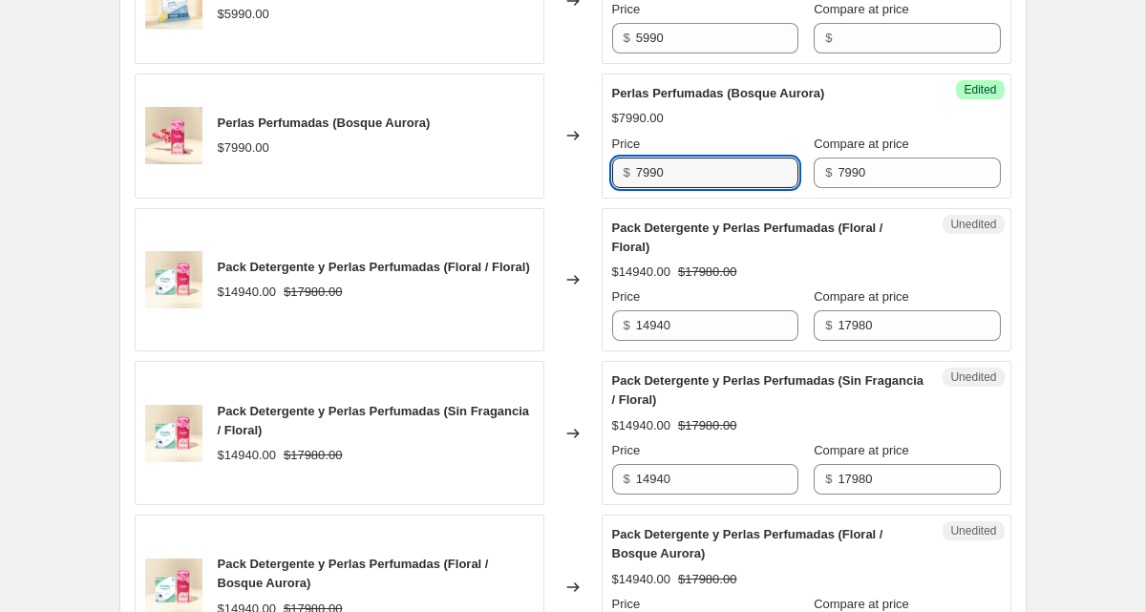
drag, startPoint x: 700, startPoint y: 214, endPoint x: 590, endPoint y: 213, distance: 109.8
click at [590, 199] on div "Perlas Perfumadas (Bosque Aurora) $7990.00 Changed to Success Edited Perlas Per…" at bounding box center [573, 136] width 876 height 125
type input "6650"
click at [862, 188] on input "7990" at bounding box center [918, 173] width 162 height 31
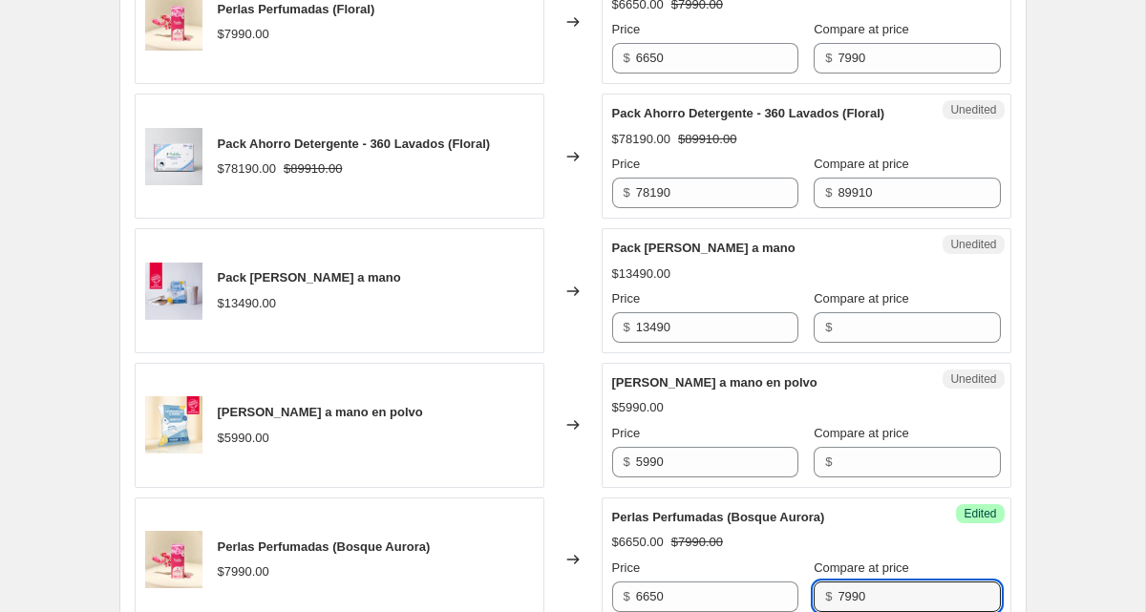
scroll to position [2100, 0]
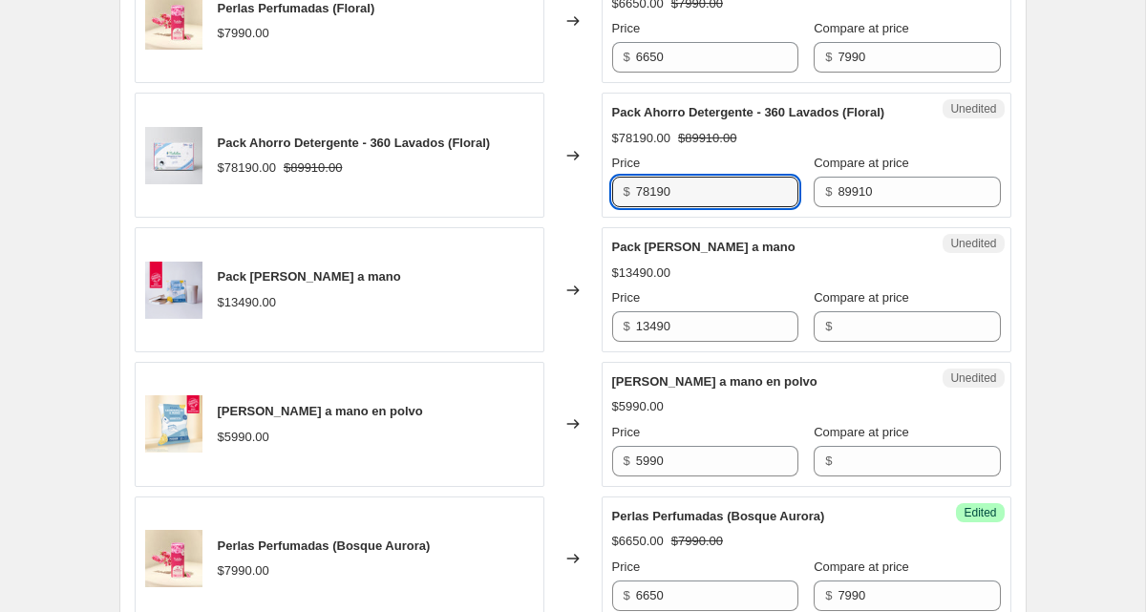
drag, startPoint x: 630, startPoint y: 230, endPoint x: 619, endPoint y: 229, distance: 11.5
click at [619, 207] on div "$ 78190" at bounding box center [705, 192] width 186 height 31
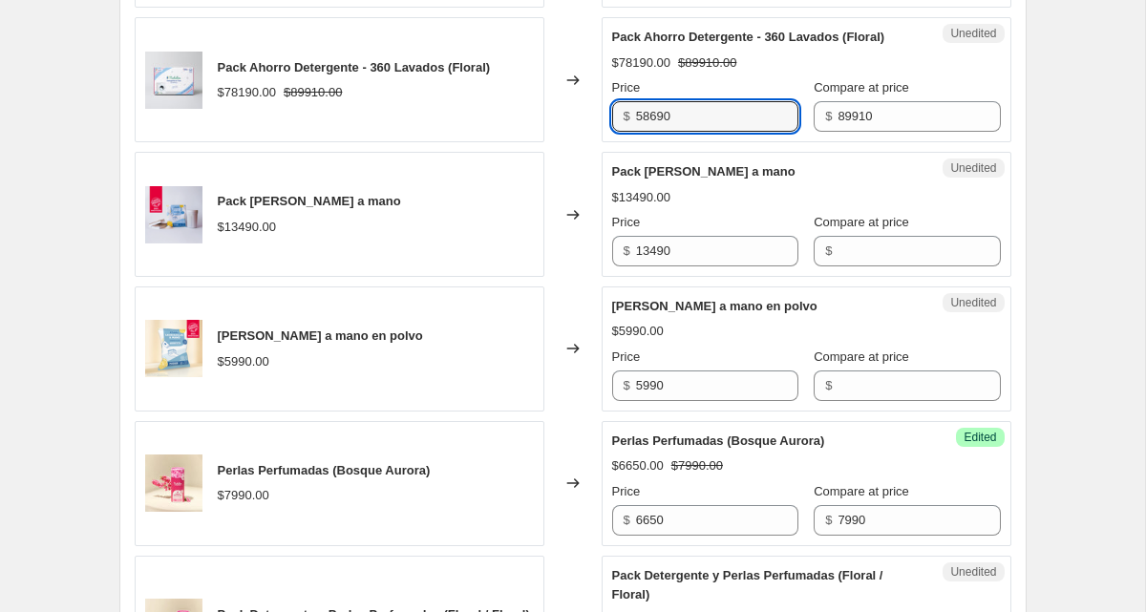
scroll to position [2201, 0]
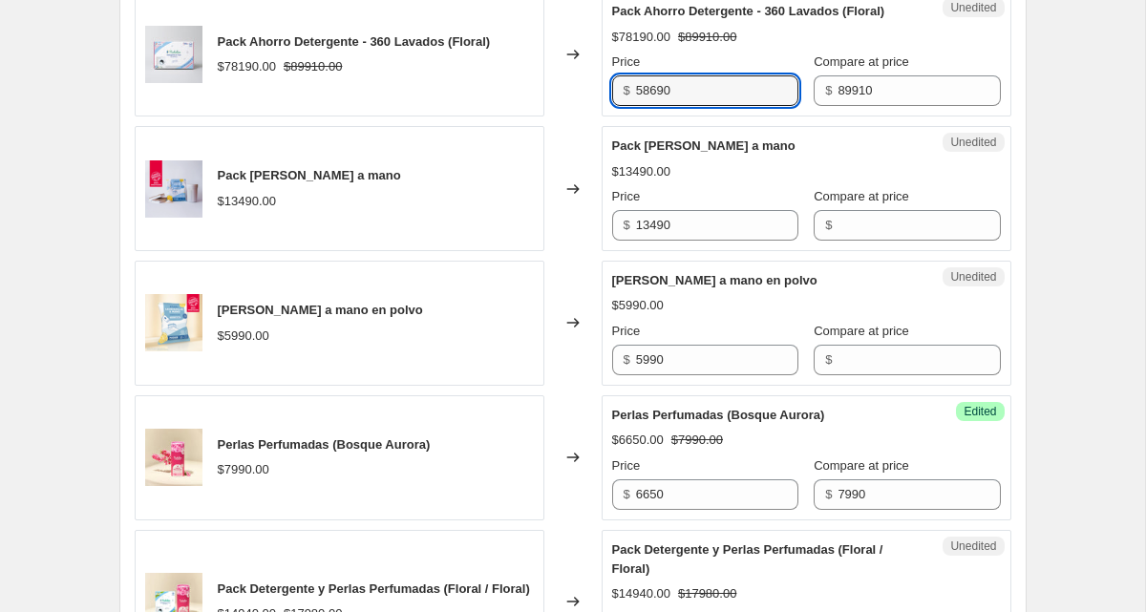
type input "58690"
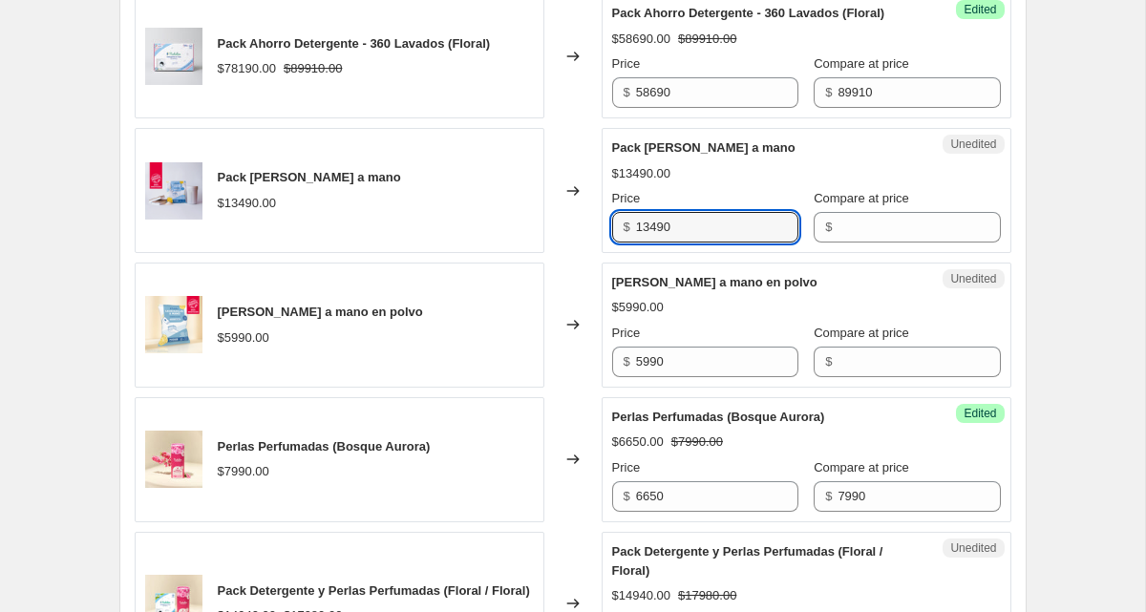
drag, startPoint x: 661, startPoint y: 263, endPoint x: 600, endPoint y: 266, distance: 61.2
click at [600, 253] on div "Pack [PERSON_NAME] a mano $13490.00 Changed to Unedited Pack [PERSON_NAME] a ma…" at bounding box center [573, 190] width 876 height 125
click at [837, 242] on input "Compare at price" at bounding box center [918, 227] width 162 height 31
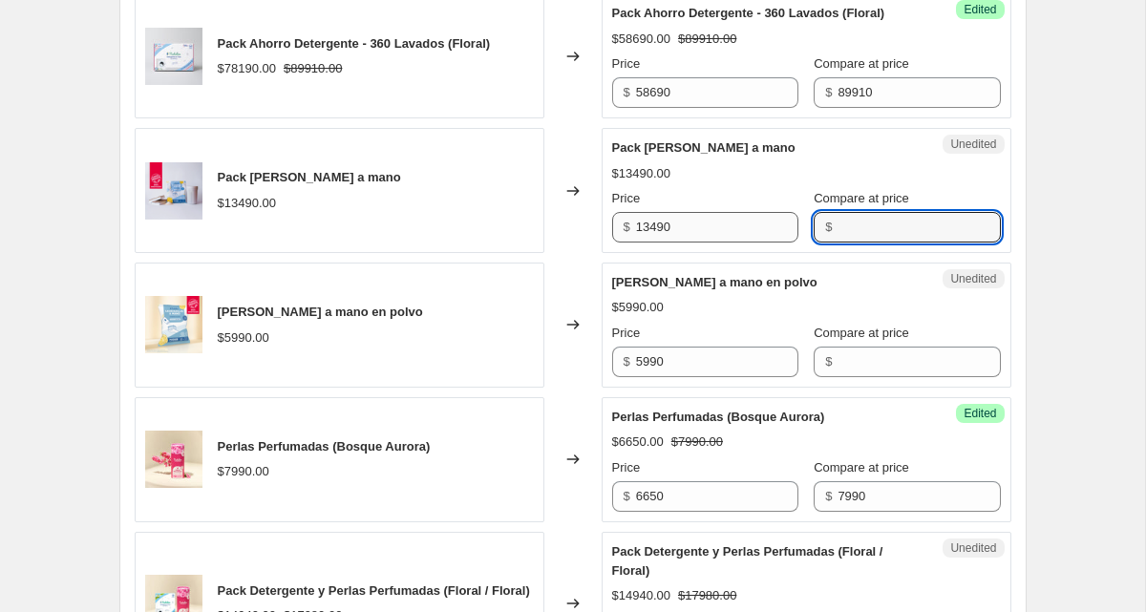
paste input "13490"
type input "13490"
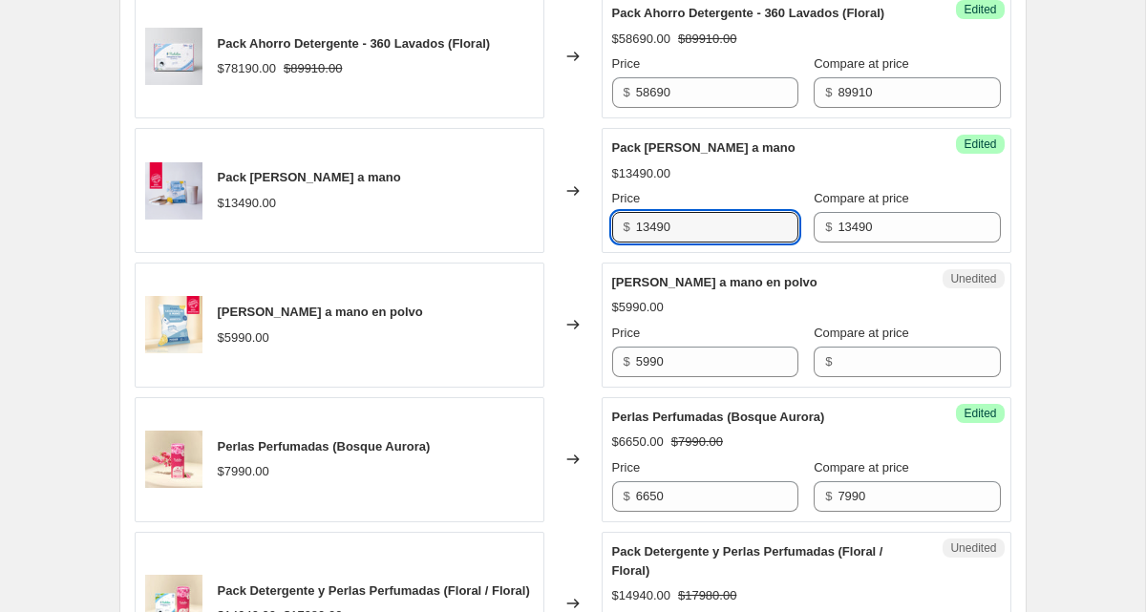
drag, startPoint x: 664, startPoint y: 268, endPoint x: 606, endPoint y: 265, distance: 58.3
click at [606, 253] on div "Success Edited [PERSON_NAME] a mano $13490.00 Price $ 13490 Compare at price $ …" at bounding box center [806, 190] width 410 height 125
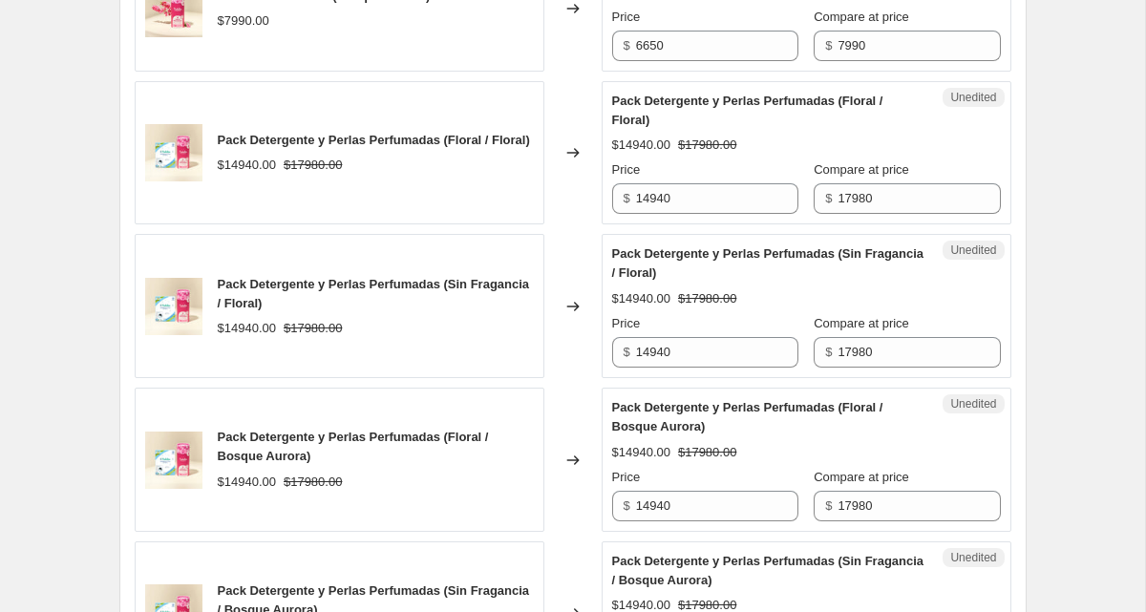
scroll to position [2652, 0]
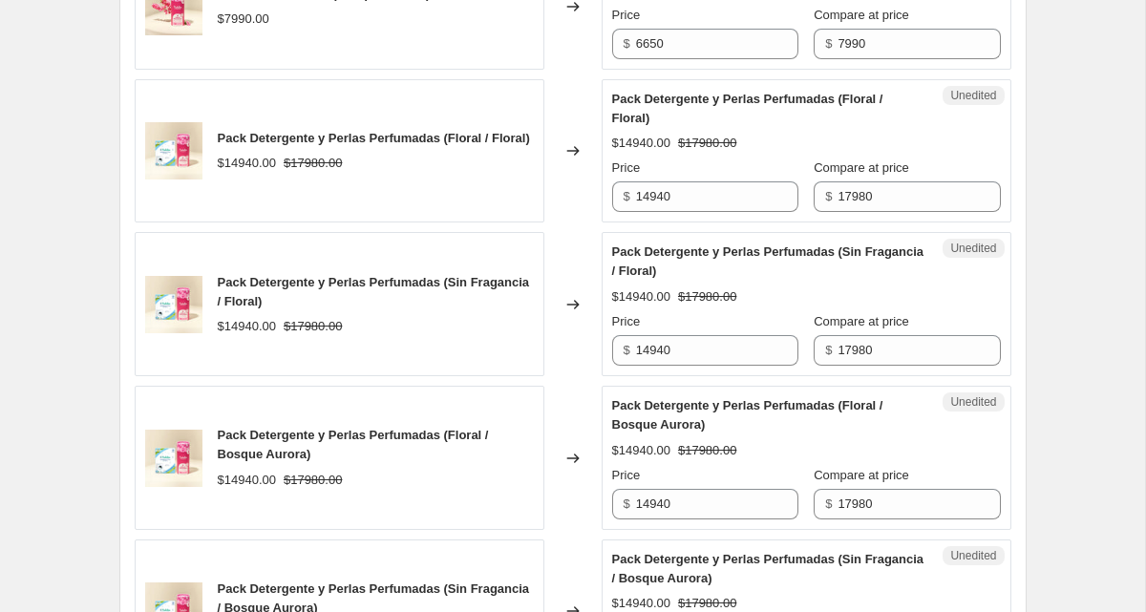
type input "12260"
drag, startPoint x: 688, startPoint y: 236, endPoint x: 621, endPoint y: 240, distance: 67.9
click at [621, 212] on div "$ 14940" at bounding box center [705, 196] width 186 height 31
click at [648, 212] on input "14940" at bounding box center [717, 196] width 162 height 31
type input "13940"
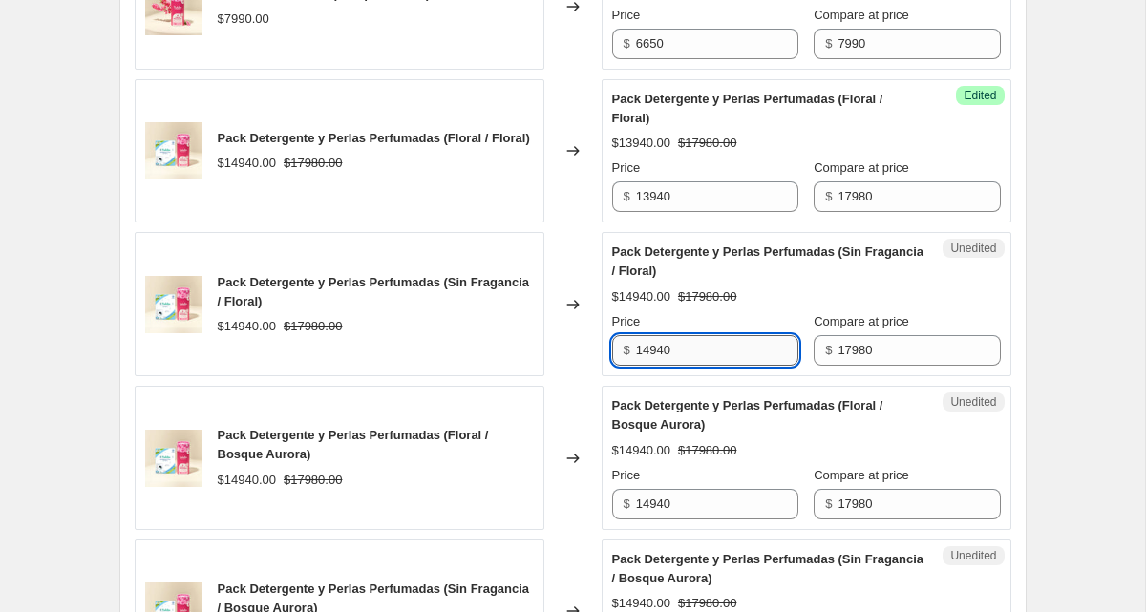
click at [651, 366] on input "14940" at bounding box center [717, 350] width 162 height 31
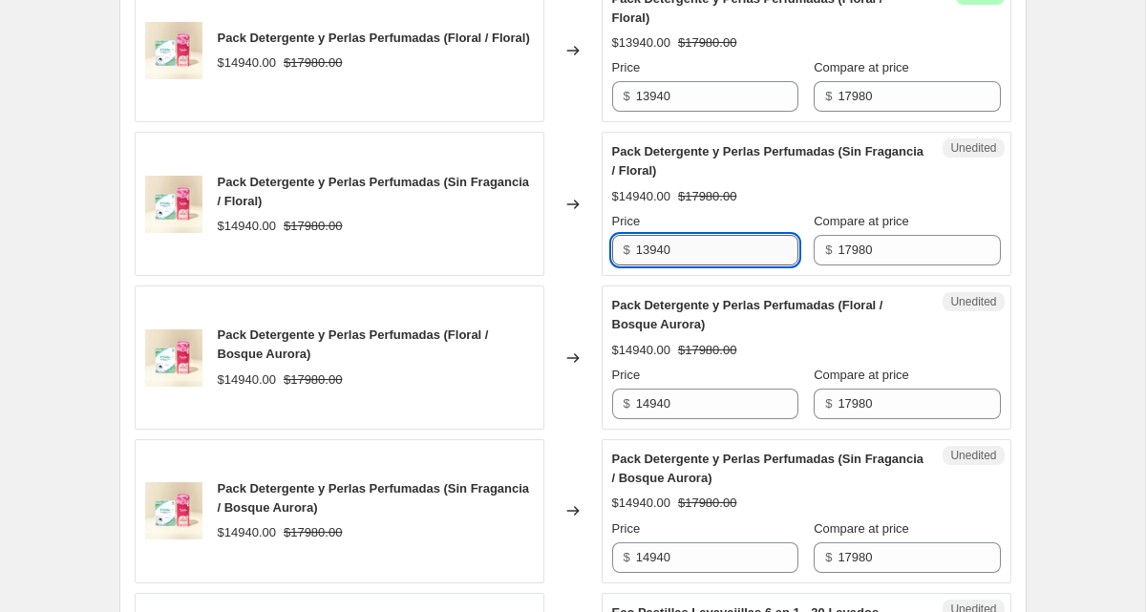
scroll to position [2777, 0]
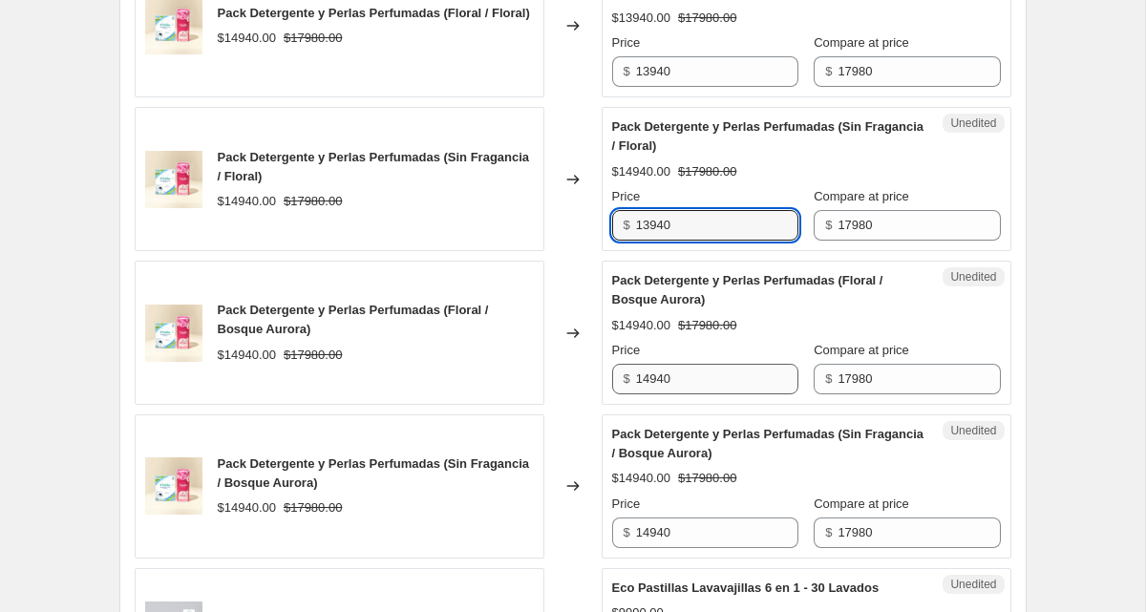
type input "13940"
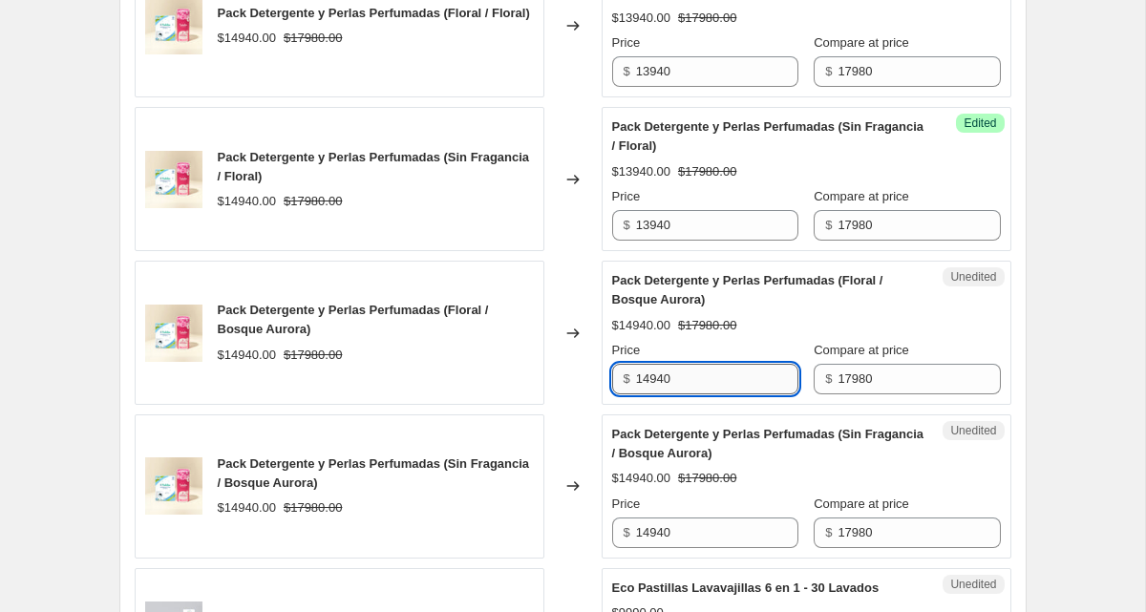
click at [651, 394] on input "14940" at bounding box center [717, 379] width 162 height 31
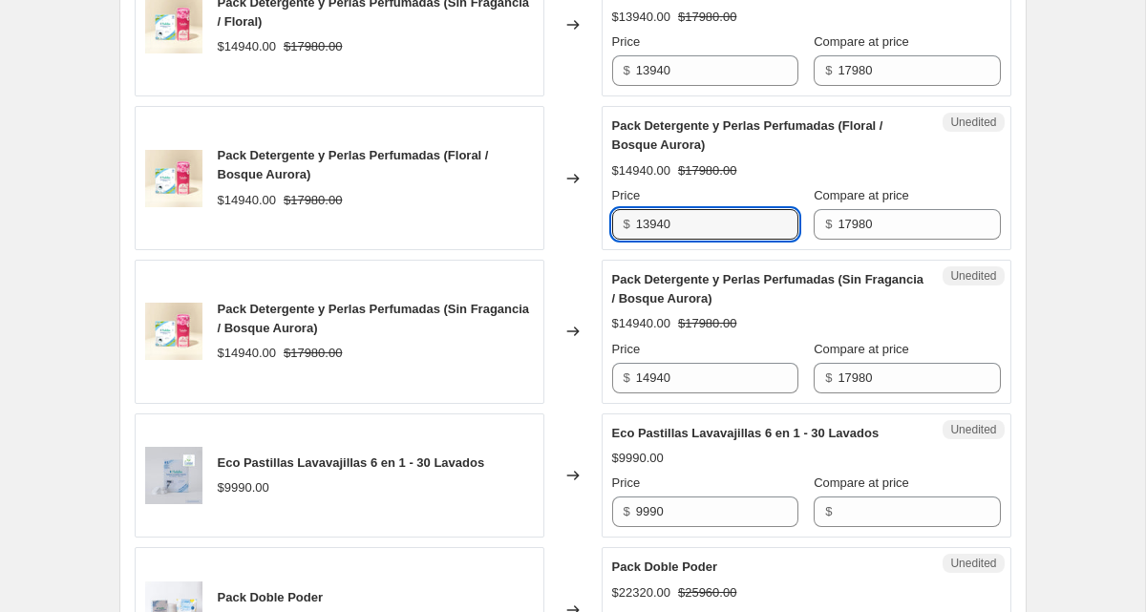
scroll to position [2937, 0]
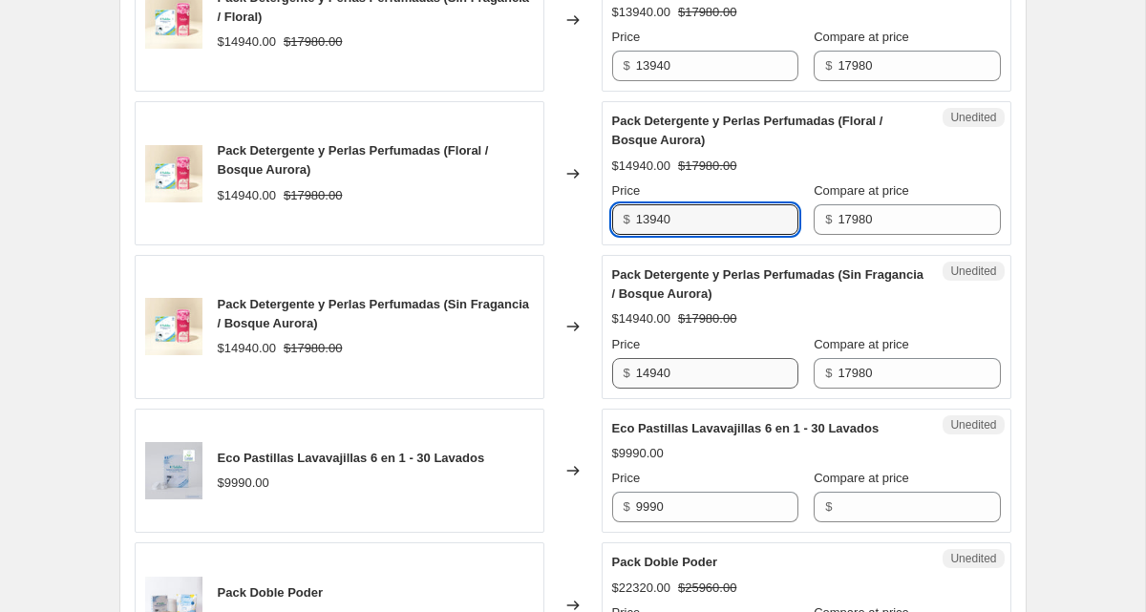
type input "13940"
click at [650, 389] on input "14940" at bounding box center [717, 373] width 162 height 31
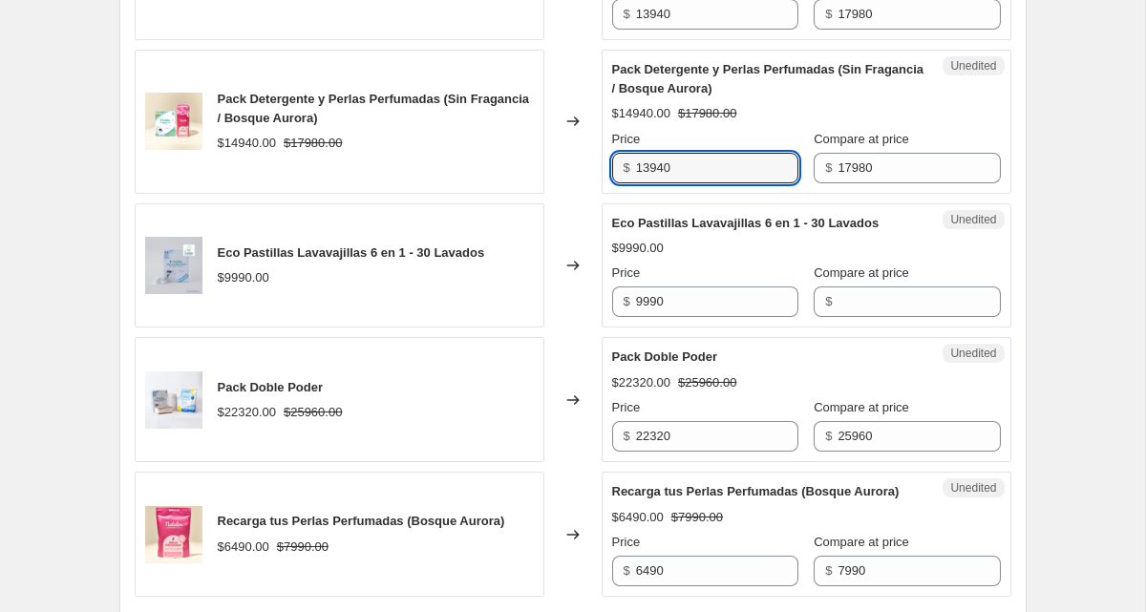
scroll to position [3147, 0]
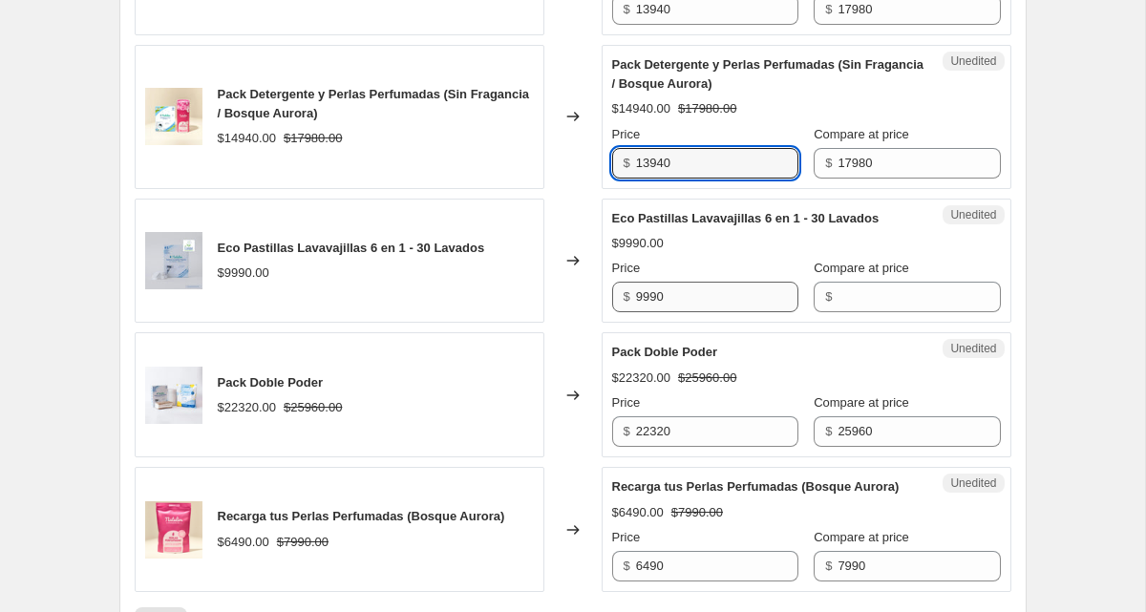
type input "13940"
click at [657, 312] on input "9990" at bounding box center [717, 297] width 162 height 31
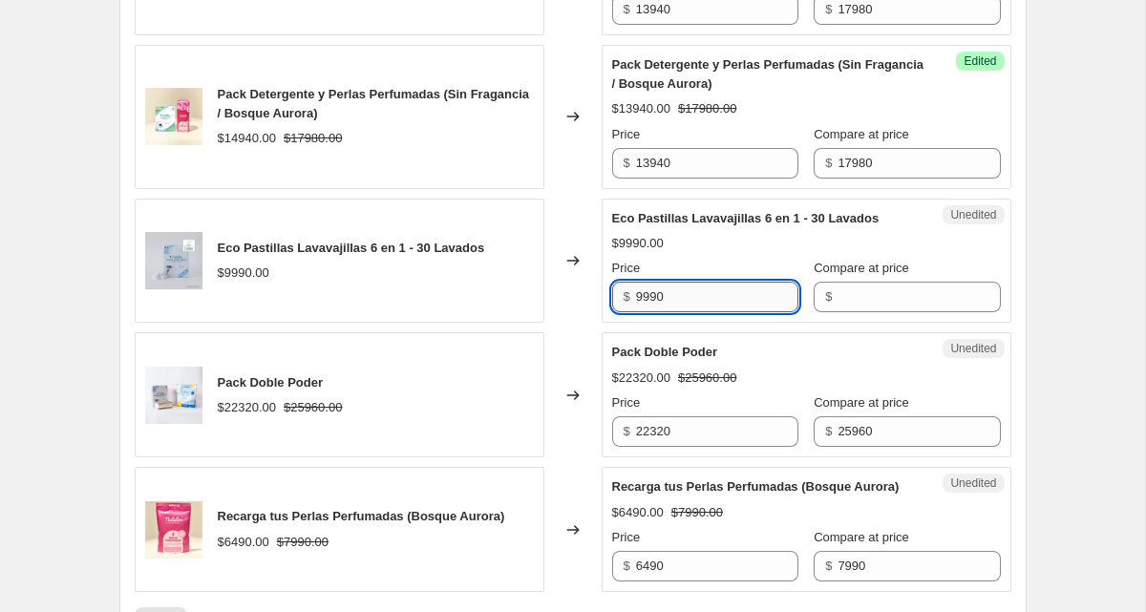
click at [657, 312] on input "9990" at bounding box center [717, 297] width 162 height 31
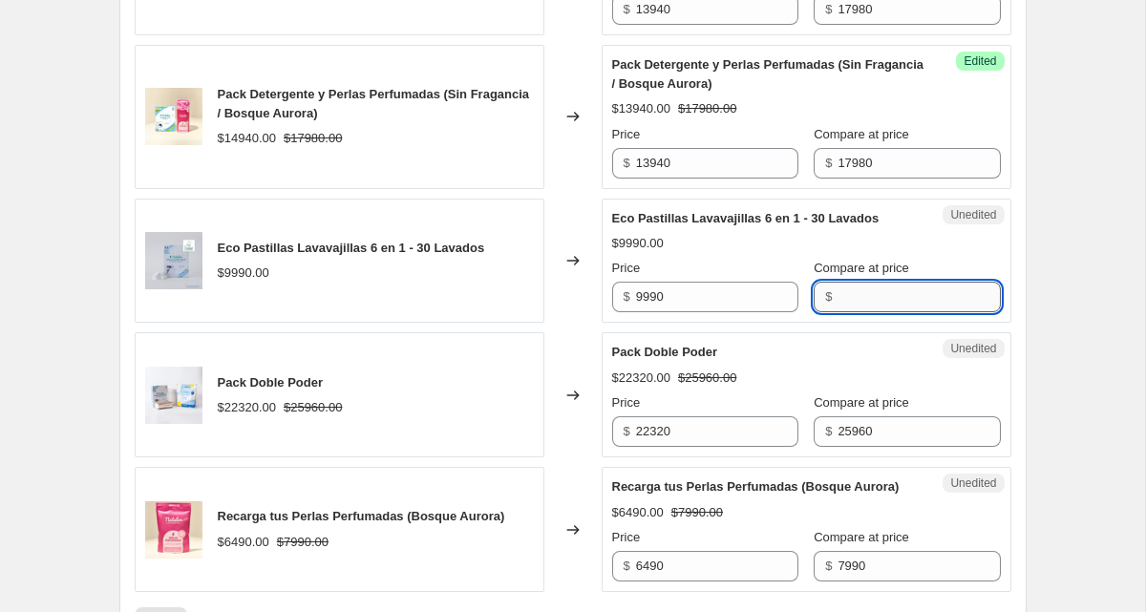
click at [855, 312] on input "Compare at price" at bounding box center [918, 297] width 162 height 31
paste input "9990"
type input "9990"
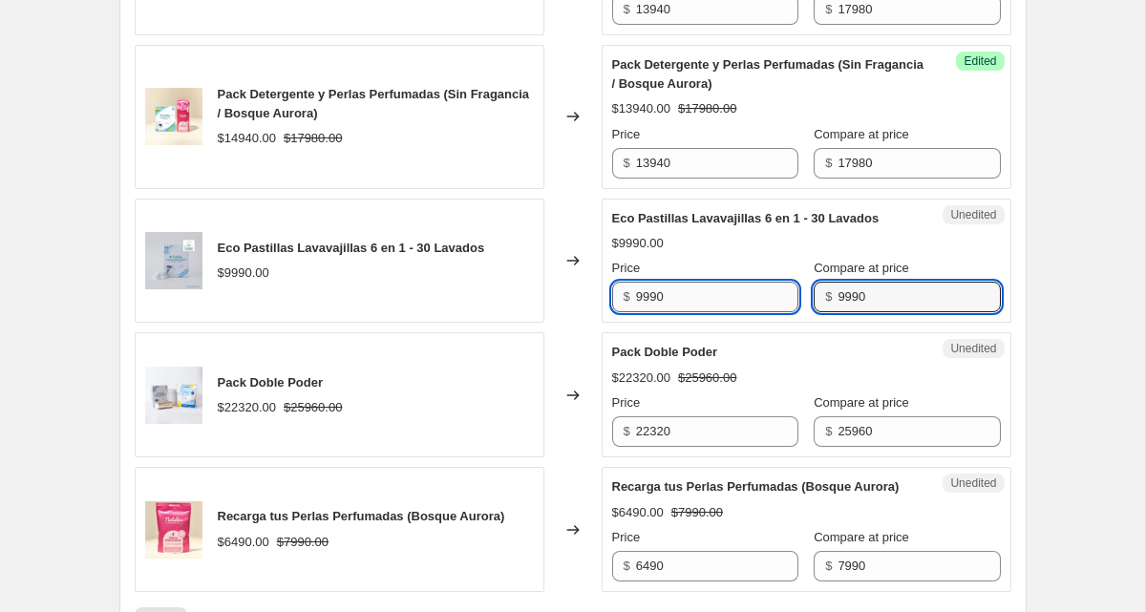
click at [670, 312] on input "9990" at bounding box center [717, 297] width 162 height 31
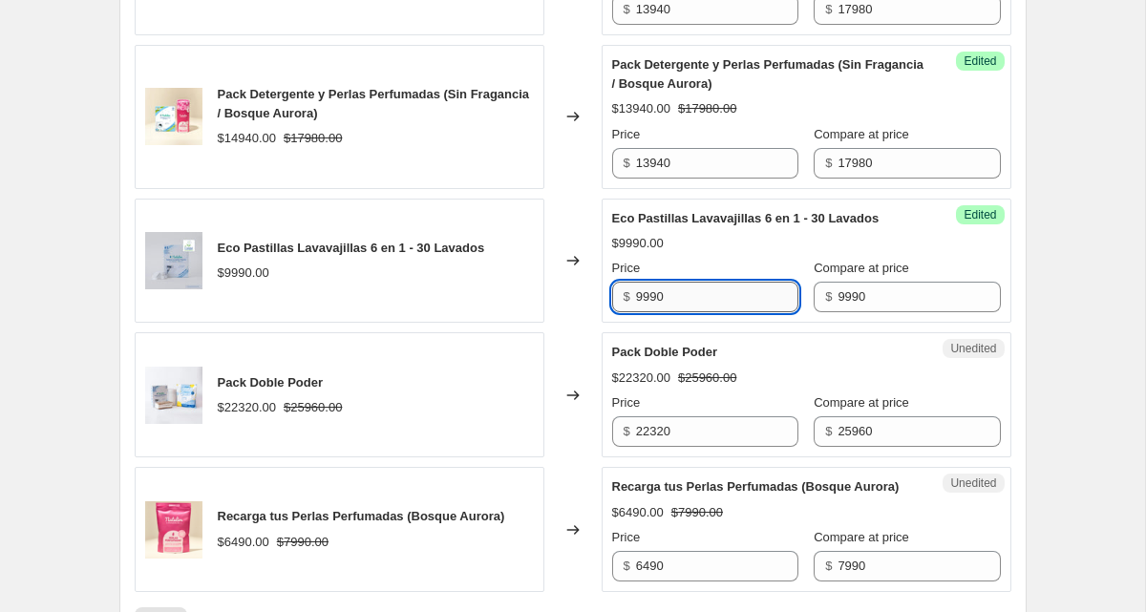
click at [670, 312] on input "9990" at bounding box center [717, 297] width 162 height 31
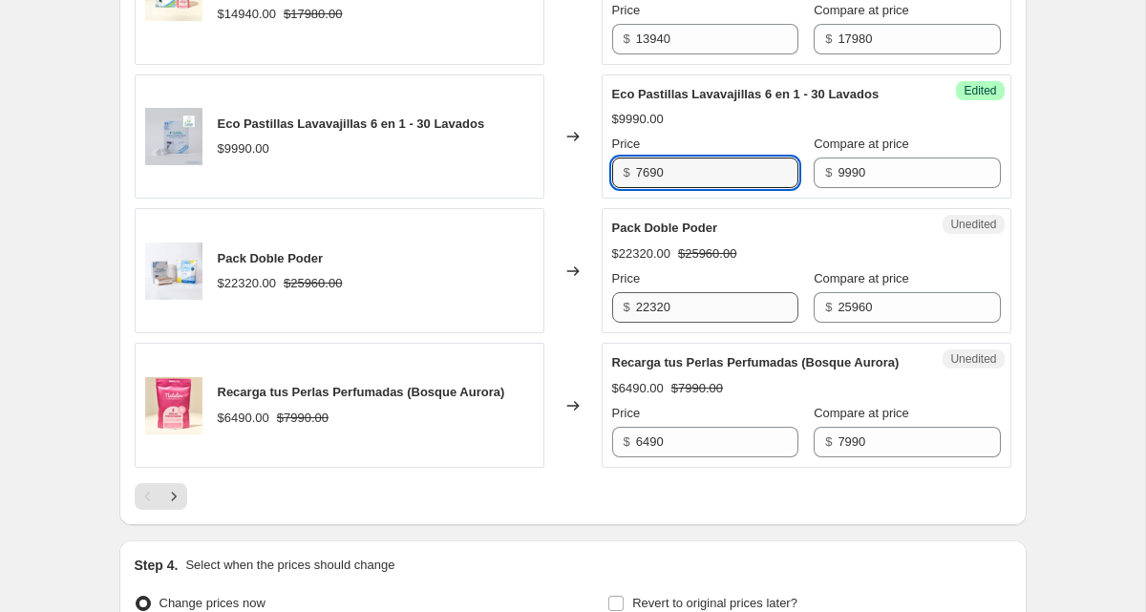
scroll to position [3279, 0]
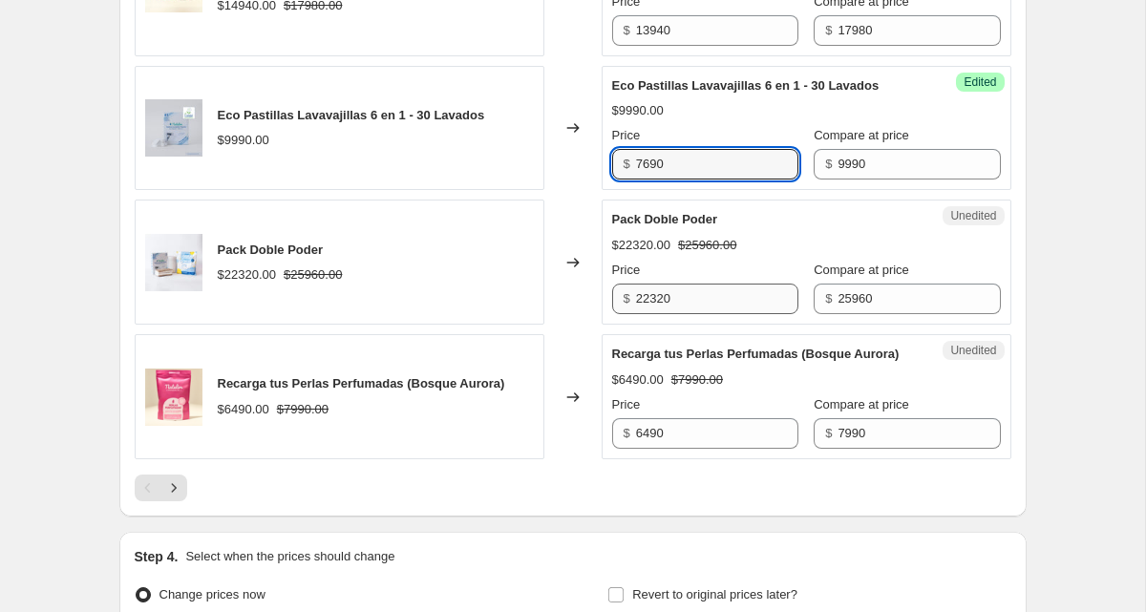
type input "7690"
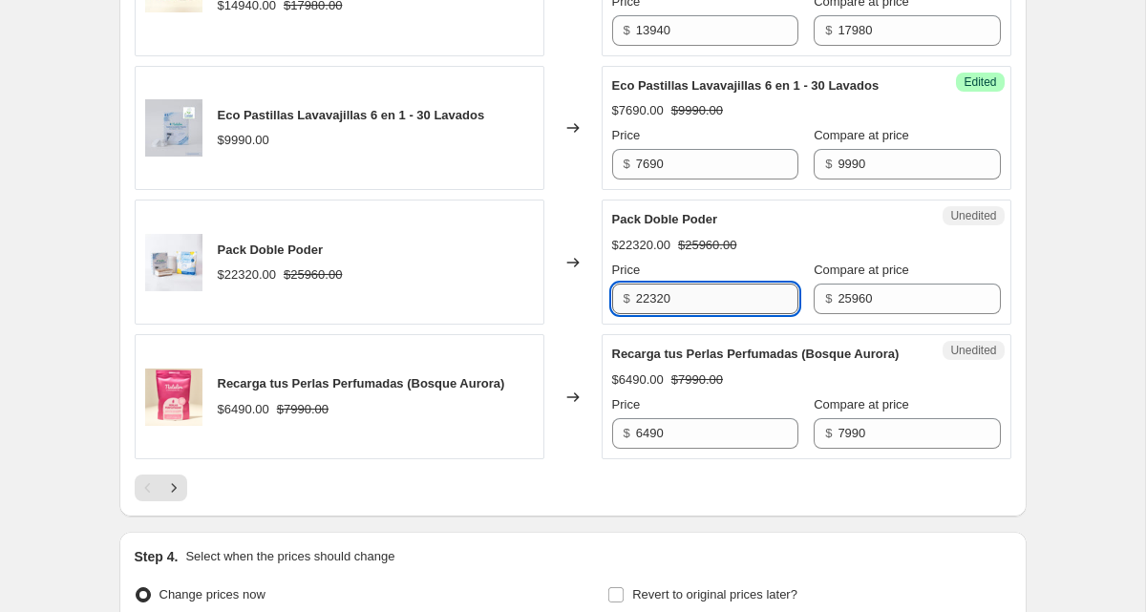
click at [710, 314] on input "22320" at bounding box center [717, 299] width 162 height 31
drag, startPoint x: 705, startPoint y: 338, endPoint x: 621, endPoint y: 337, distance: 85.0
click at [622, 314] on div "$ 22320" at bounding box center [705, 299] width 186 height 31
type input "19990"
click at [874, 314] on input "25960" at bounding box center [918, 299] width 162 height 31
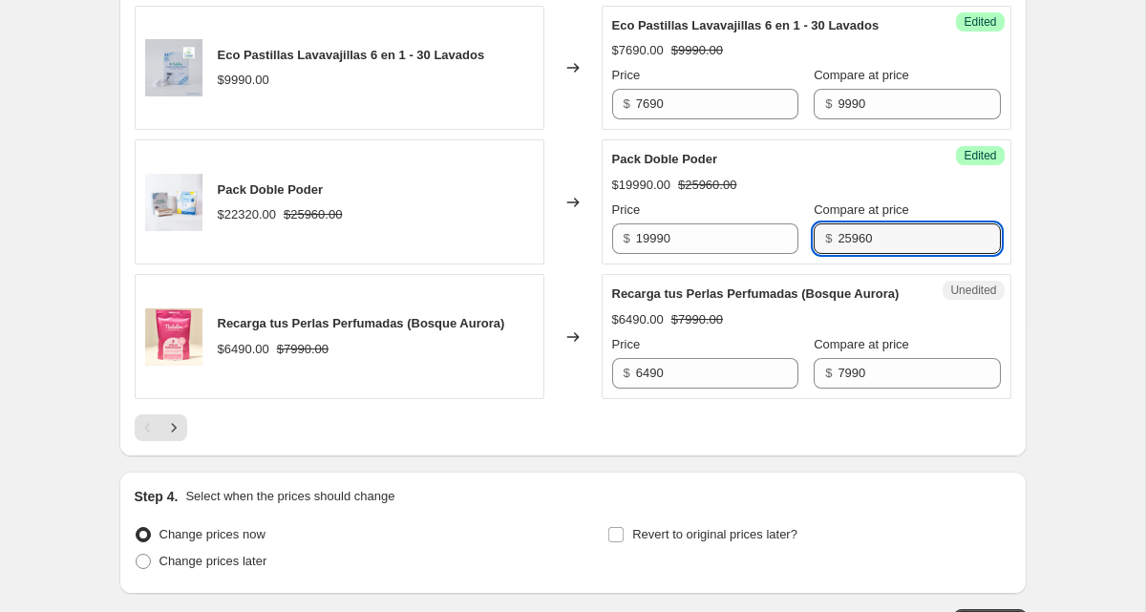
scroll to position [3356, 0]
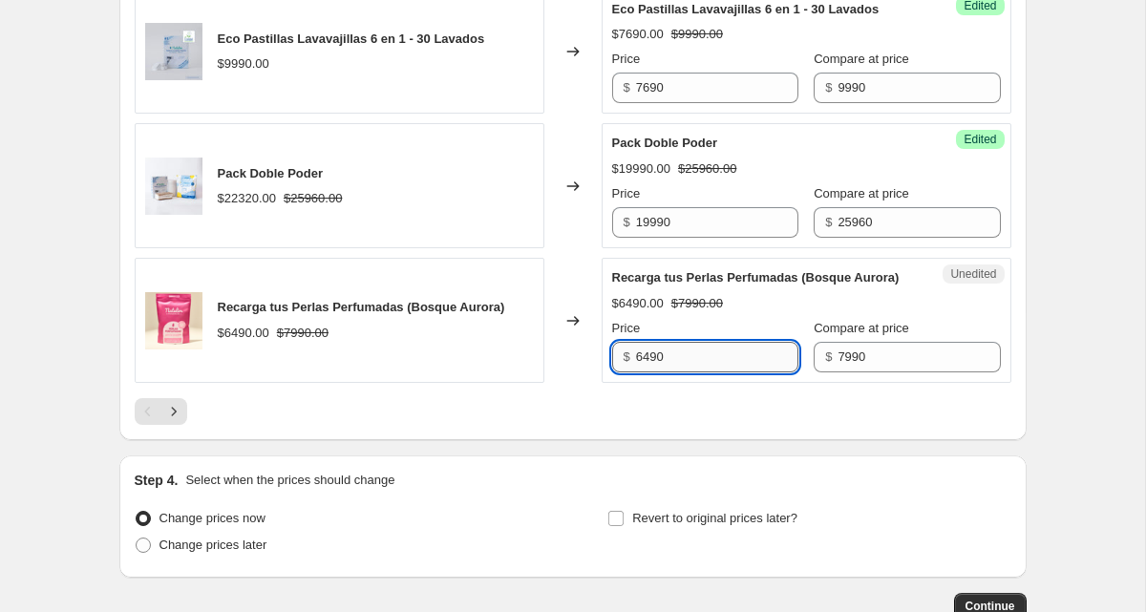
click at [702, 372] on input "6490" at bounding box center [717, 357] width 162 height 31
drag, startPoint x: 646, startPoint y: 419, endPoint x: 609, endPoint y: 419, distance: 37.2
click at [609, 383] on div "Unedited Recarga tus Perlas Perfumadas (Bosque Aurora) $6490.00 $7990.00 Price …" at bounding box center [806, 320] width 410 height 125
type input "5700"
click at [820, 425] on div at bounding box center [573, 411] width 876 height 27
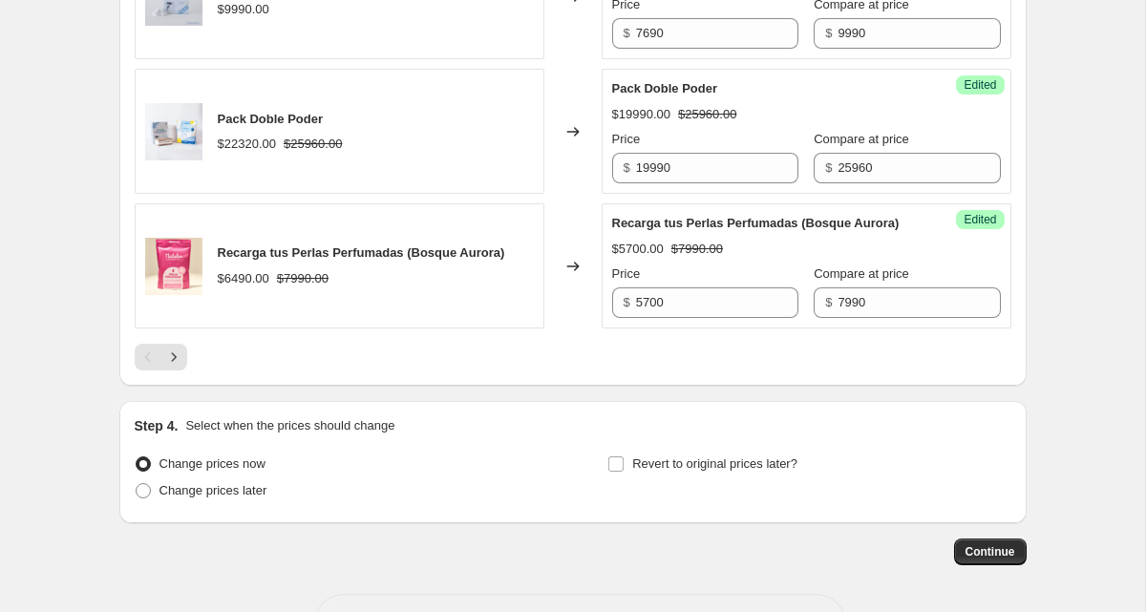
scroll to position [3407, 0]
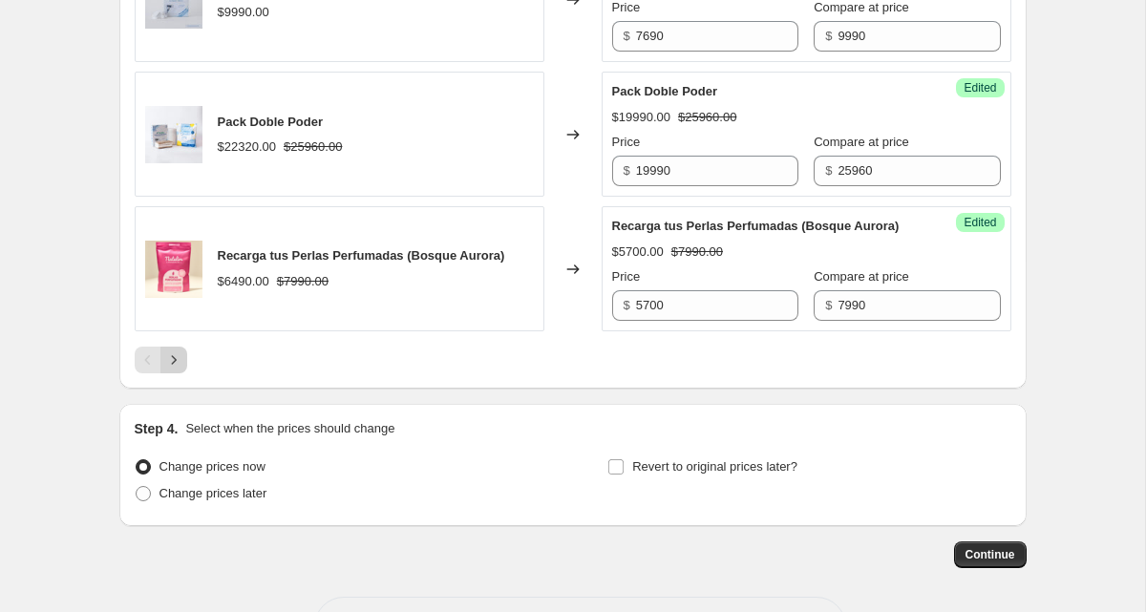
click at [179, 369] on icon "Next" at bounding box center [173, 359] width 19 height 19
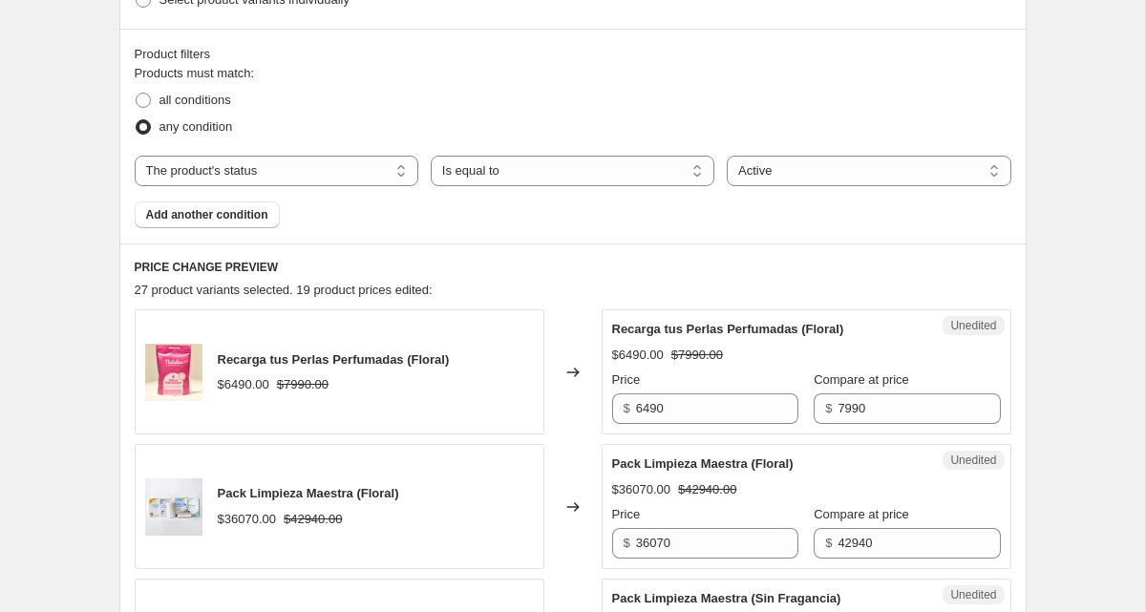
scroll to position [676, 0]
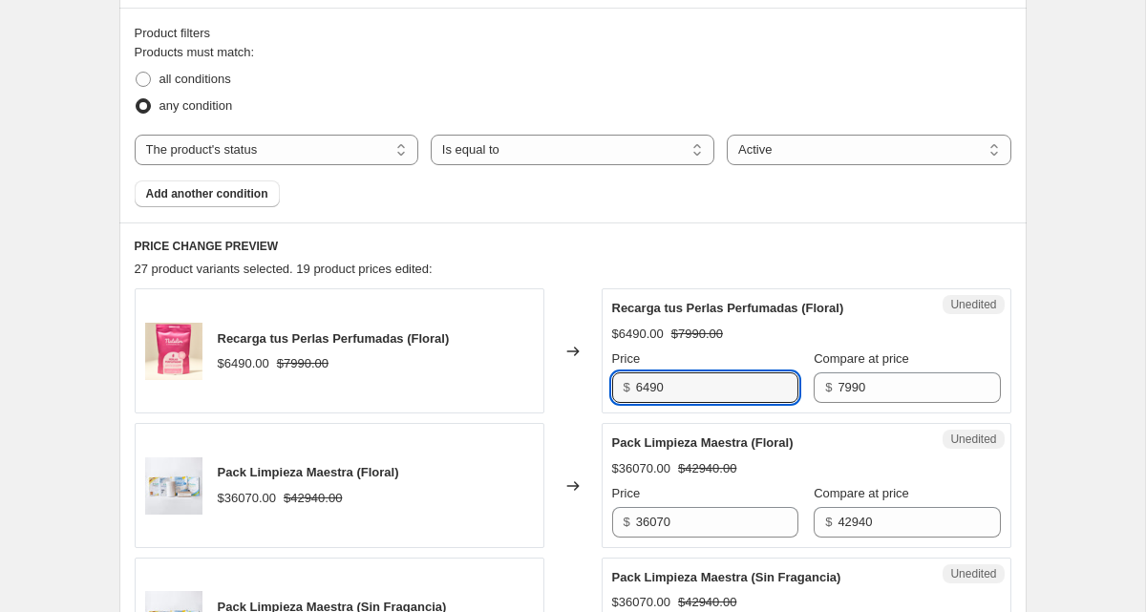
drag, startPoint x: 687, startPoint y: 391, endPoint x: 610, endPoint y: 392, distance: 77.3
click at [612, 392] on div "$ 6490" at bounding box center [705, 387] width 186 height 31
type input "5700"
click at [557, 305] on div "Changed to" at bounding box center [572, 350] width 57 height 125
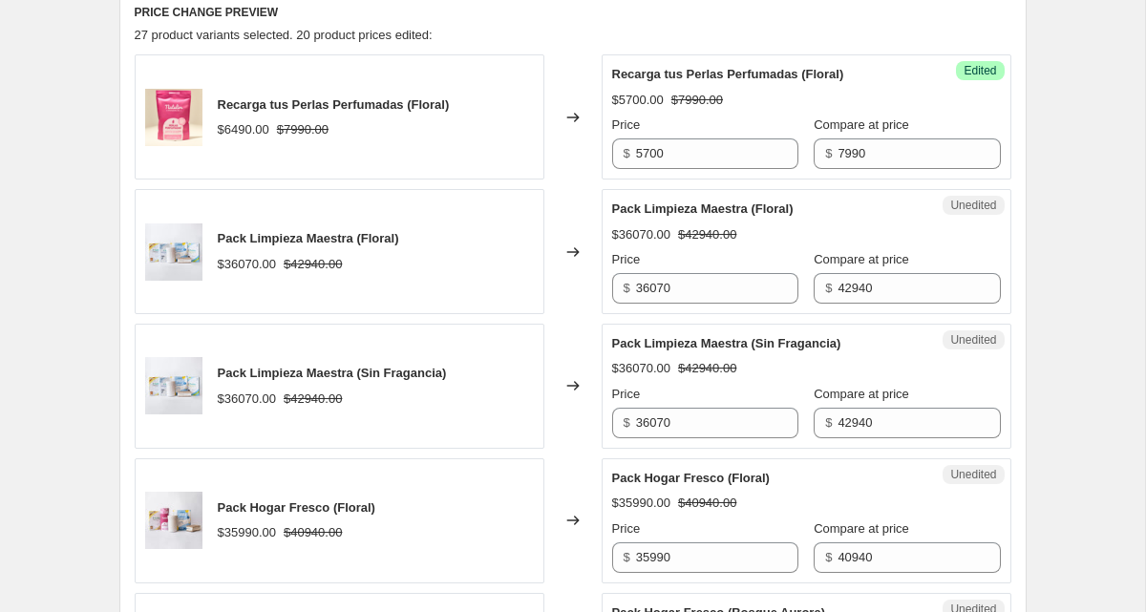
scroll to position [920, 0]
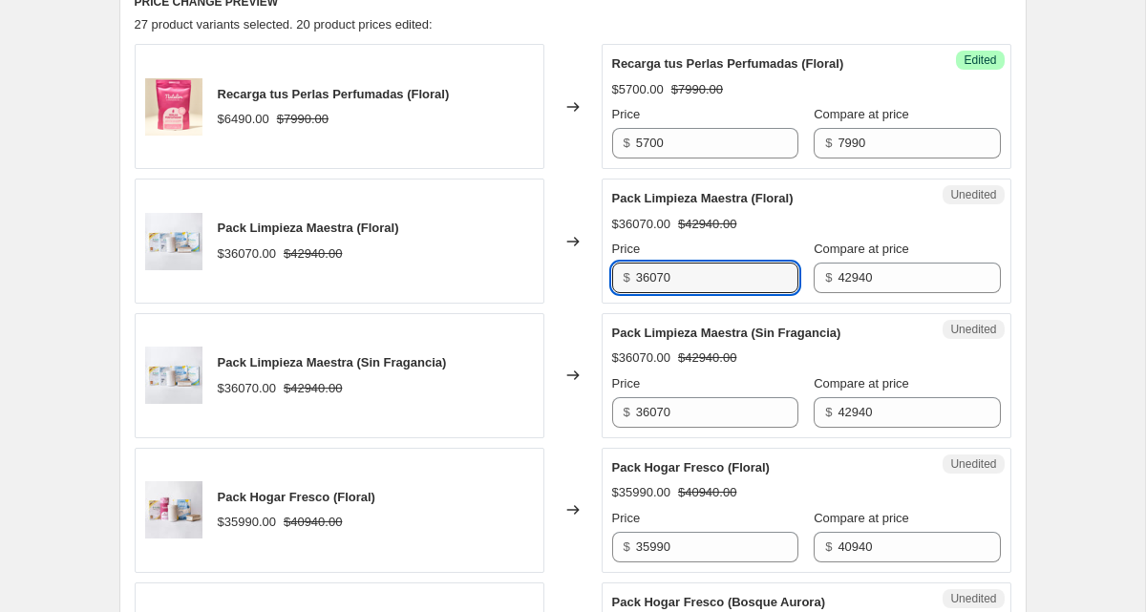
drag, startPoint x: 688, startPoint y: 277, endPoint x: 630, endPoint y: 278, distance: 58.2
click at [630, 278] on div "$ 36070" at bounding box center [705, 278] width 186 height 31
drag, startPoint x: 683, startPoint y: 279, endPoint x: 609, endPoint y: 275, distance: 73.6
click at [609, 275] on div "Unedited Pack Limpieza Maestra (Floral) $36070.00 $42940.00 Price $ 30890 Compa…" at bounding box center [806, 241] width 410 height 125
type input "30890"
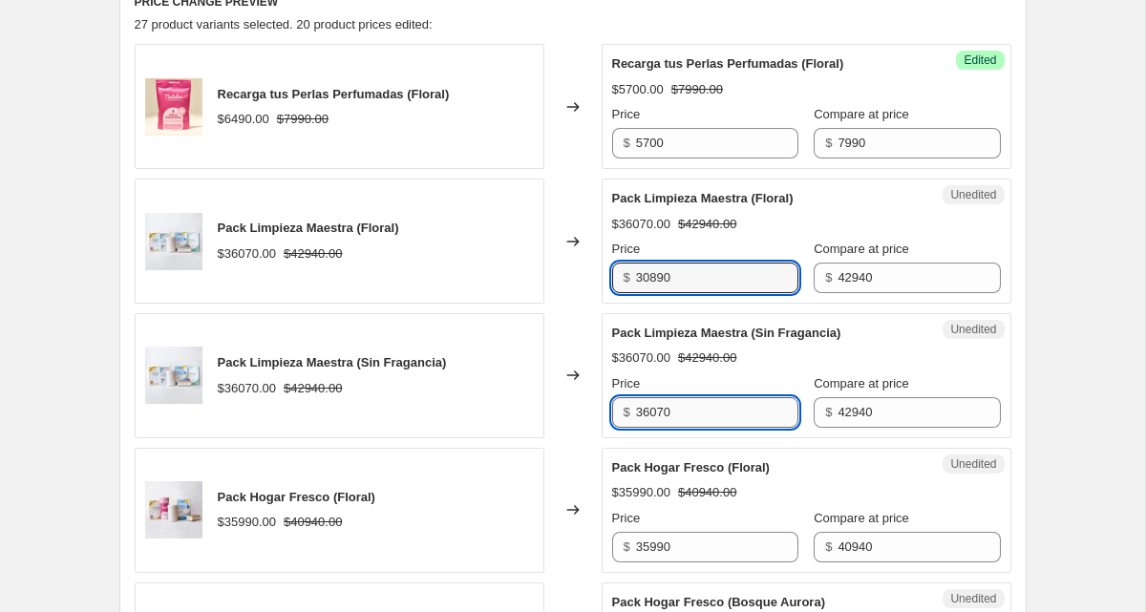
click at [681, 411] on input "36070" at bounding box center [717, 412] width 162 height 31
drag, startPoint x: 607, startPoint y: 411, endPoint x: 592, endPoint y: 411, distance: 15.3
click at [594, 411] on div "Pack Limpieza Maestra (Sin Fragancia) $36070.00 $42940.00 Changed to Unedited P…" at bounding box center [573, 375] width 876 height 125
paste input "30890"
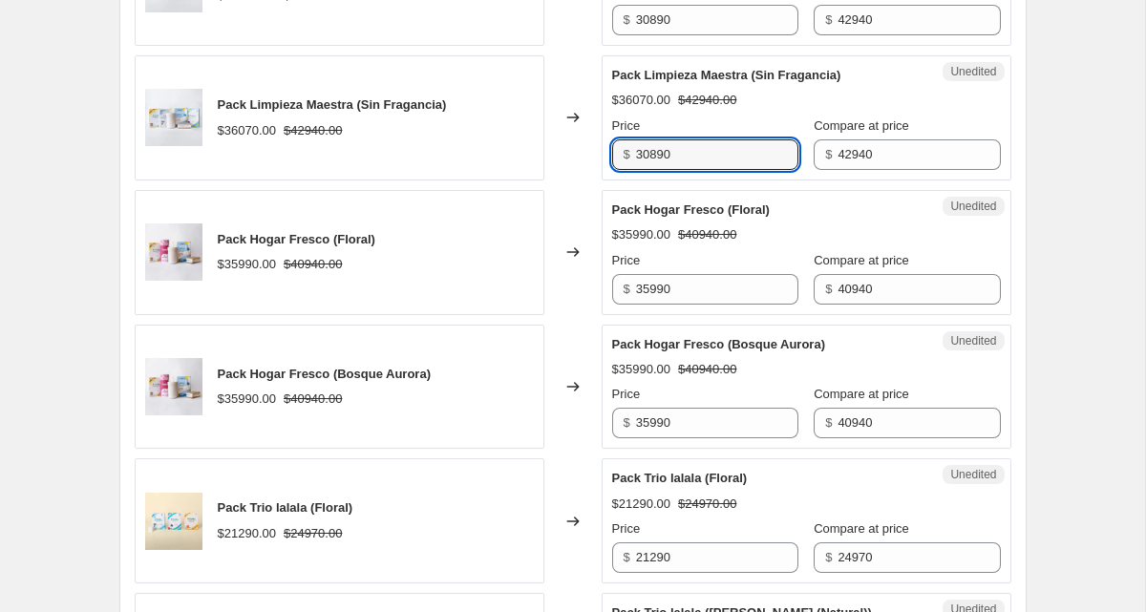
scroll to position [1179, 0]
type input "30890"
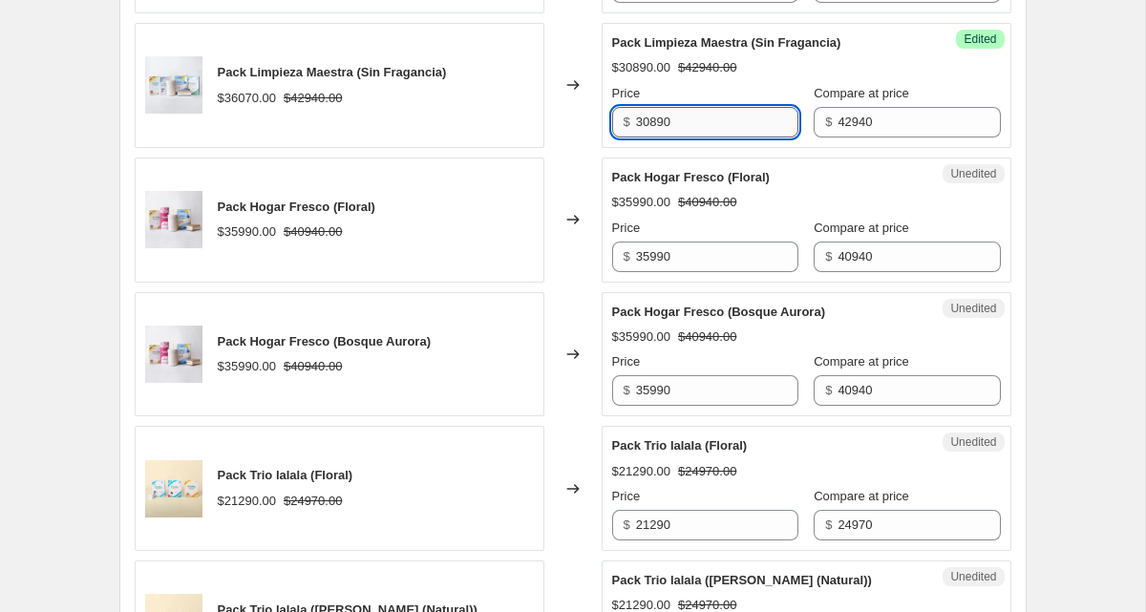
scroll to position [1215, 0]
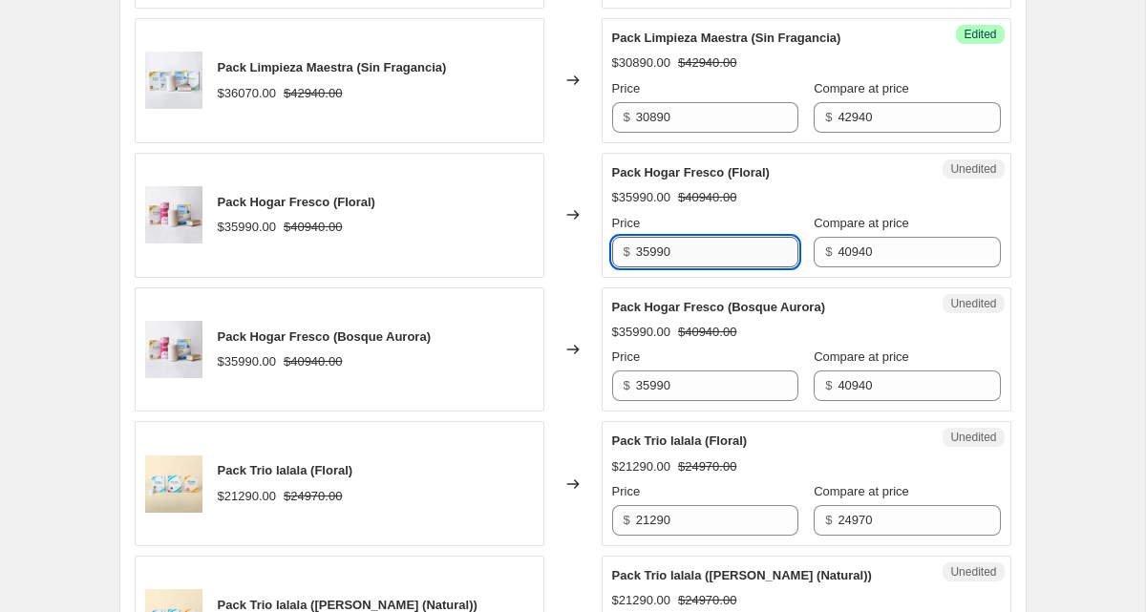
click at [685, 257] on input "35990" at bounding box center [717, 252] width 162 height 31
click at [652, 257] on input "35990" at bounding box center [717, 252] width 162 height 31
click at [659, 255] on input "30990" at bounding box center [717, 252] width 162 height 31
click at [659, 255] on input "30590" at bounding box center [717, 252] width 162 height 31
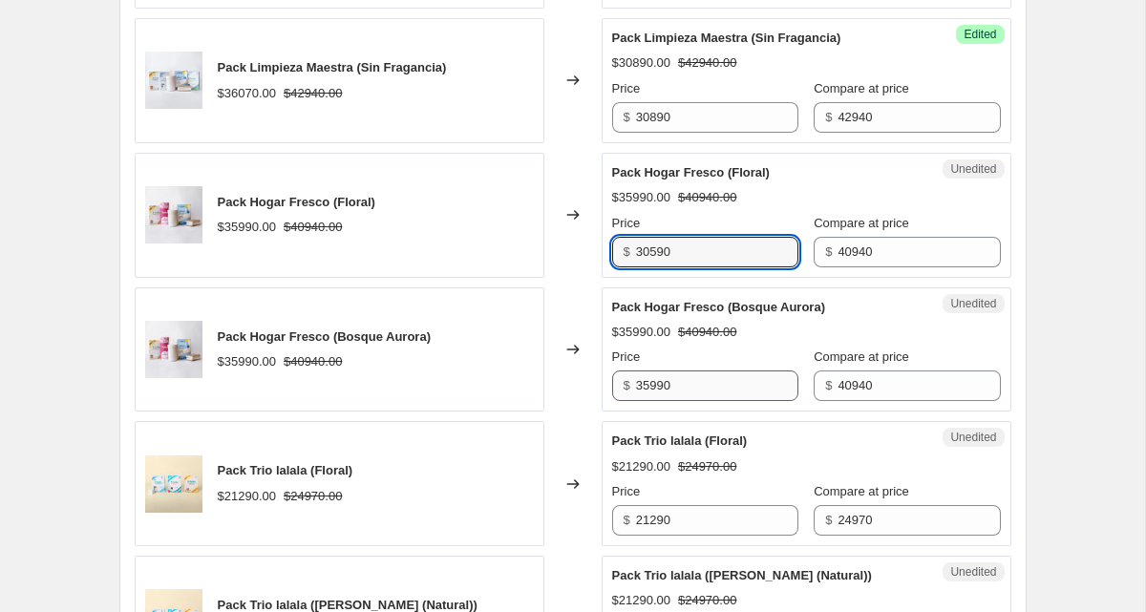
type input "30590"
click at [693, 389] on input "35990" at bounding box center [717, 385] width 162 height 31
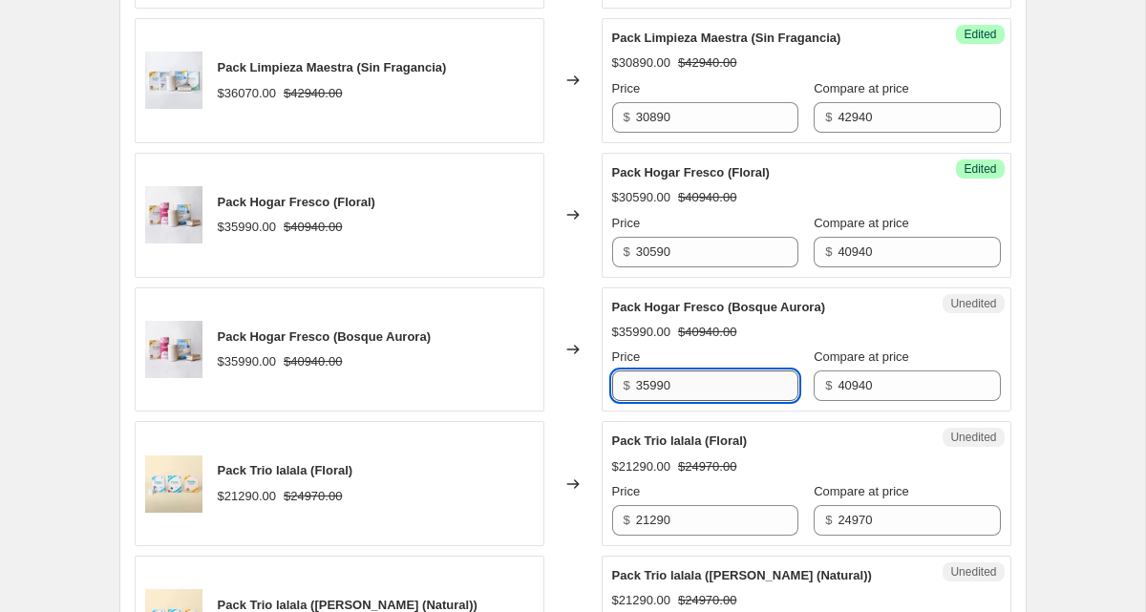
click at [693, 389] on input "35990" at bounding box center [717, 385] width 162 height 31
paste input "30590"
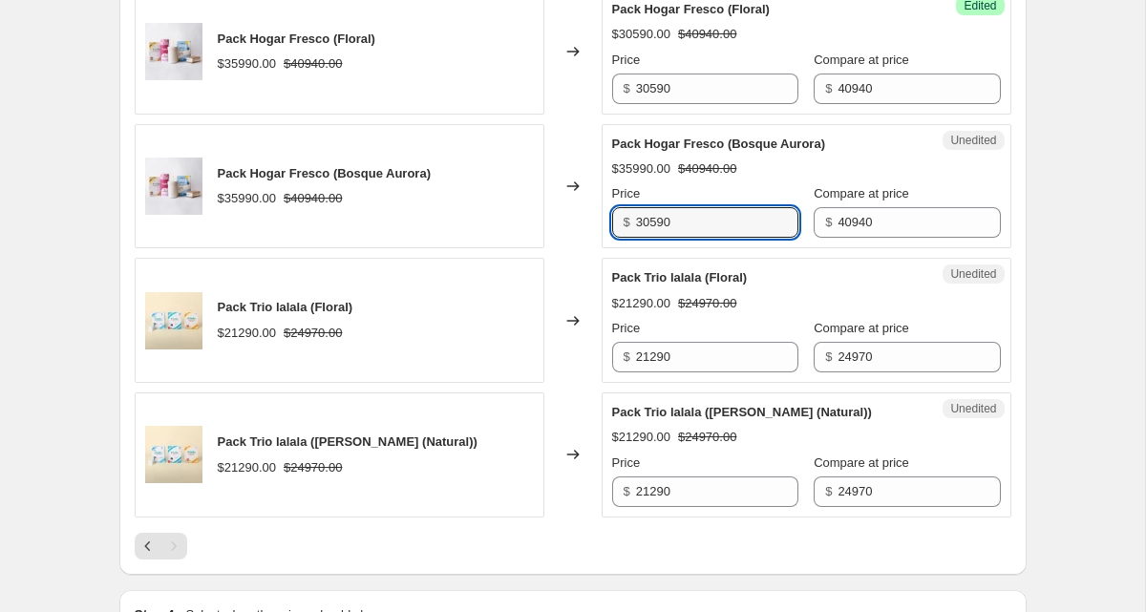
scroll to position [1379, 0]
type input "30590"
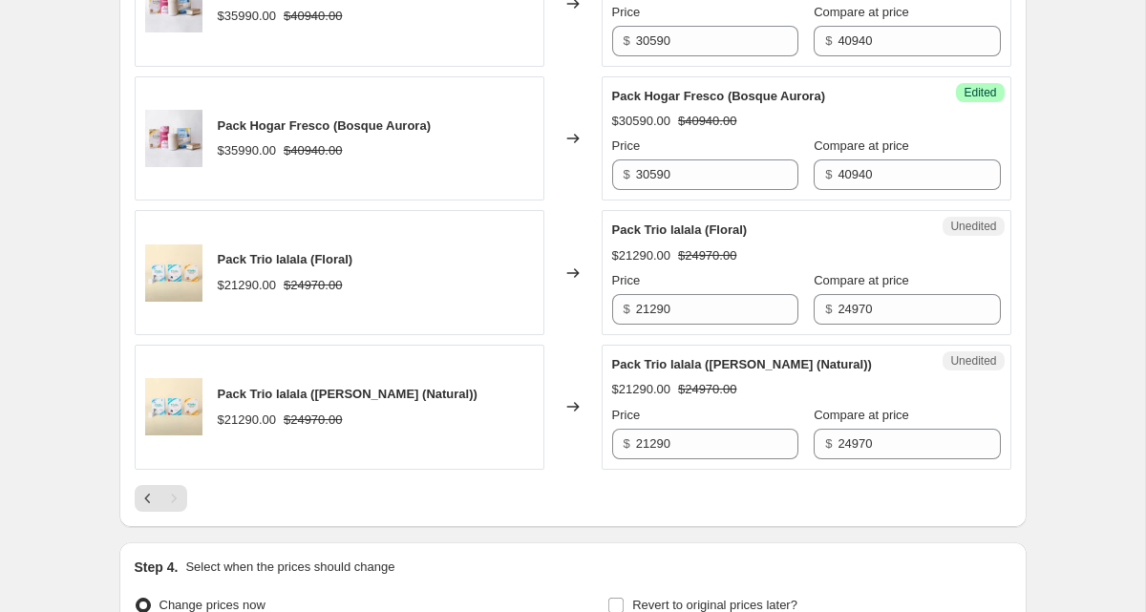
scroll to position [1431, 0]
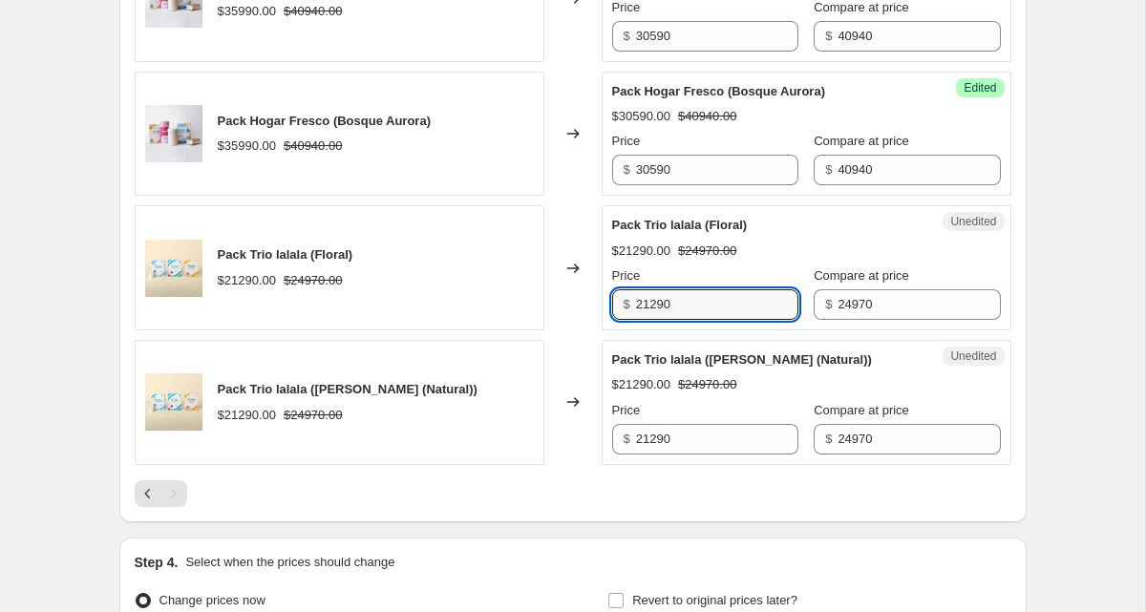
drag, startPoint x: 692, startPoint y: 306, endPoint x: 621, endPoint y: 305, distance: 71.6
click at [621, 305] on div "$ 21290" at bounding box center [705, 304] width 186 height 31
click at [662, 305] on input "18730" at bounding box center [717, 304] width 162 height 31
type input "18730"
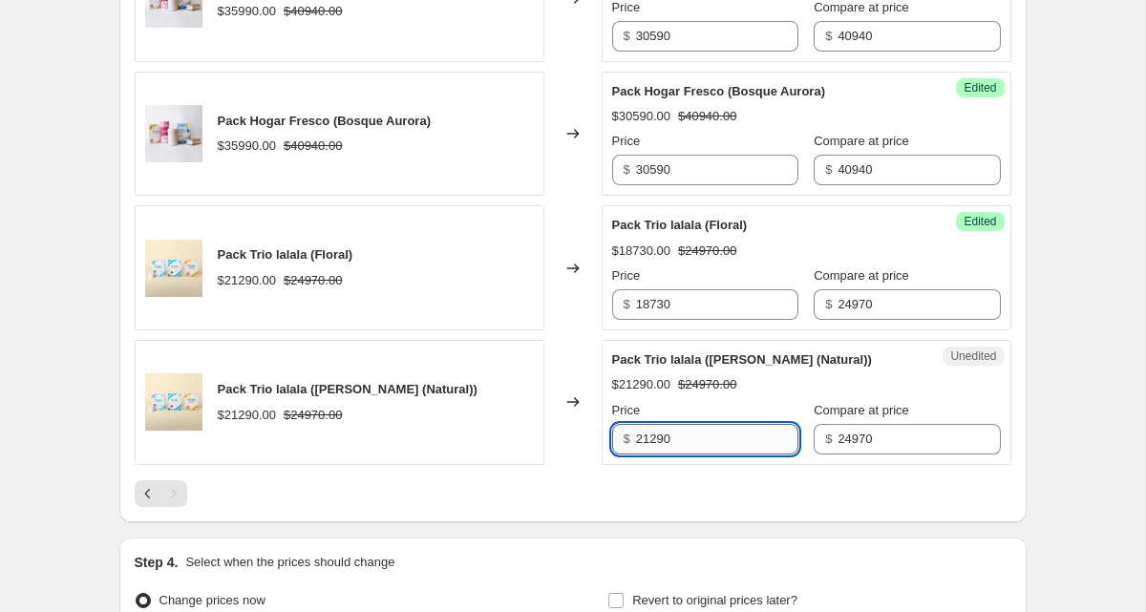
click at [688, 436] on input "21290" at bounding box center [717, 439] width 162 height 31
drag, startPoint x: 691, startPoint y: 439, endPoint x: 579, endPoint y: 440, distance: 111.7
click at [579, 440] on div "Pack Trio lalala (Sin Fragancia (Natural)) $21290.00 $24970.00 Changed to Unedi…" at bounding box center [573, 402] width 876 height 125
paste input "18730"
type input "18730"
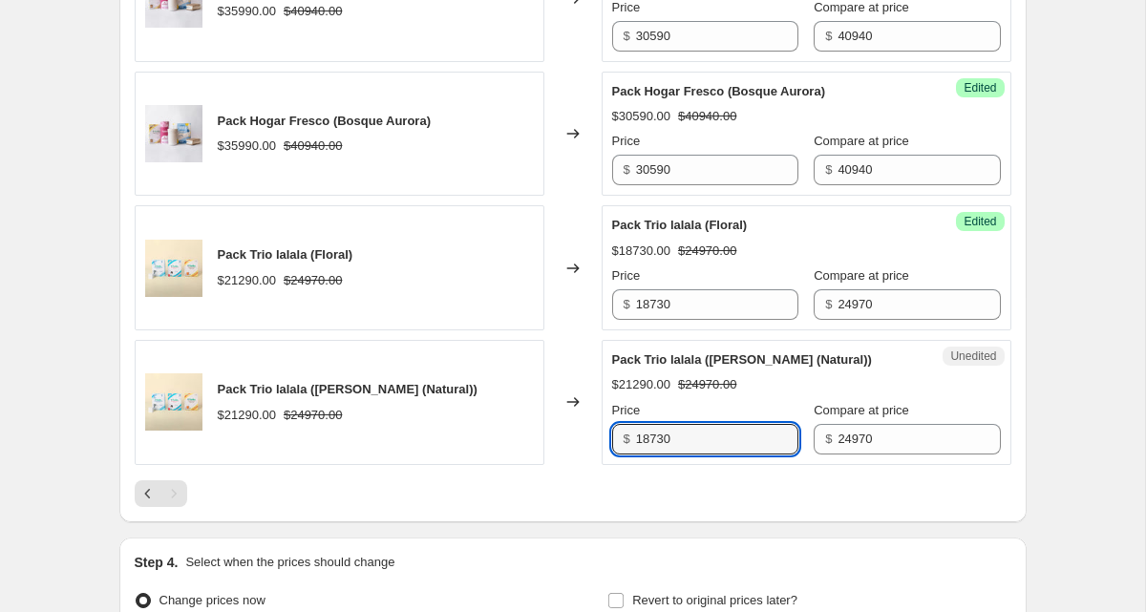
click at [519, 437] on div "Pack Trio lalala (Sin Fragancia (Natural)) $21290.00 $24970.00" at bounding box center [340, 402] width 410 height 125
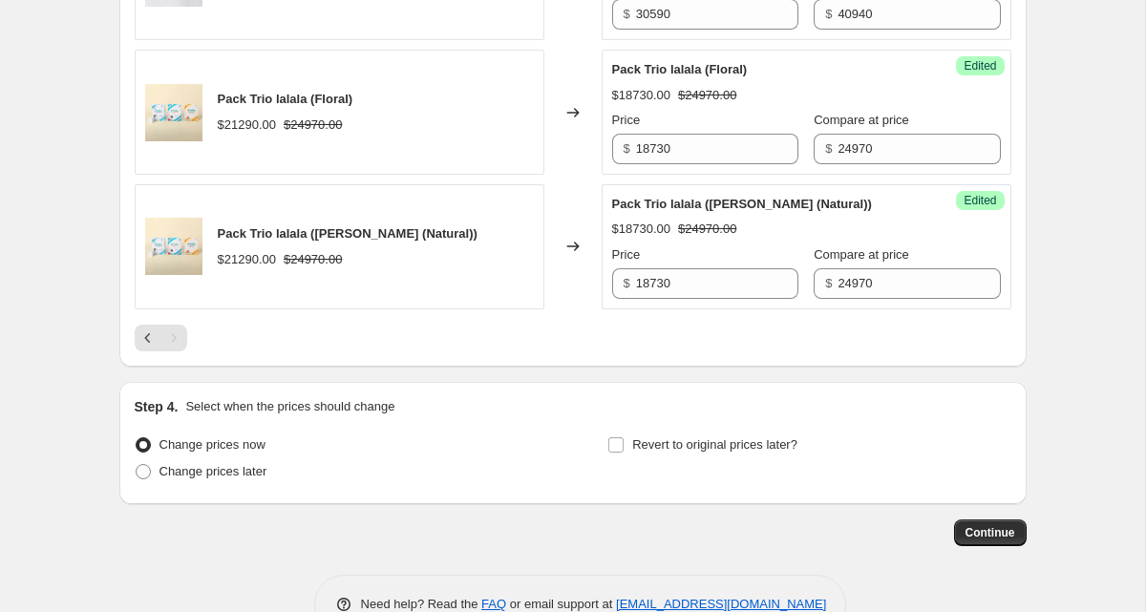
scroll to position [1637, 0]
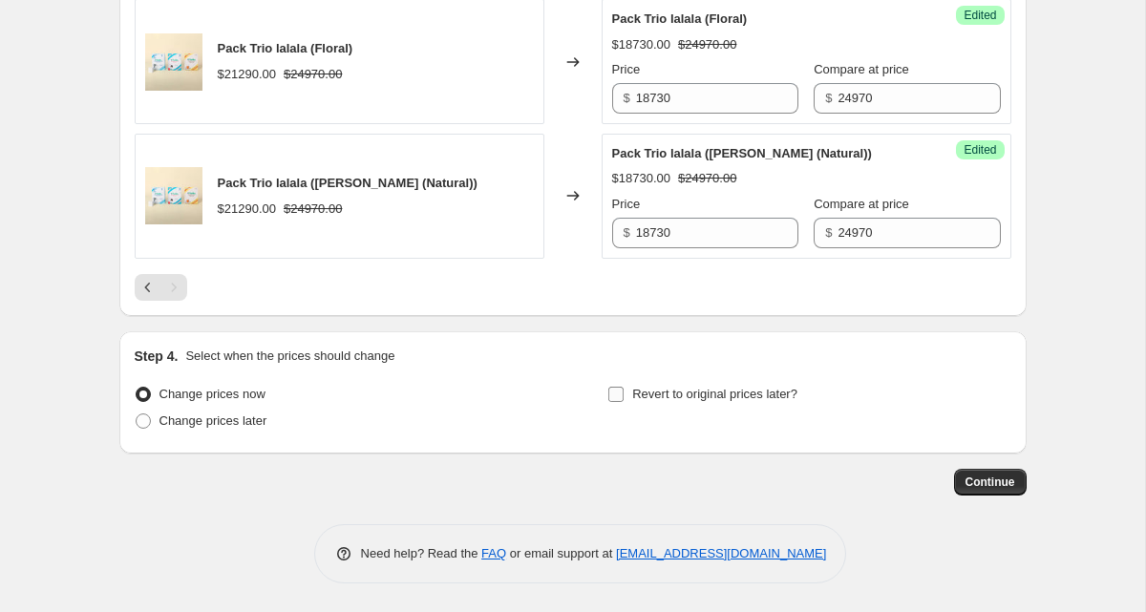
click at [618, 394] on input "Revert to original prices later?" at bounding box center [615, 394] width 15 height 15
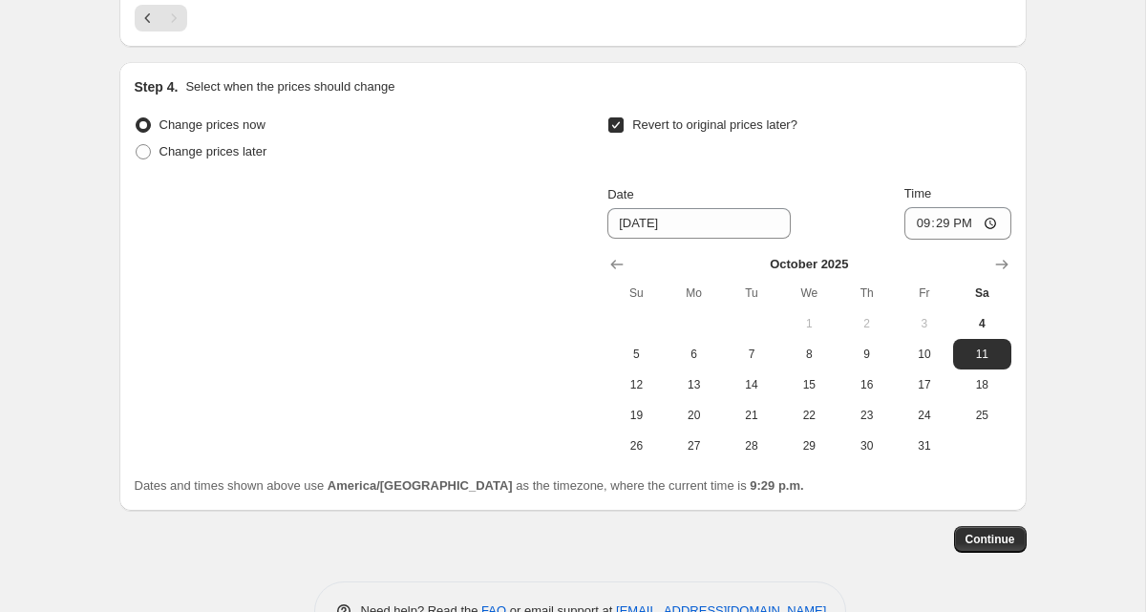
scroll to position [1964, 0]
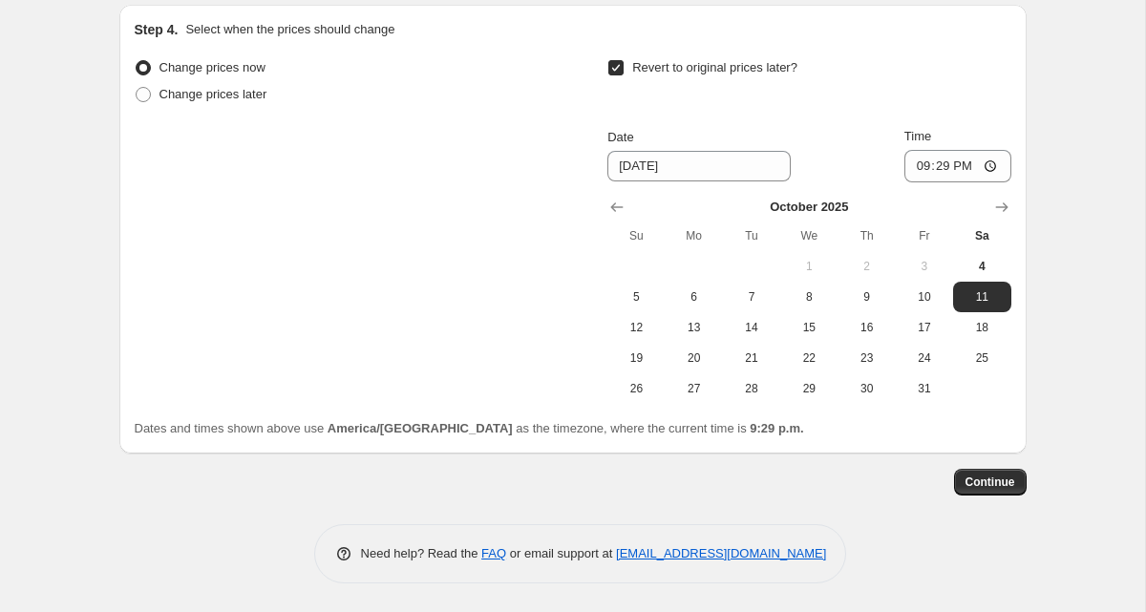
click at [617, 73] on input "Revert to original prices later?" at bounding box center [615, 67] width 15 height 15
checkbox input "false"
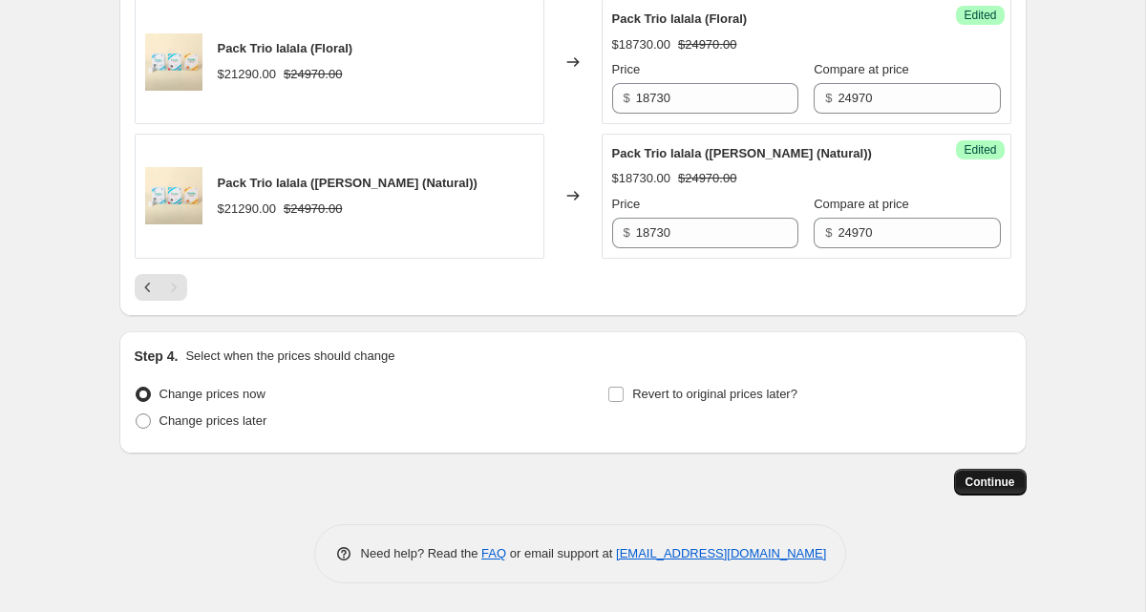
click at [1004, 489] on span "Continue" at bounding box center [990, 481] width 50 height 15
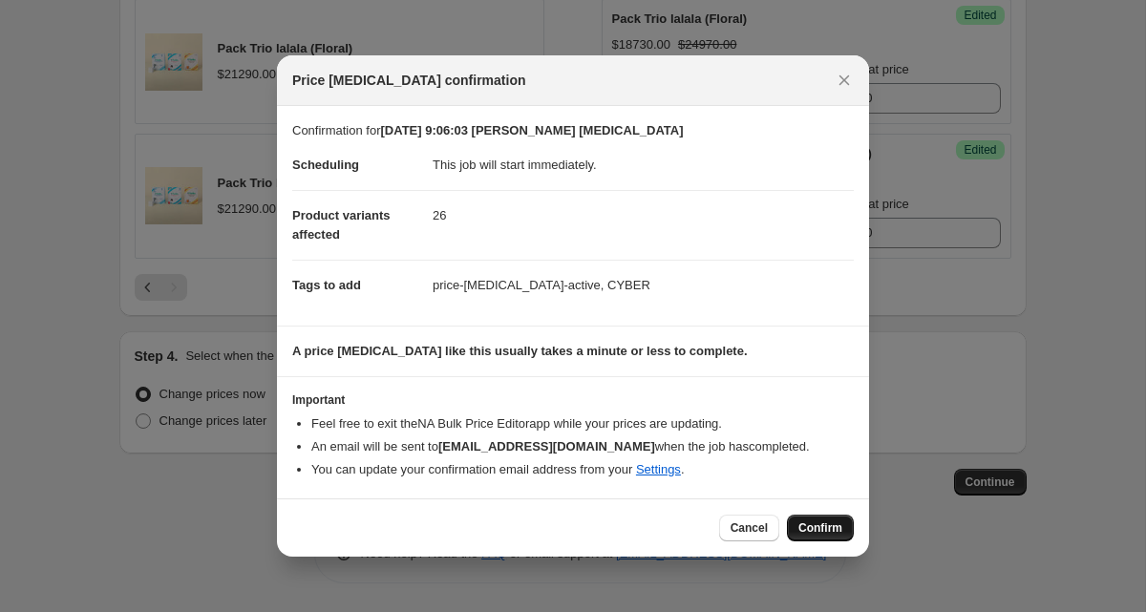
click at [812, 527] on span "Confirm" at bounding box center [820, 527] width 44 height 15
